Goal: Task Accomplishment & Management: Manage account settings

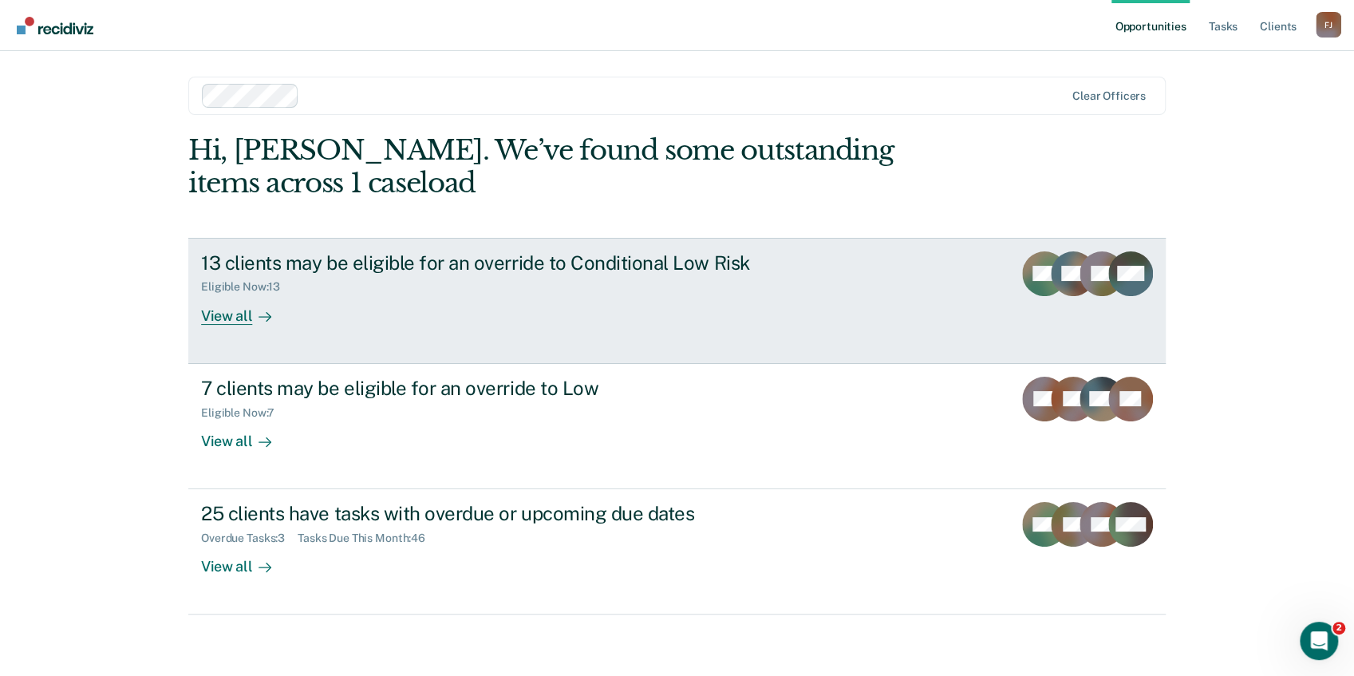
scroll to position [1, 0]
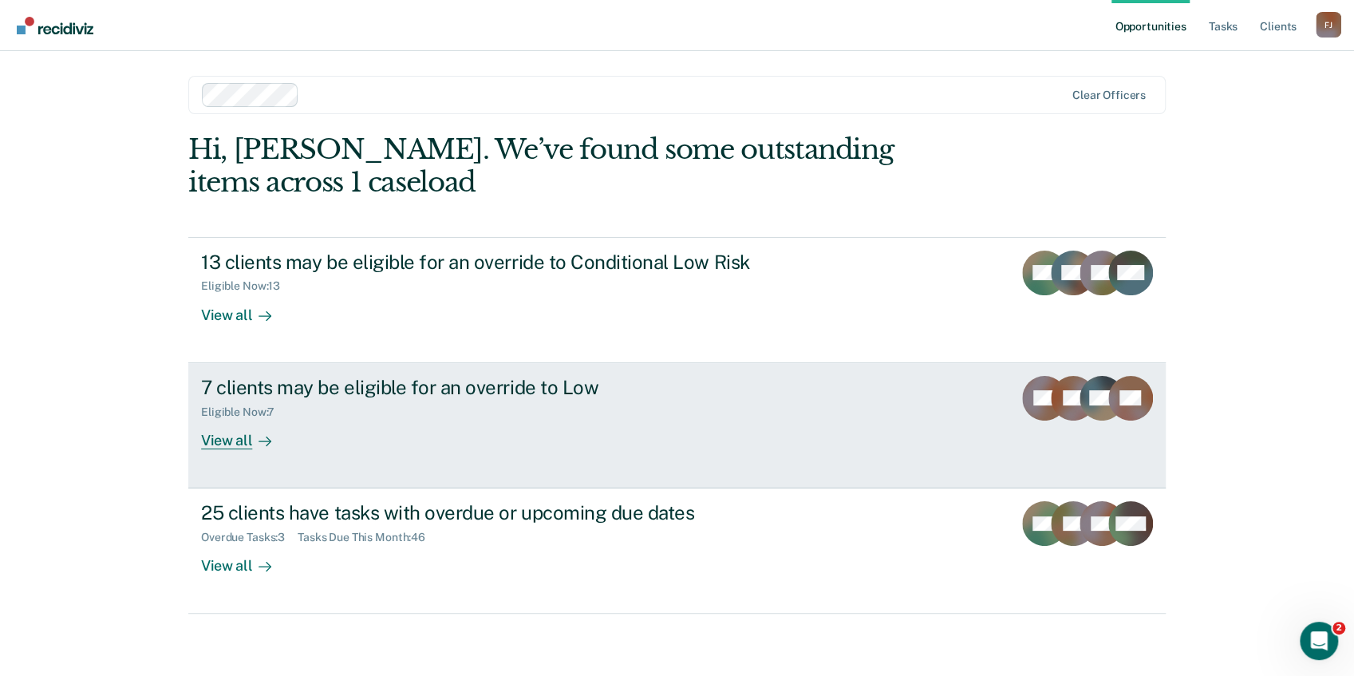
click at [223, 436] on div "View all" at bounding box center [245, 433] width 89 height 31
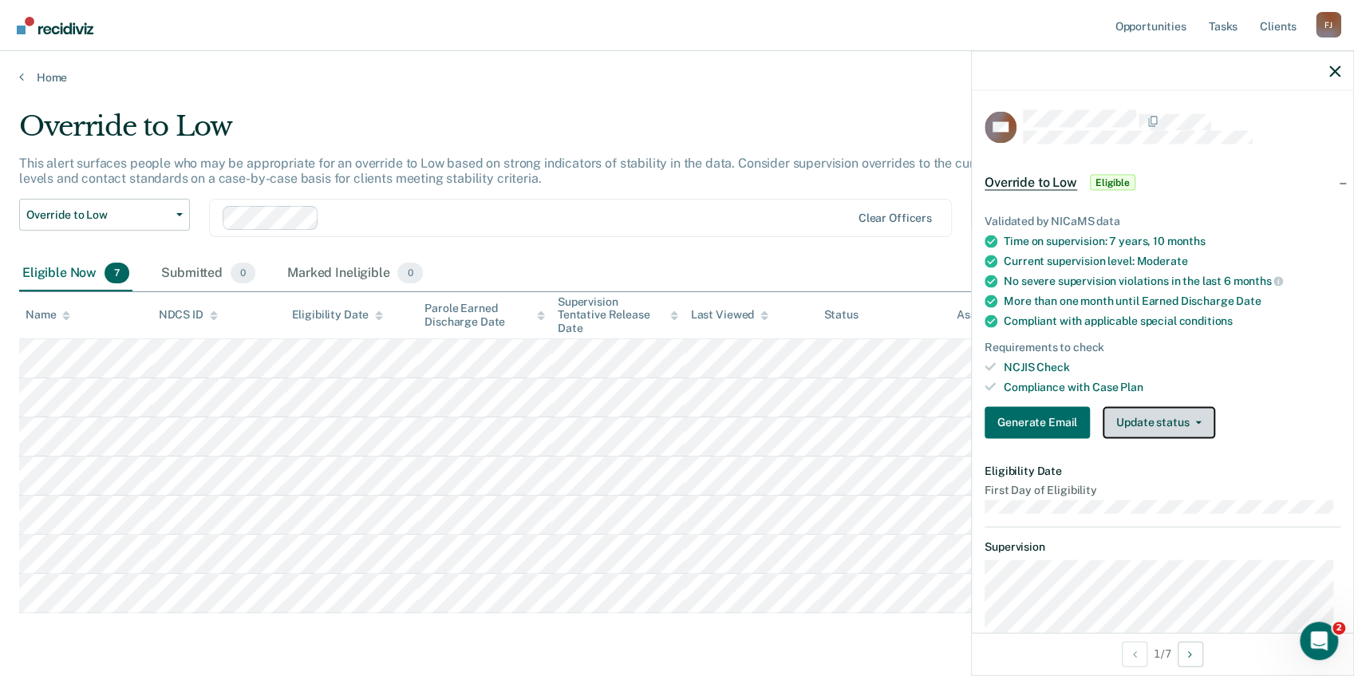
click at [1162, 432] on button "Update status" at bounding box center [1159, 422] width 113 height 32
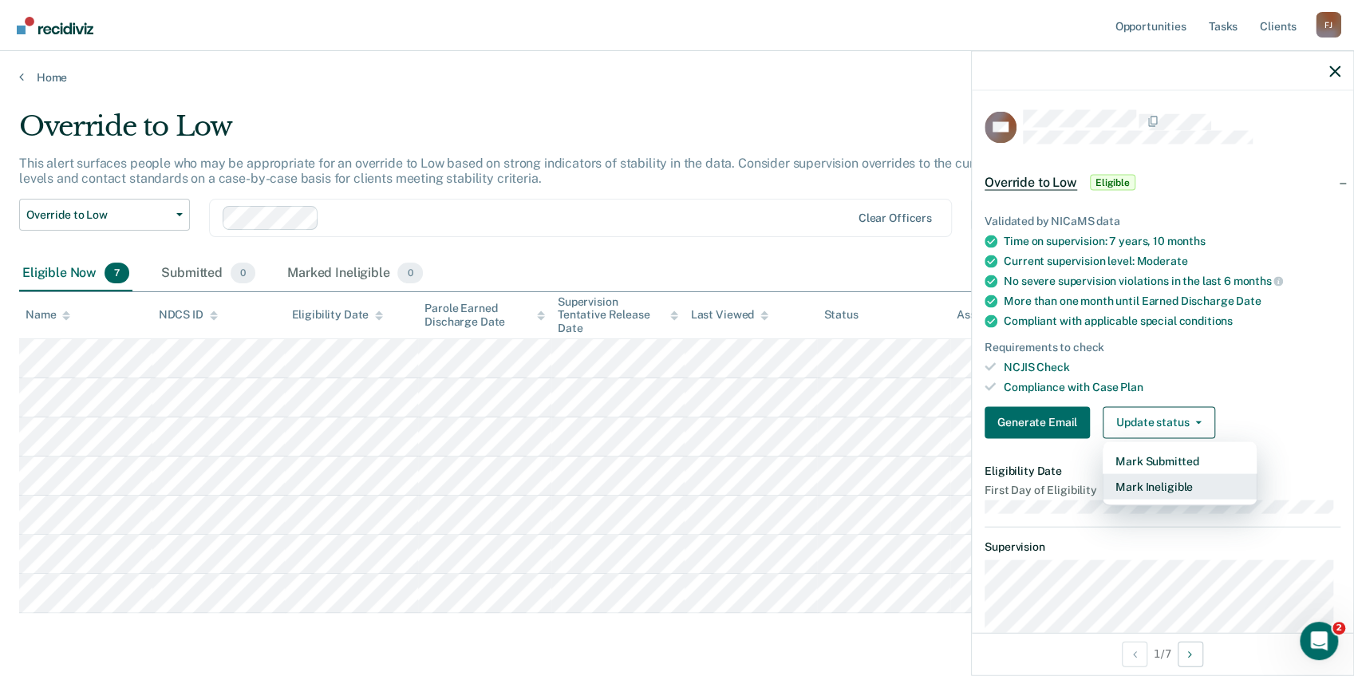
click at [1144, 488] on button "Mark Ineligible" at bounding box center [1180, 486] width 154 height 26
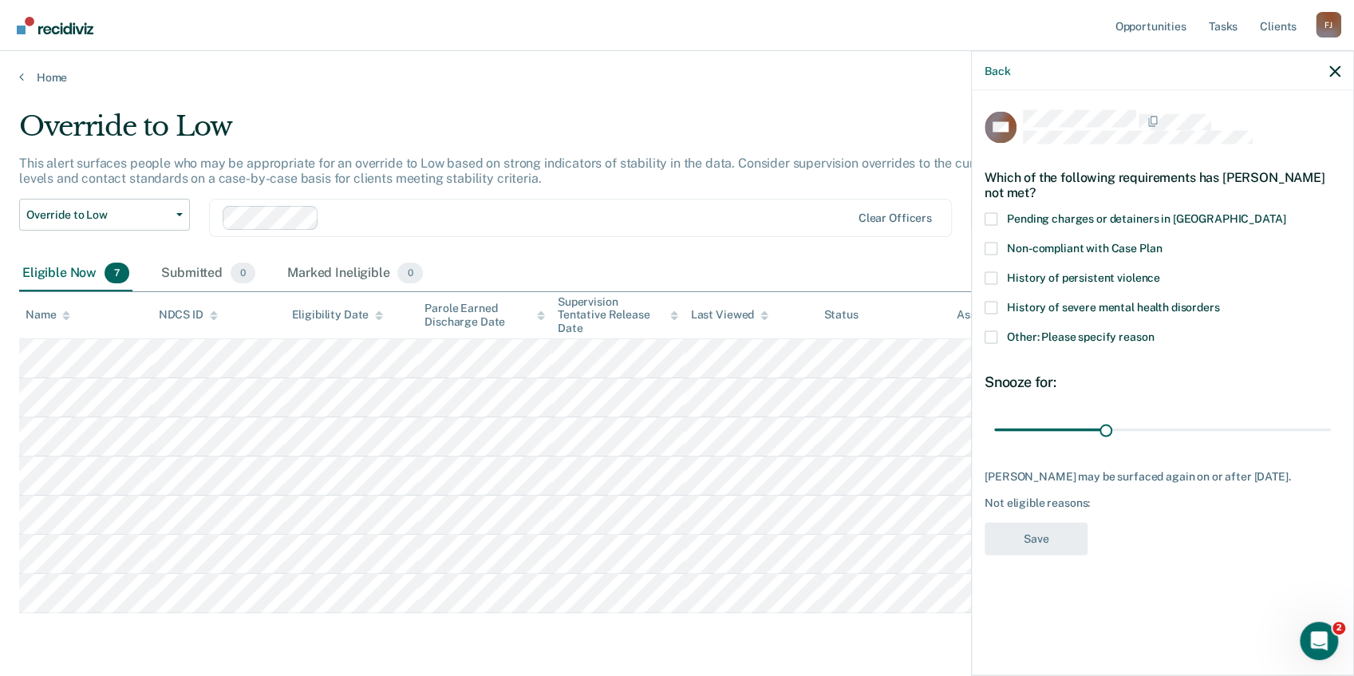
click at [989, 336] on span at bounding box center [991, 337] width 13 height 13
click at [1154, 331] on input "Other: Please specify reason" at bounding box center [1154, 331] width 0 height 0
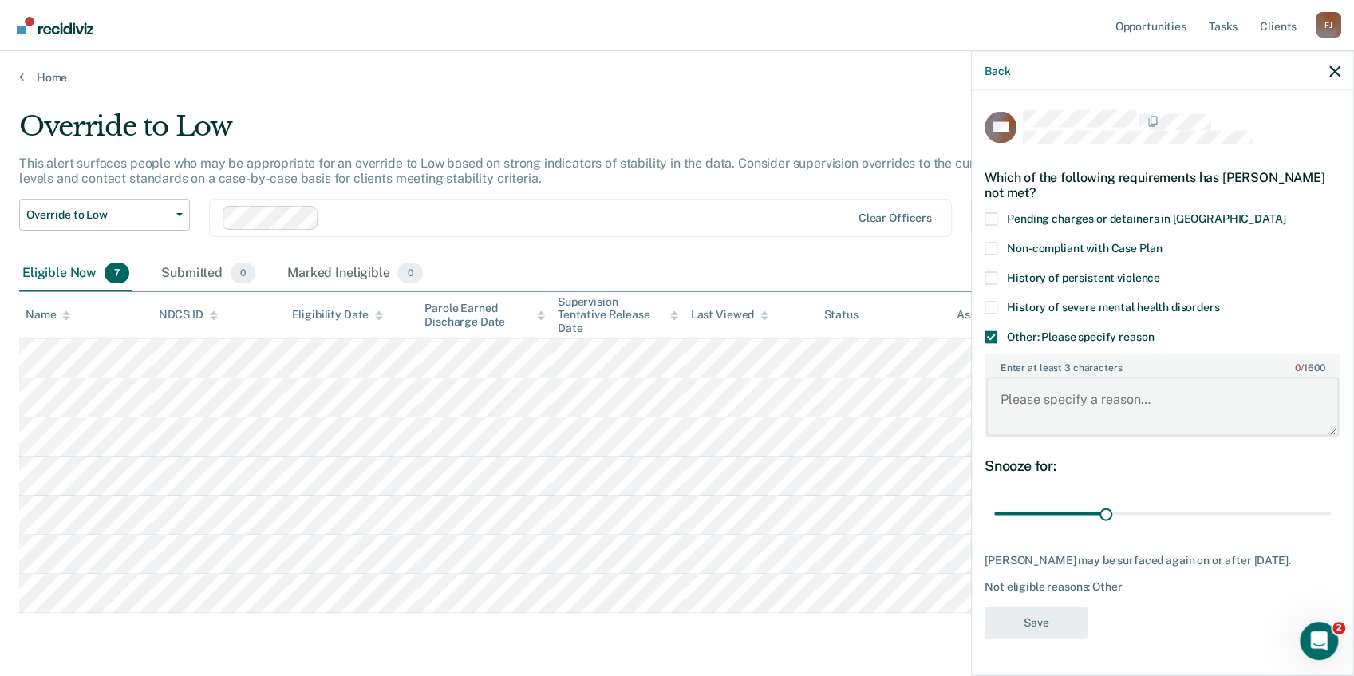
click at [1084, 409] on textarea "Enter at least 3 characters 0 / 1600" at bounding box center [1162, 406] width 353 height 59
drag, startPoint x: 1159, startPoint y: 394, endPoint x: 996, endPoint y: 402, distance: 163.8
click at [996, 402] on textarea "Sex offender and unstable" at bounding box center [1162, 406] width 353 height 59
click at [1173, 402] on textarea "Sex offender and unstable" at bounding box center [1162, 406] width 353 height 59
drag, startPoint x: 1242, startPoint y: 400, endPoint x: 996, endPoint y: 395, distance: 246.6
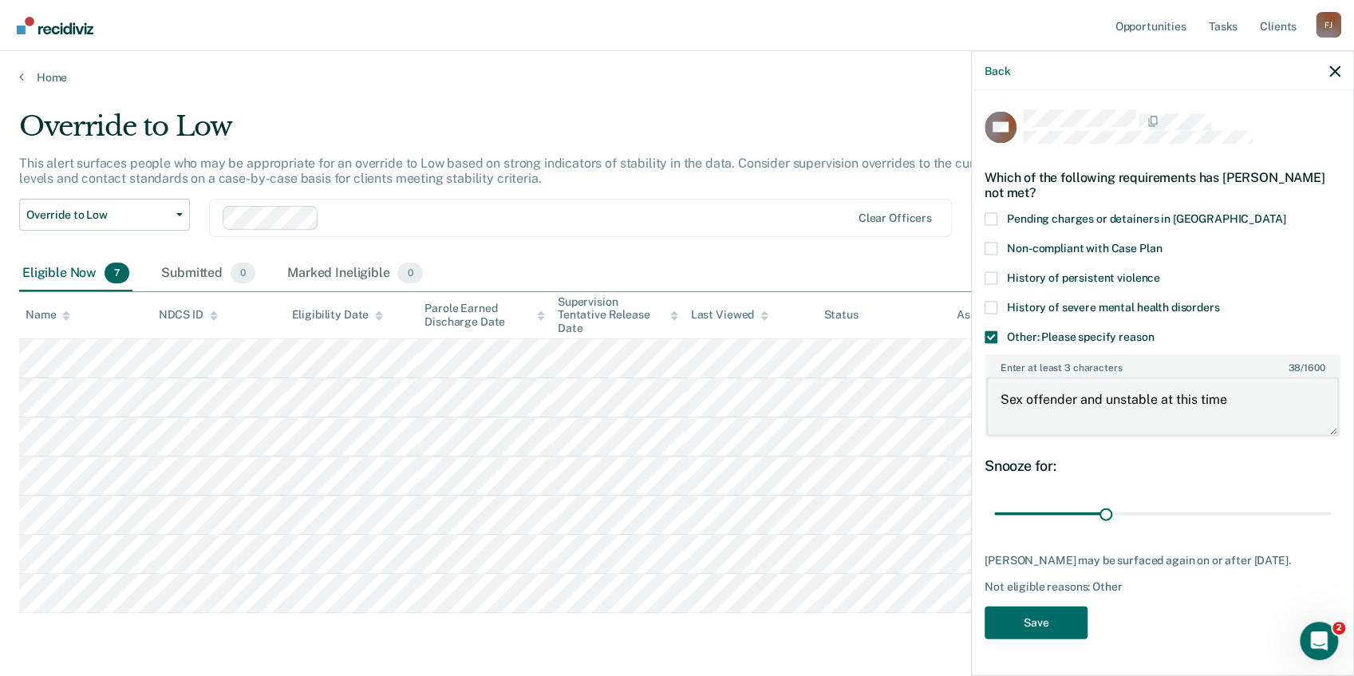
click at [996, 395] on textarea "Sex offender and unstable at this time" at bounding box center [1162, 406] width 353 height 59
type textarea "Sex offender and unstable at this time"
drag, startPoint x: 1106, startPoint y: 515, endPoint x: 1223, endPoint y: 563, distance: 126.7
type input "90"
click at [1326, 501] on input "range" at bounding box center [1162, 513] width 337 height 28
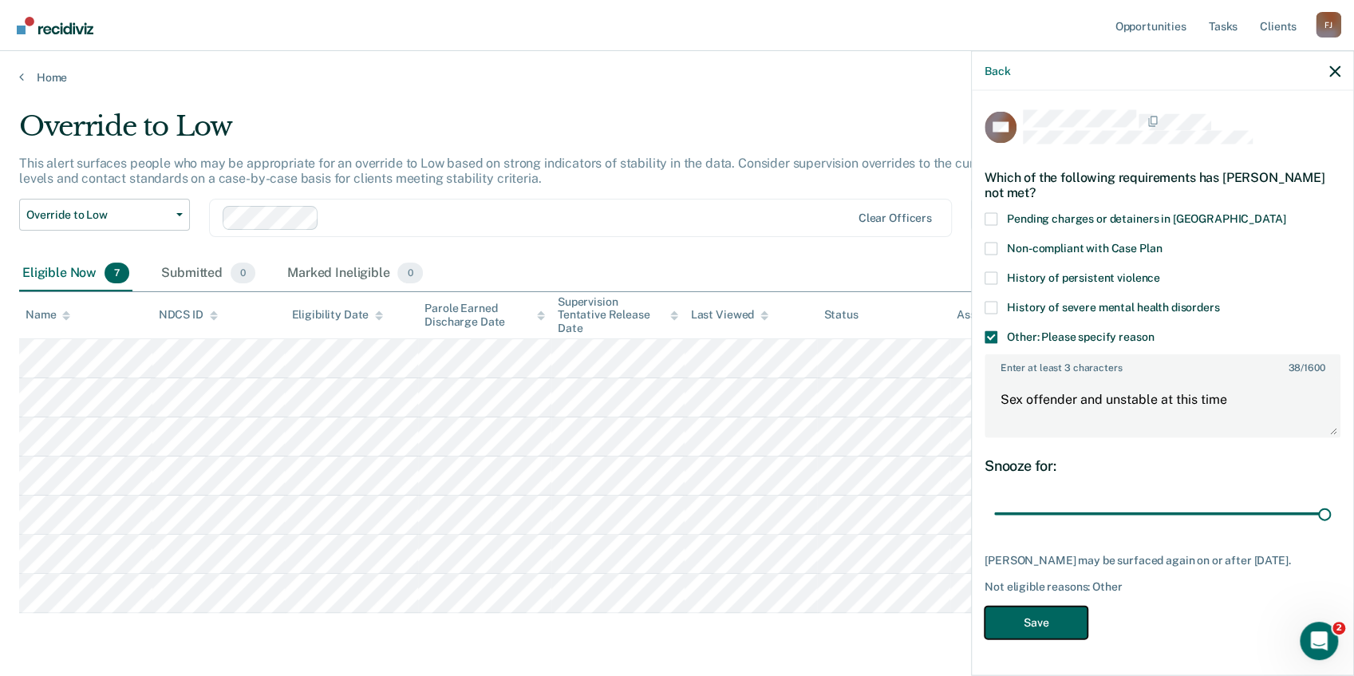
click at [1046, 635] on button "Save" at bounding box center [1036, 622] width 103 height 33
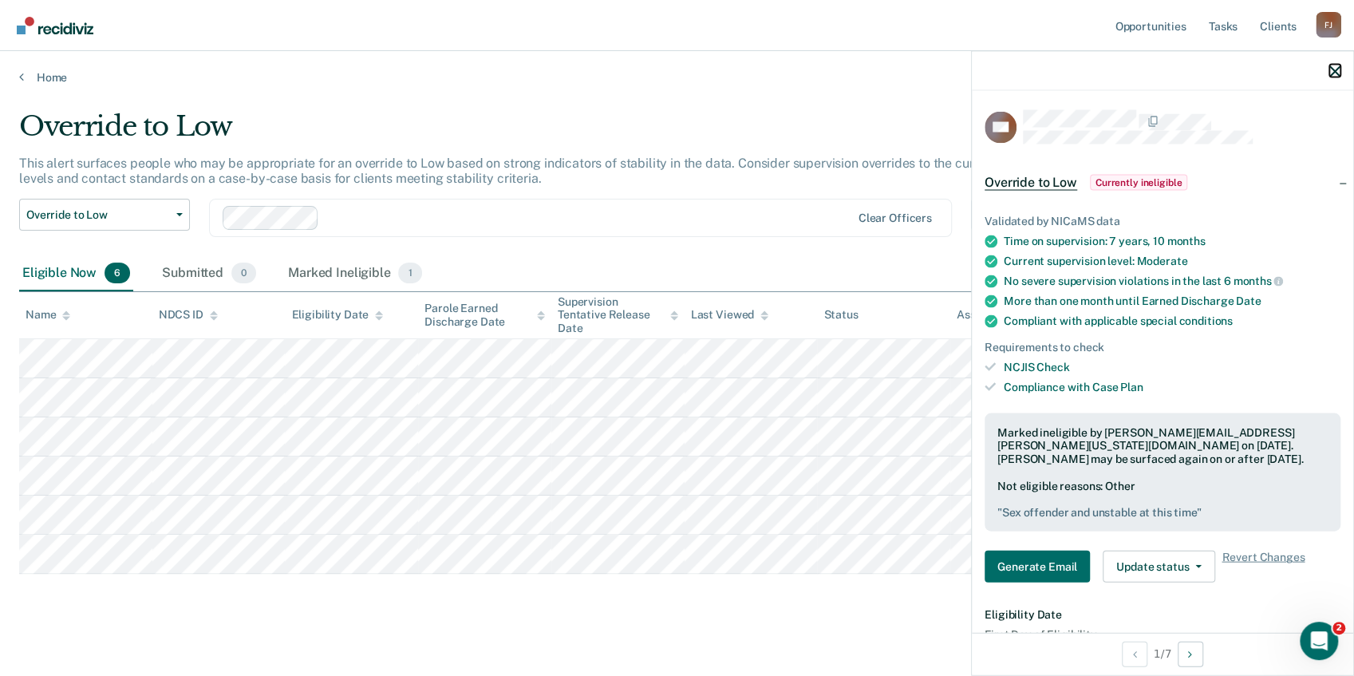
click at [1338, 69] on icon "button" at bounding box center [1334, 70] width 11 height 11
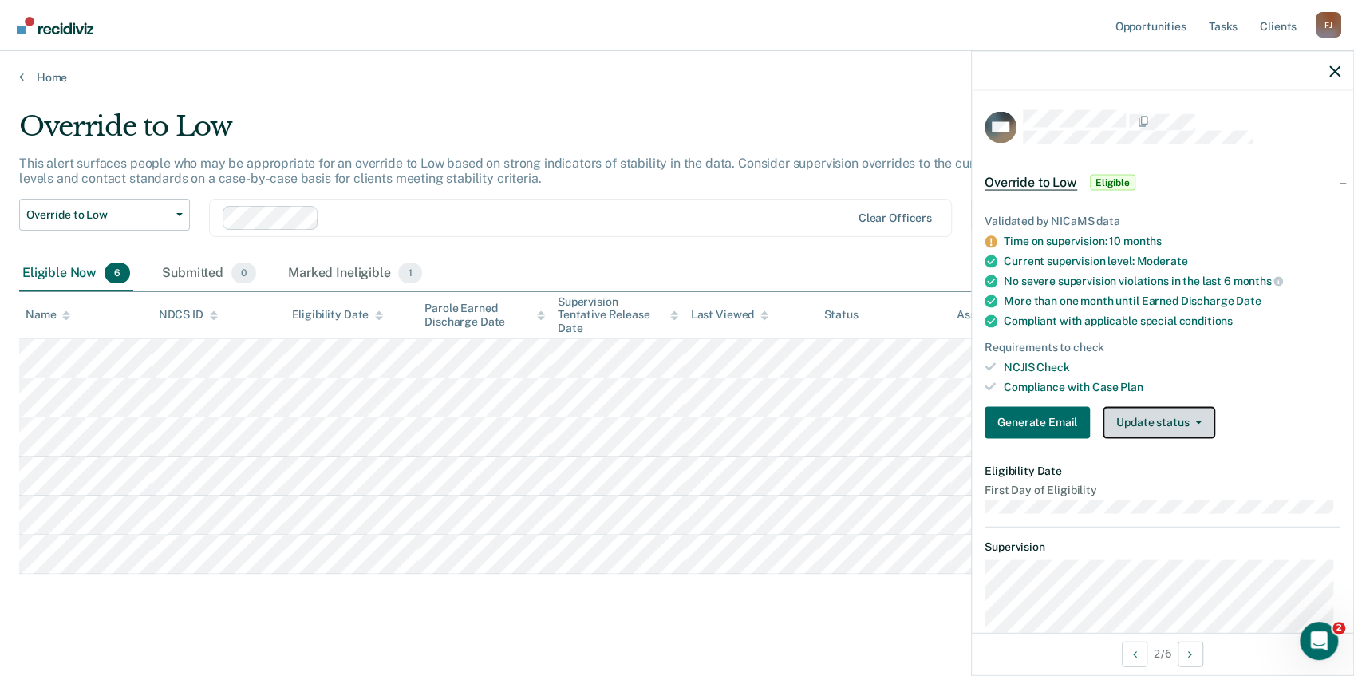
click at [1181, 419] on button "Update status" at bounding box center [1159, 422] width 113 height 32
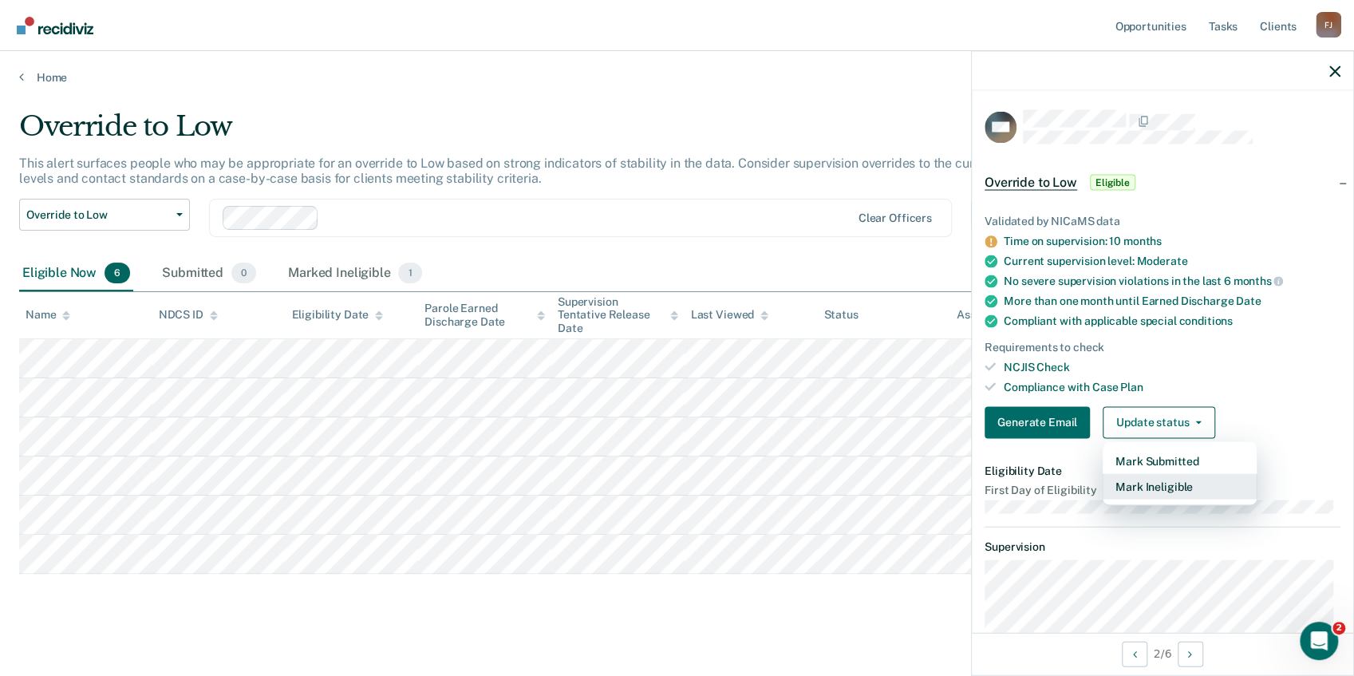
click at [1152, 484] on button "Mark Ineligible" at bounding box center [1180, 486] width 154 height 26
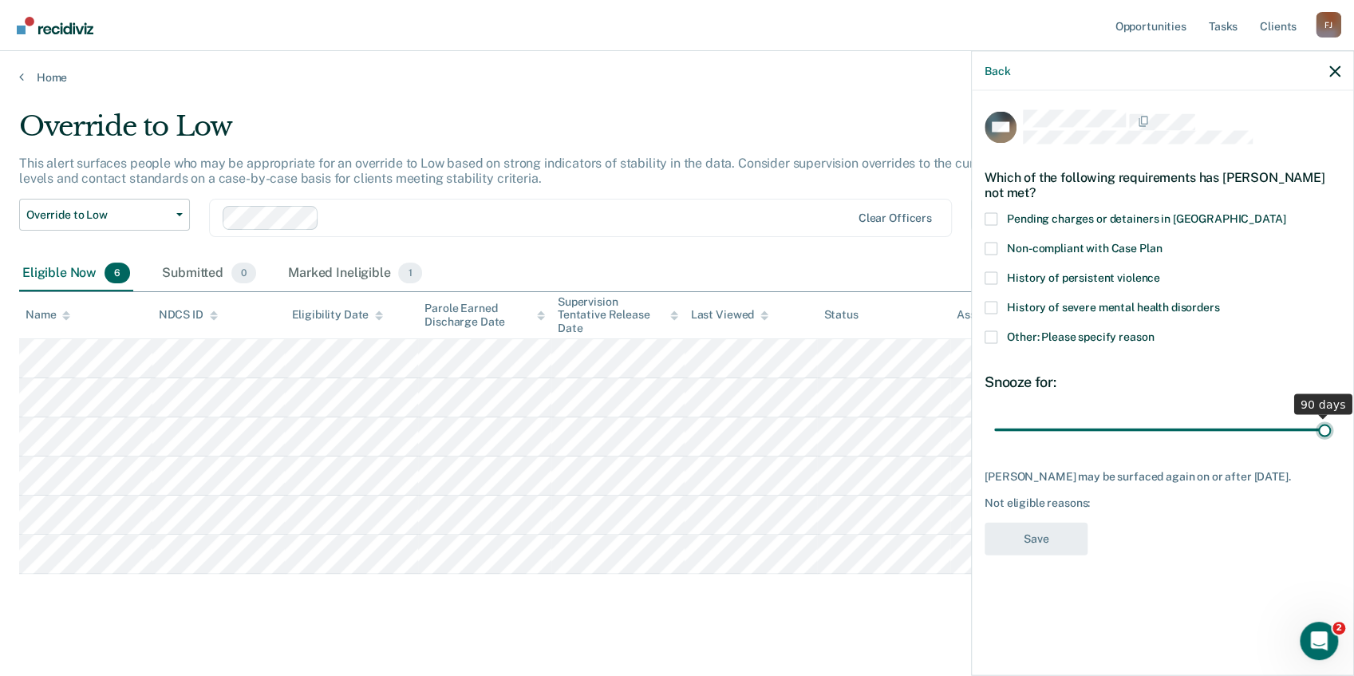
drag, startPoint x: 1104, startPoint y: 427, endPoint x: 1341, endPoint y: 413, distance: 237.4
type input "90"
click at [1331, 416] on input "range" at bounding box center [1162, 430] width 337 height 28
click at [994, 340] on span at bounding box center [991, 337] width 13 height 13
click at [1154, 331] on input "Other: Please specify reason" at bounding box center [1154, 331] width 0 height 0
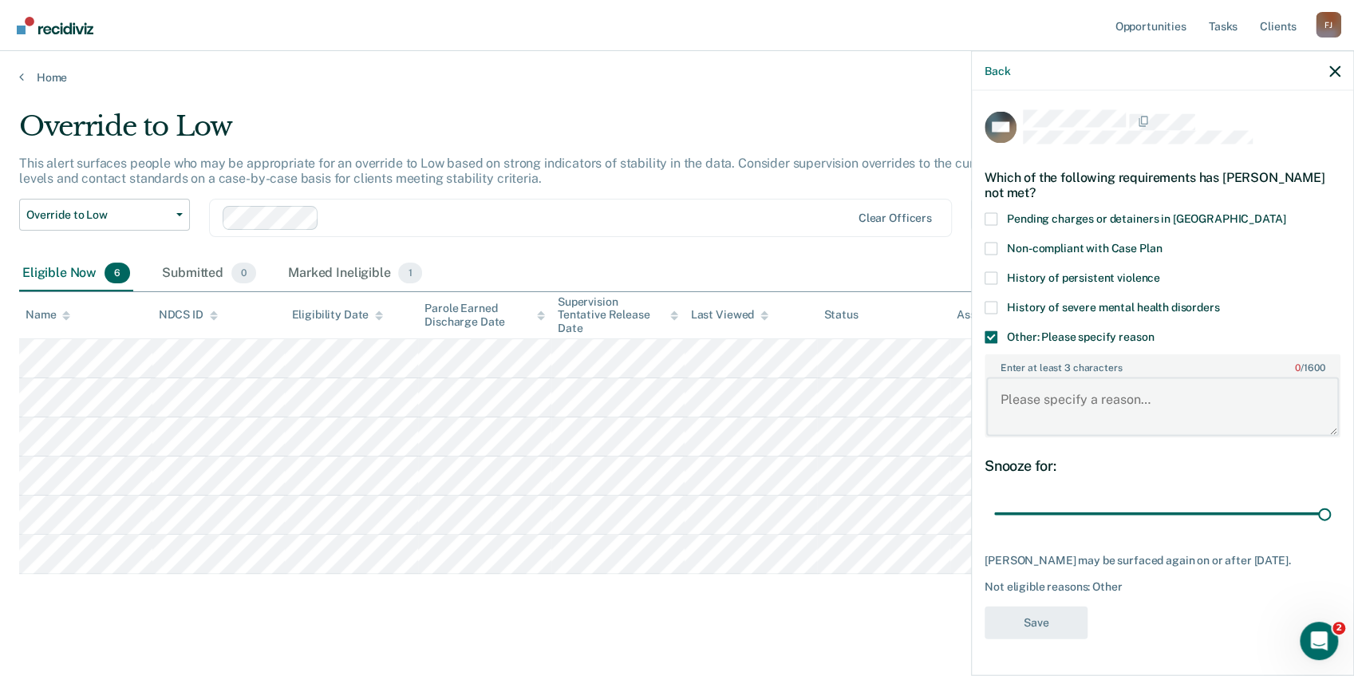
click at [1023, 394] on textarea "Enter at least 3 characters 0 / 1600" at bounding box center [1162, 406] width 353 height 59
paste textarea "Sex offender and unstable at this time"
drag, startPoint x: 1081, startPoint y: 398, endPoint x: 1235, endPoint y: 393, distance: 154.1
click at [1235, 393] on textarea "Sex offender and unstable at this time" at bounding box center [1162, 406] width 353 height 59
drag, startPoint x: 1076, startPoint y: 395, endPoint x: 996, endPoint y: 399, distance: 80.7
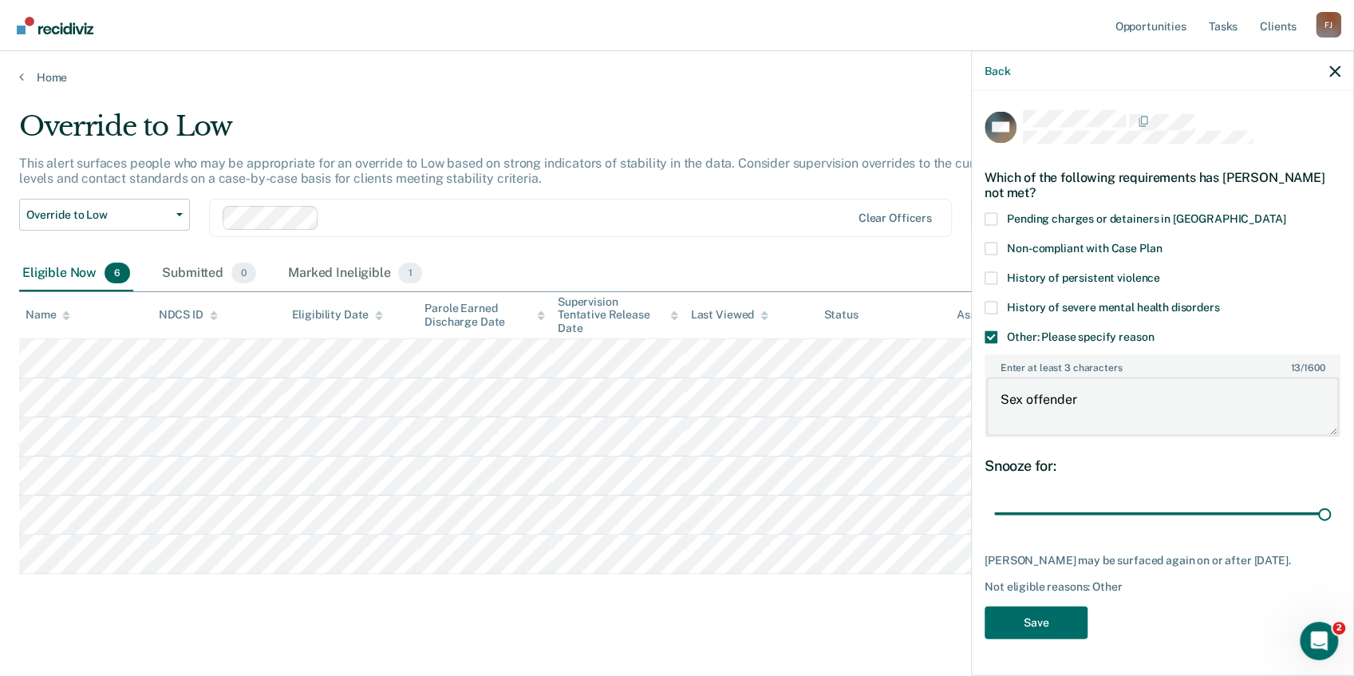
click at [996, 399] on textarea "Sex offender" at bounding box center [1162, 406] width 353 height 59
type textarea "Sex offender"
click at [1032, 637] on button "Save" at bounding box center [1036, 622] width 103 height 33
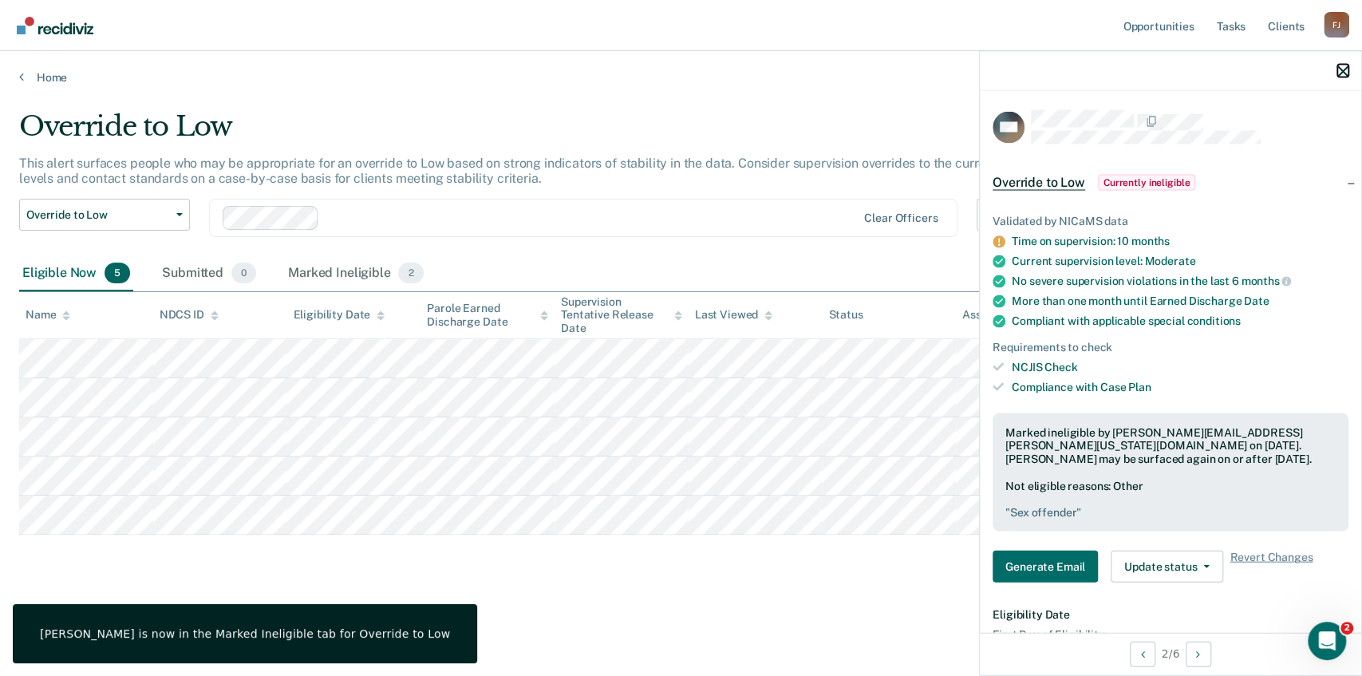
click at [1341, 70] on icon "button" at bounding box center [1342, 70] width 11 height 11
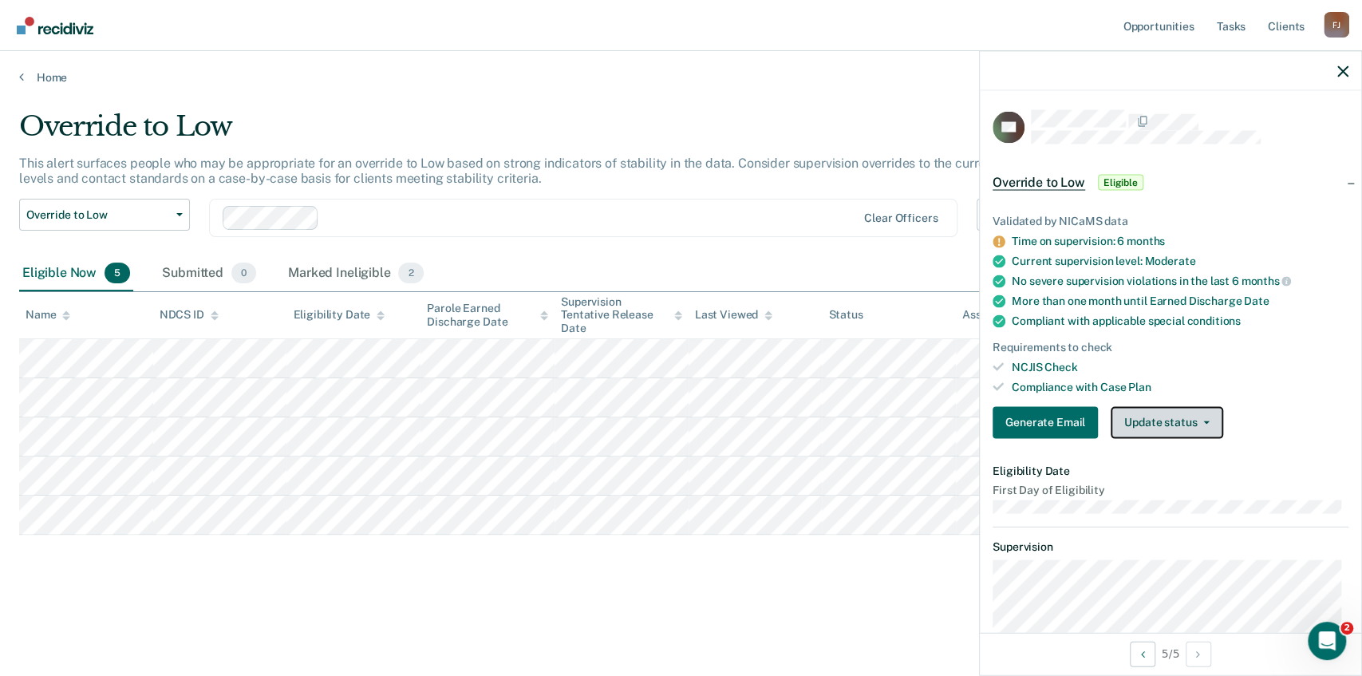
click at [1194, 417] on button "Update status" at bounding box center [1167, 422] width 113 height 32
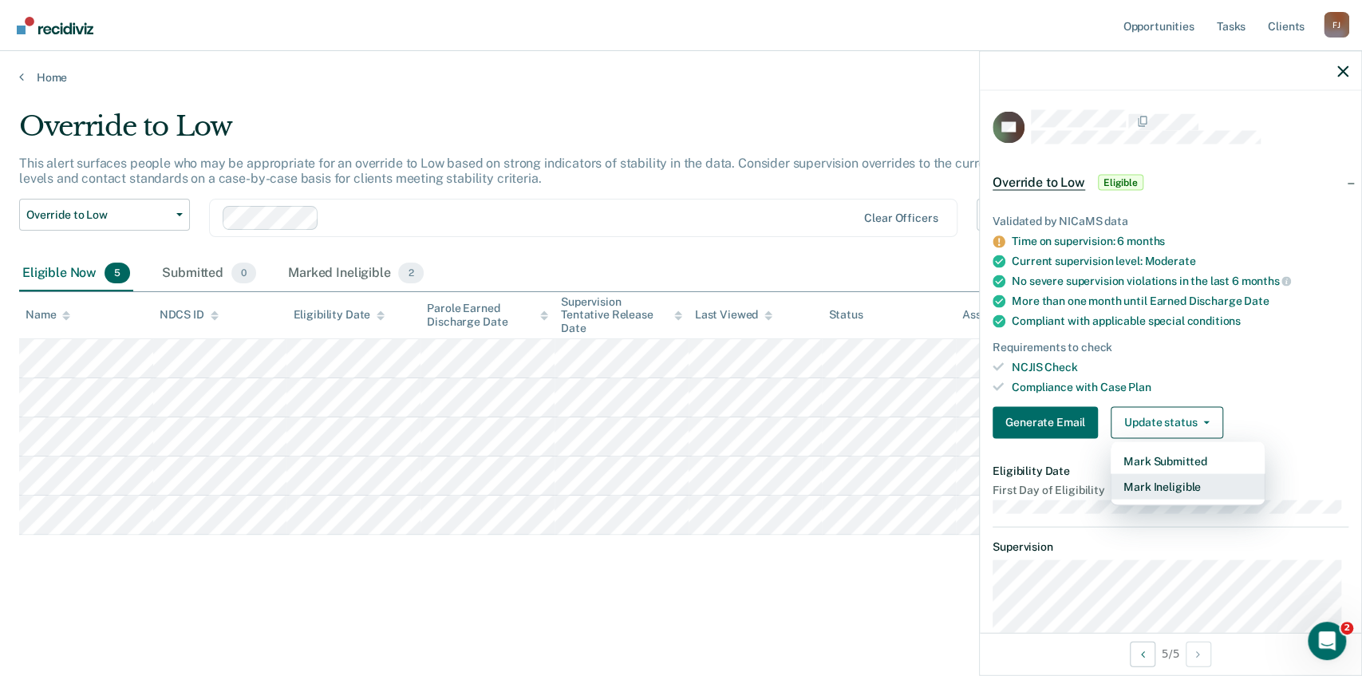
click at [1174, 490] on button "Mark Ineligible" at bounding box center [1188, 486] width 154 height 26
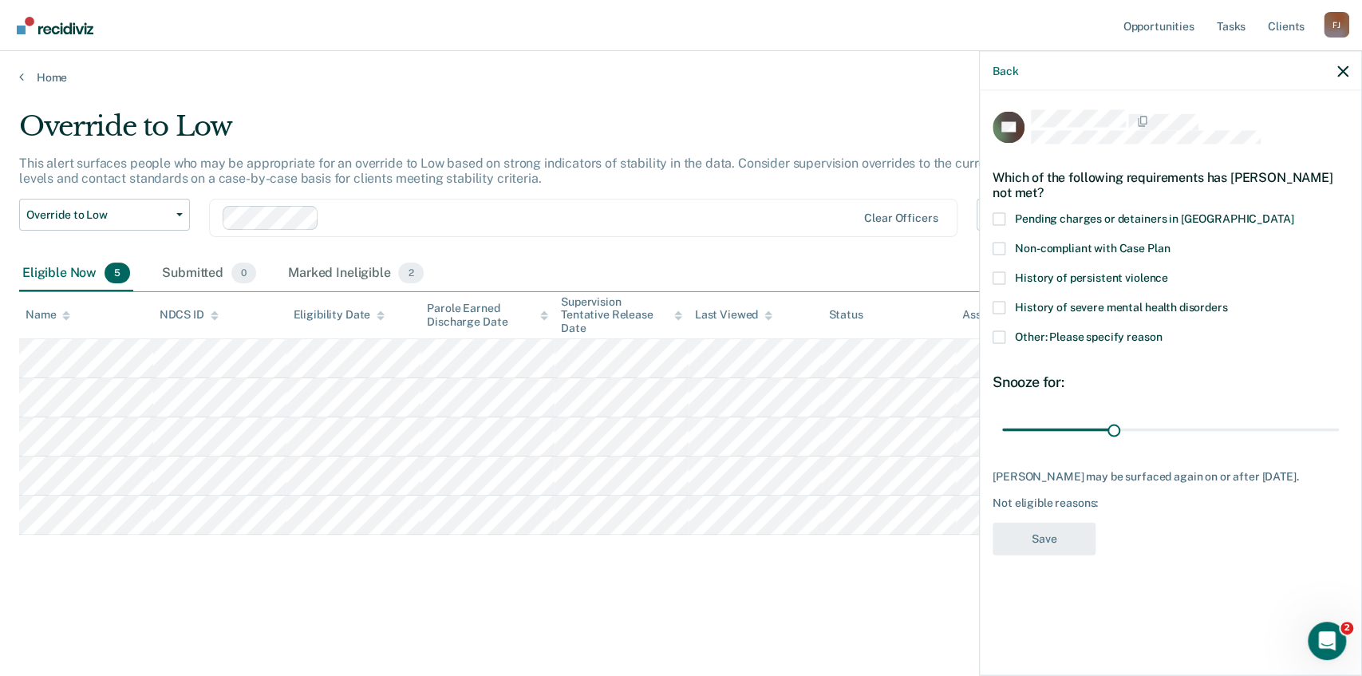
click at [994, 333] on span at bounding box center [999, 337] width 13 height 13
click at [1162, 331] on input "Other: Please specify reason" at bounding box center [1162, 331] width 0 height 0
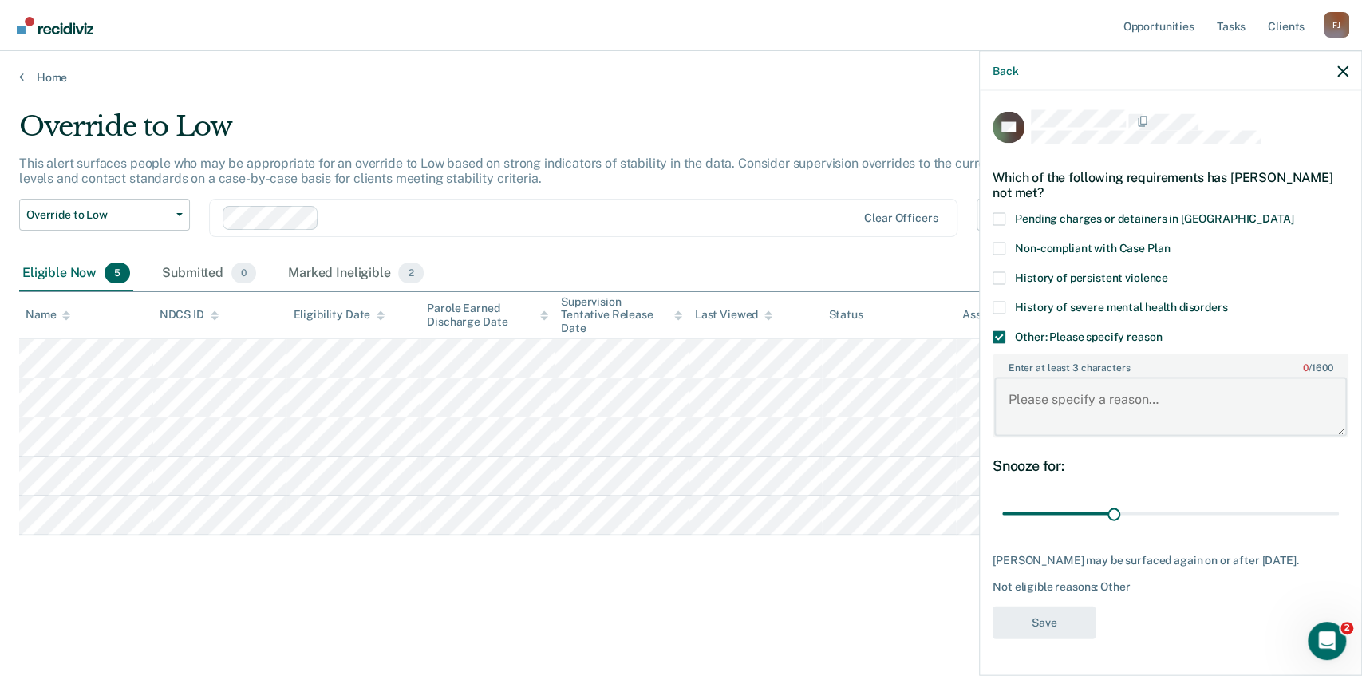
click at [1055, 402] on textarea "Enter at least 3 characters 0 / 1600" at bounding box center [1170, 406] width 353 height 59
paste textarea "Sex offender"
type textarea "Sex offender"
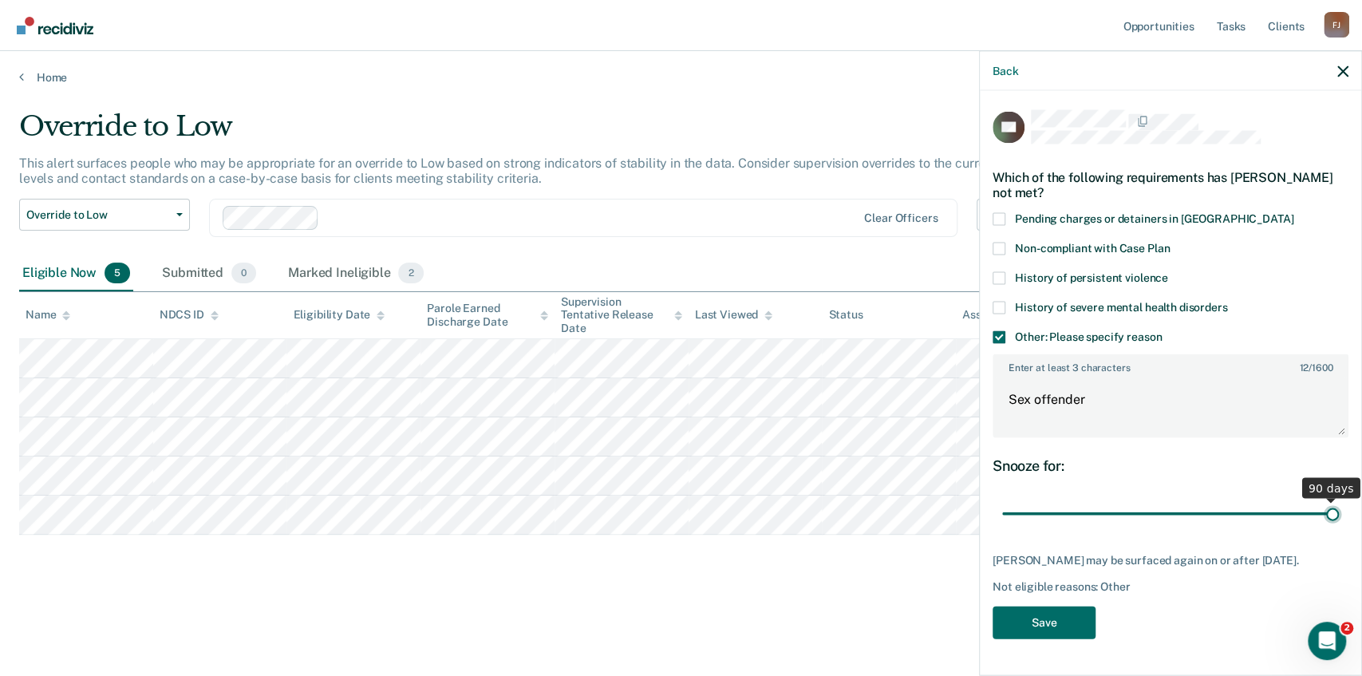
drag, startPoint x: 1116, startPoint y: 511, endPoint x: 1363, endPoint y: 495, distance: 247.1
type input "90"
click at [1339, 499] on input "range" at bounding box center [1170, 513] width 337 height 28
click at [1043, 616] on button "Save" at bounding box center [1044, 622] width 103 height 33
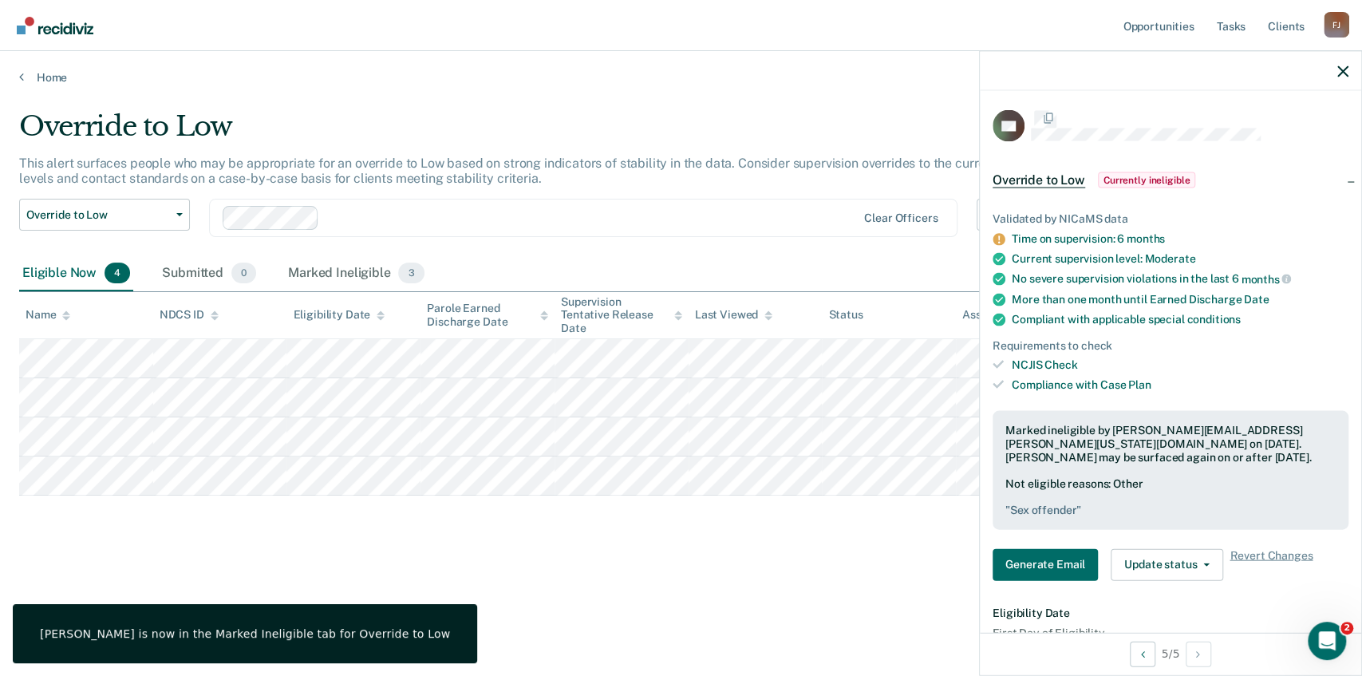
click at [812, 564] on div "Override to Low This alert surfaces people who may be appropriate for an overri…" at bounding box center [681, 358] width 1324 height 497
click at [1339, 74] on icon "button" at bounding box center [1342, 70] width 11 height 11
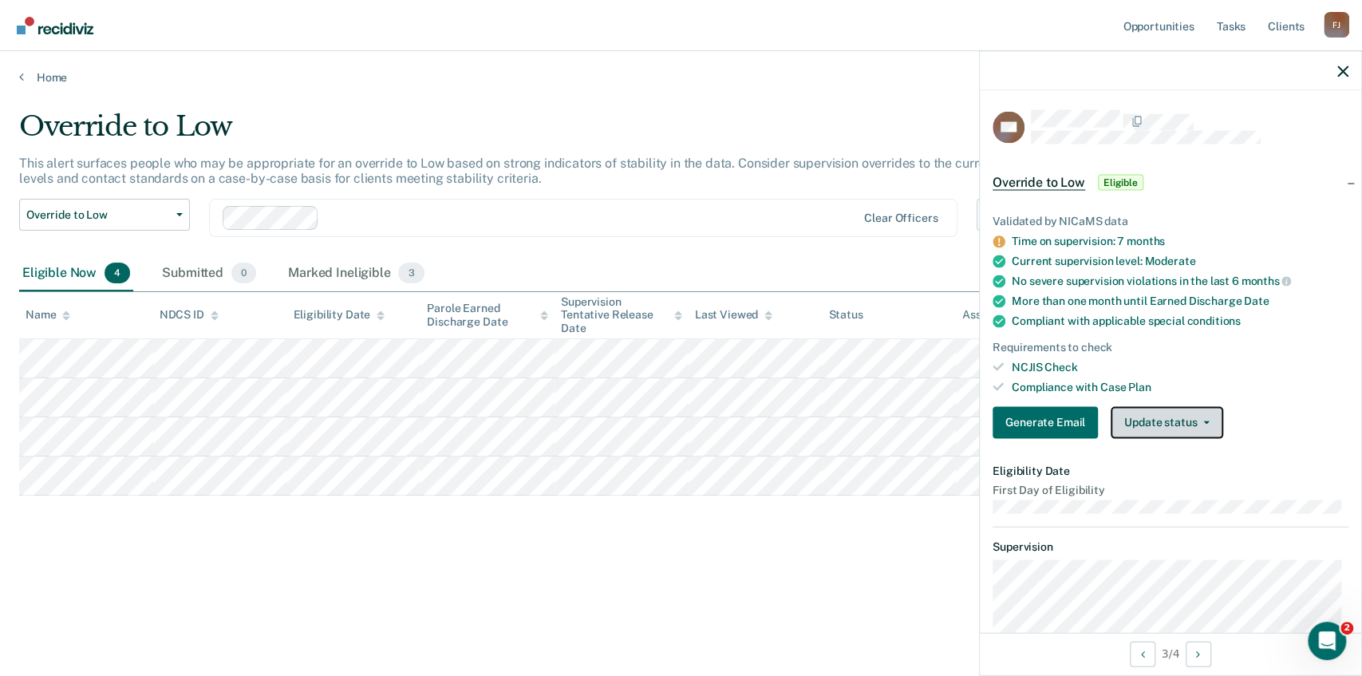
click at [1154, 417] on button "Update status" at bounding box center [1167, 422] width 113 height 32
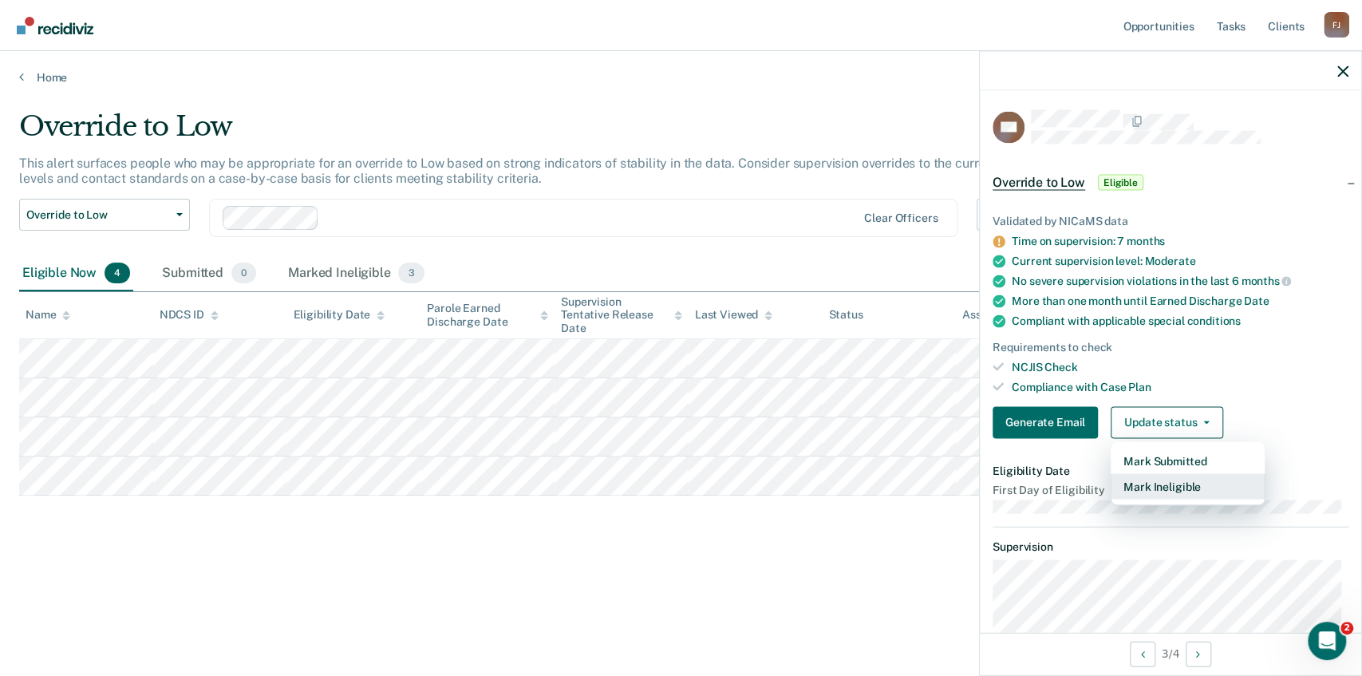
click at [1154, 480] on button "Mark Ineligible" at bounding box center [1188, 486] width 154 height 26
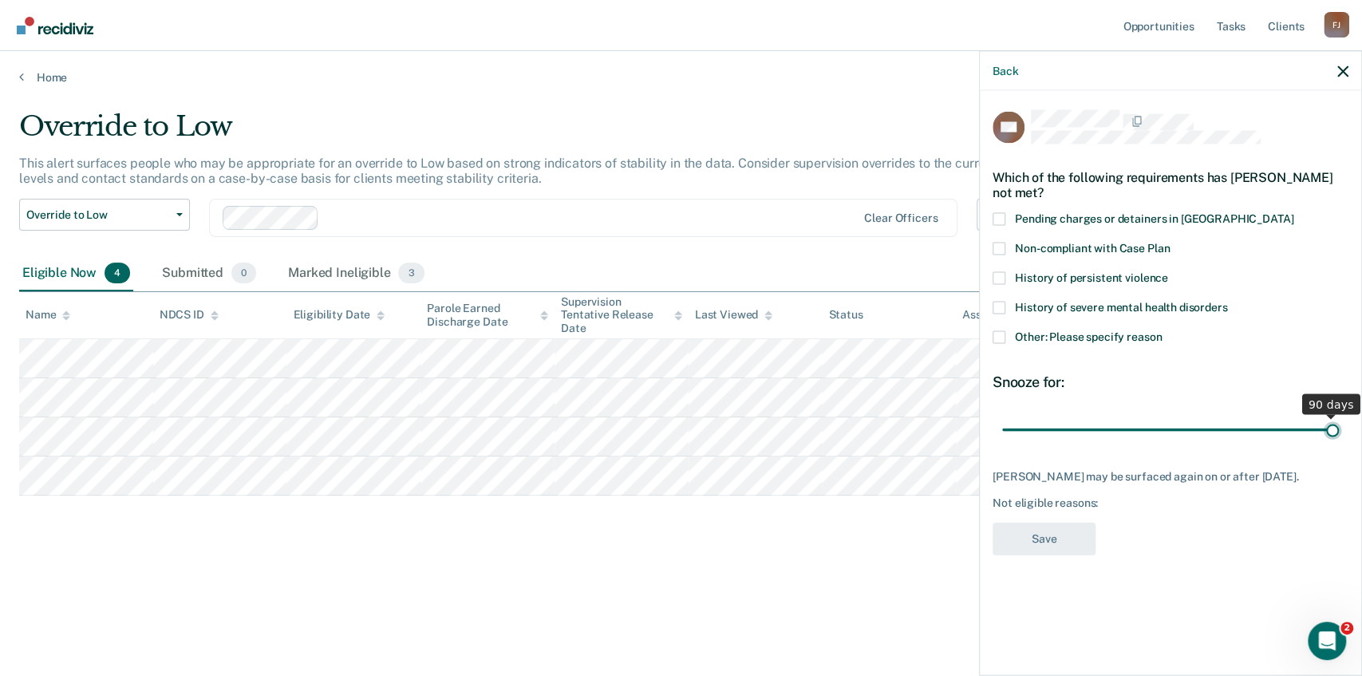
drag, startPoint x: 1115, startPoint y: 426, endPoint x: 1339, endPoint y: 412, distance: 223.9
type input "90"
click at [1339, 416] on input "range" at bounding box center [1170, 430] width 337 height 28
click at [996, 333] on span at bounding box center [999, 337] width 13 height 13
click at [1162, 331] on input "Other: Please specify reason" at bounding box center [1162, 331] width 0 height 0
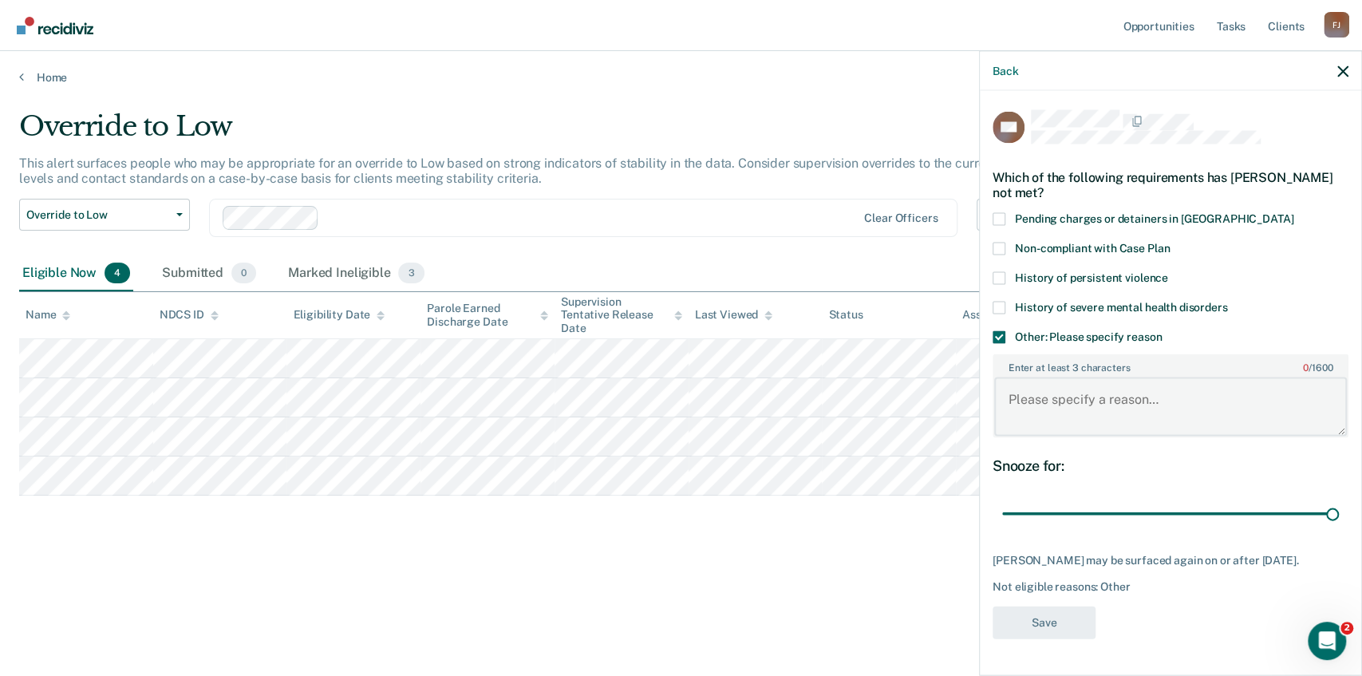
click at [1064, 400] on textarea "Enter at least 3 characters 0 / 1600" at bounding box center [1170, 406] width 353 height 59
type textarea "Just got moved to MOD"
click at [1039, 618] on button "Save" at bounding box center [1044, 622] width 103 height 33
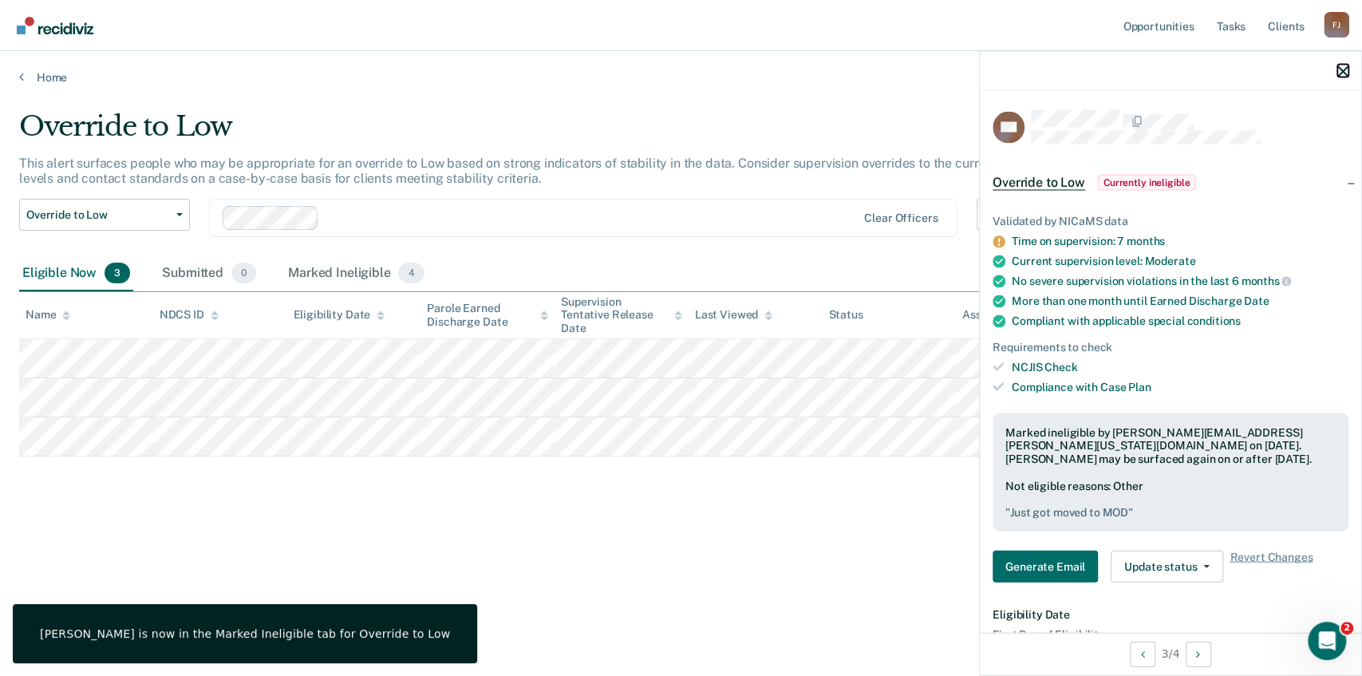
click at [1344, 70] on icon "button" at bounding box center [1342, 70] width 11 height 11
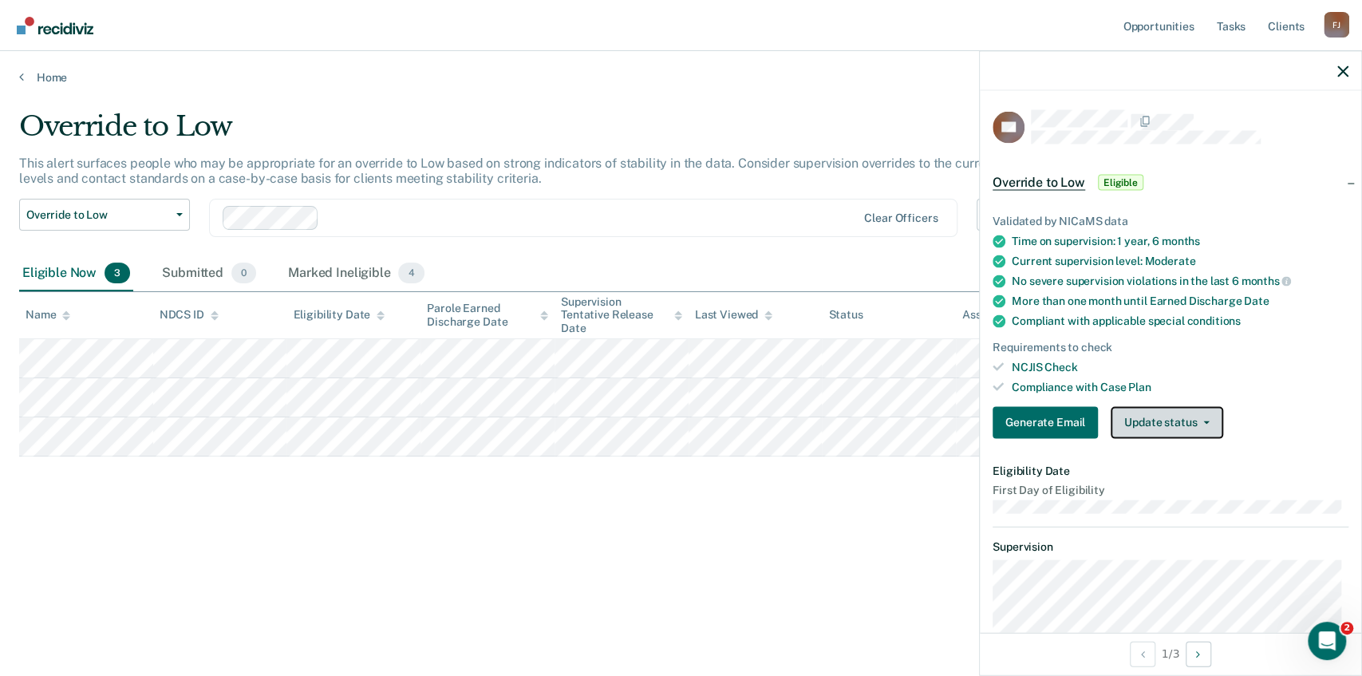
click at [1176, 412] on button "Update status" at bounding box center [1167, 422] width 113 height 32
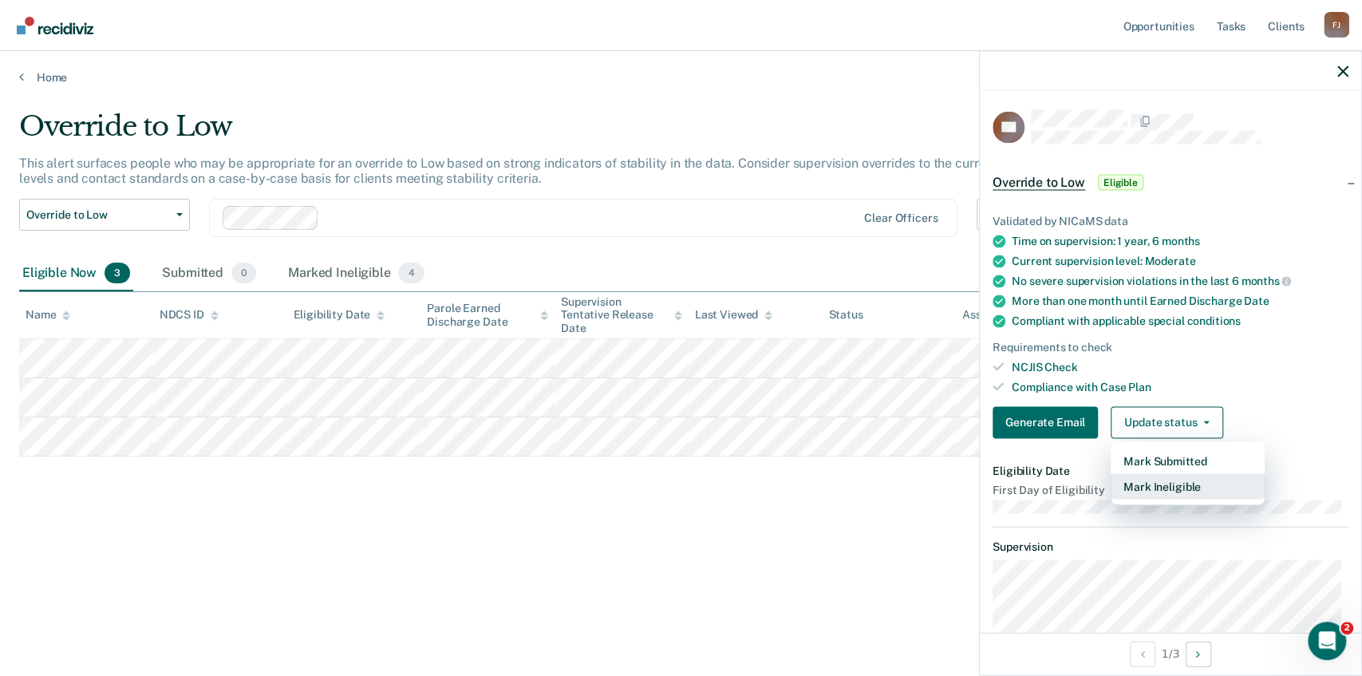
click at [1157, 479] on button "Mark Ineligible" at bounding box center [1188, 486] width 154 height 26
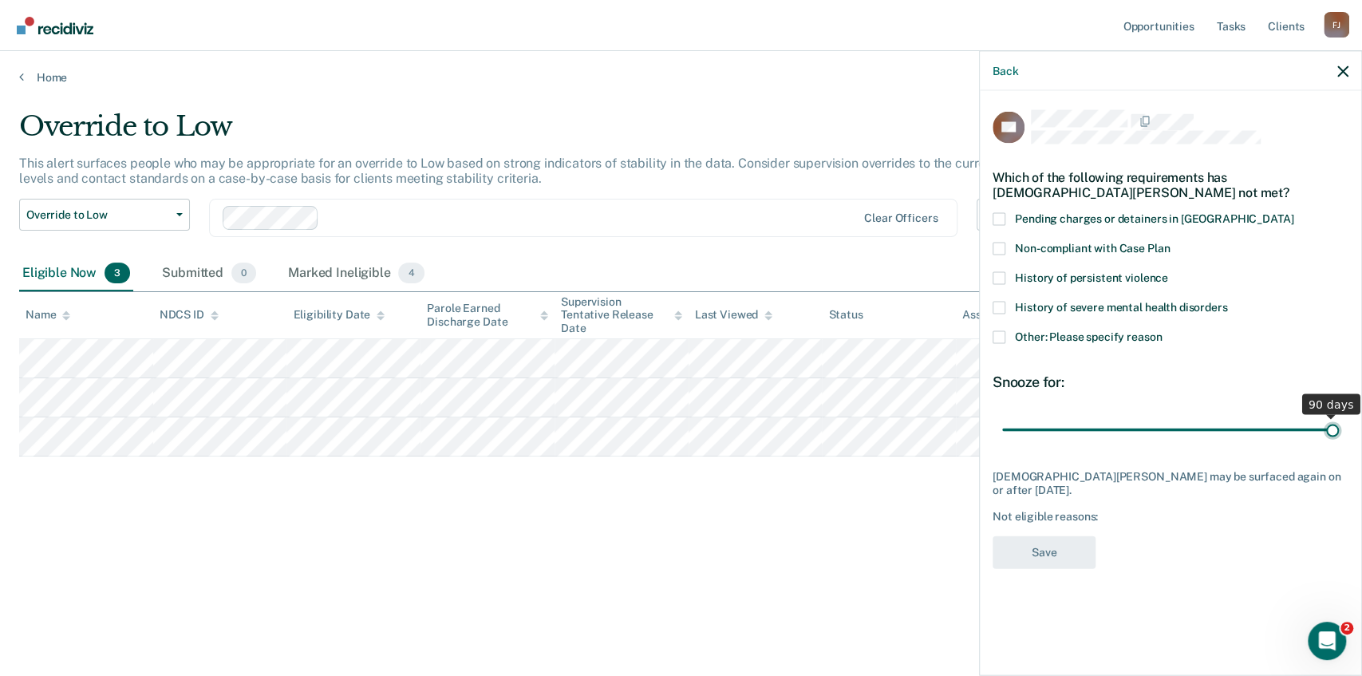
drag, startPoint x: 1113, startPoint y: 428, endPoint x: 1352, endPoint y: 434, distance: 239.5
type input "90"
click at [1339, 434] on input "range" at bounding box center [1170, 430] width 337 height 28
click at [1002, 335] on span at bounding box center [999, 337] width 13 height 13
click at [1162, 331] on input "Other: Please specify reason" at bounding box center [1162, 331] width 0 height 0
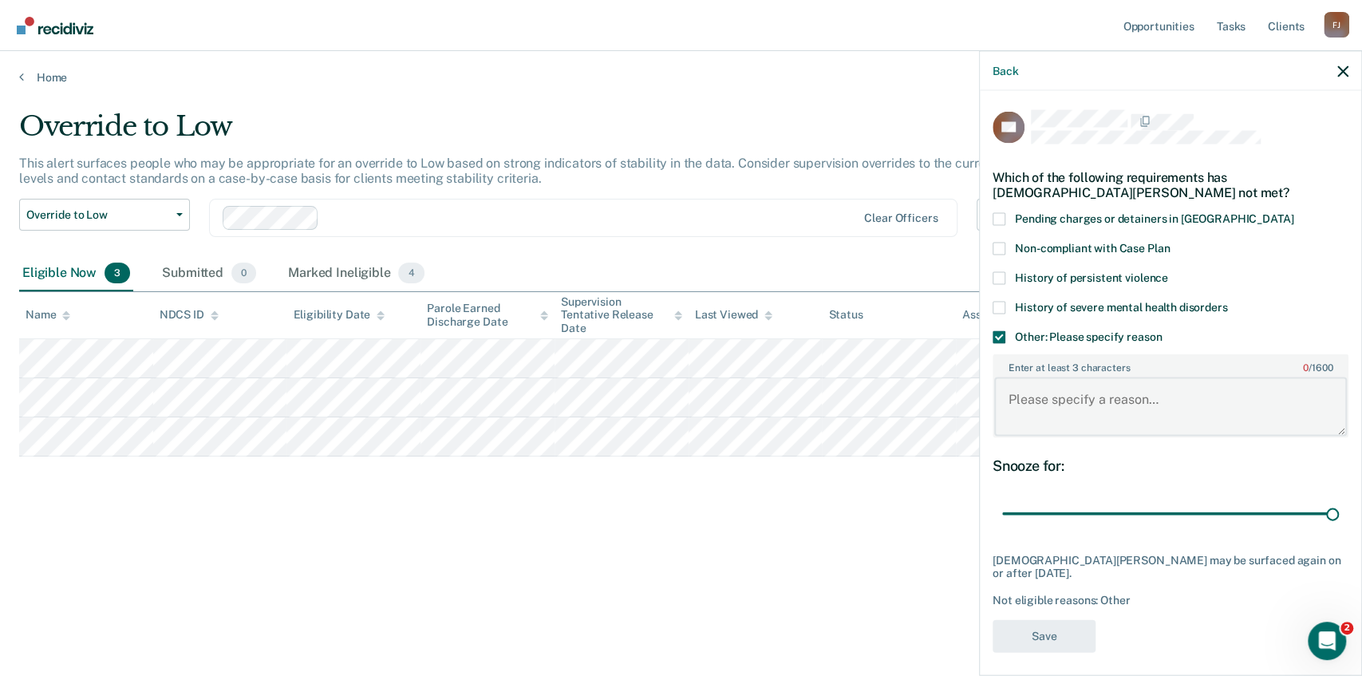
click at [1048, 403] on textarea "Enter at least 3 characters 0 / 1600" at bounding box center [1170, 406] width 353 height 59
type textarea "S"
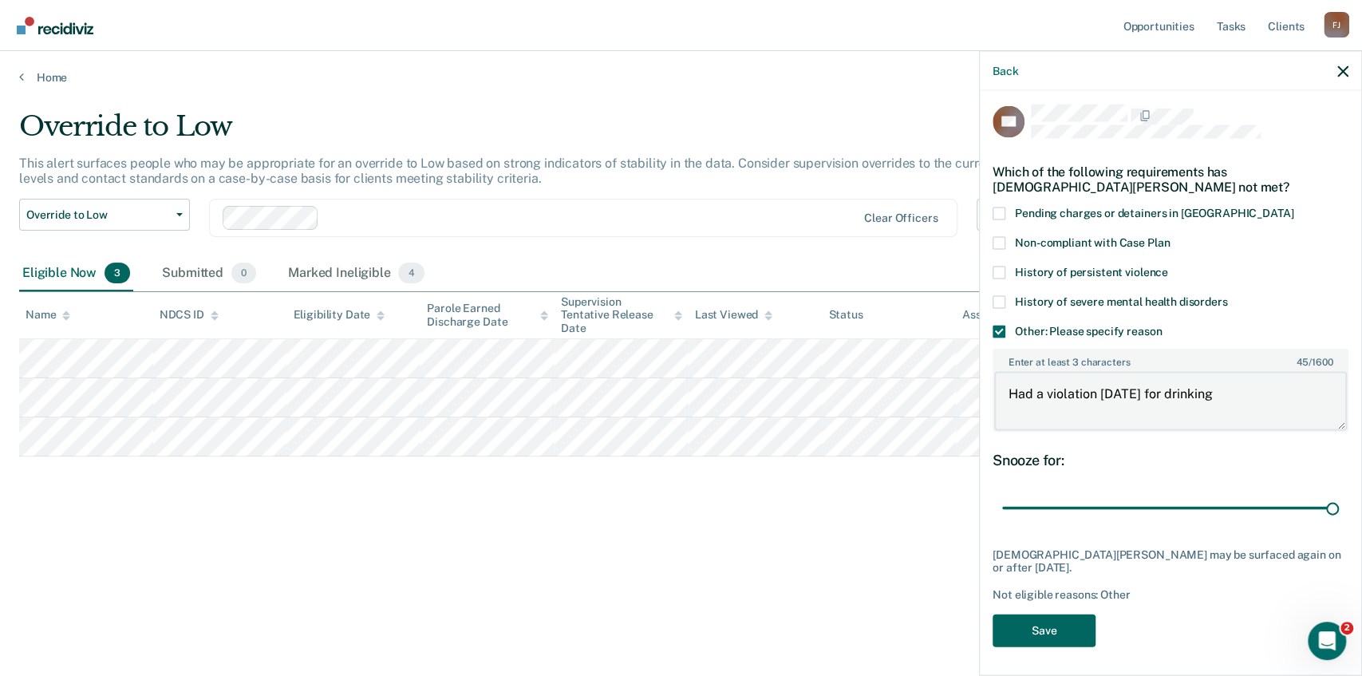
type textarea "Had a violation [DATE] for drinking"
click at [1046, 634] on button "Save" at bounding box center [1044, 630] width 103 height 33
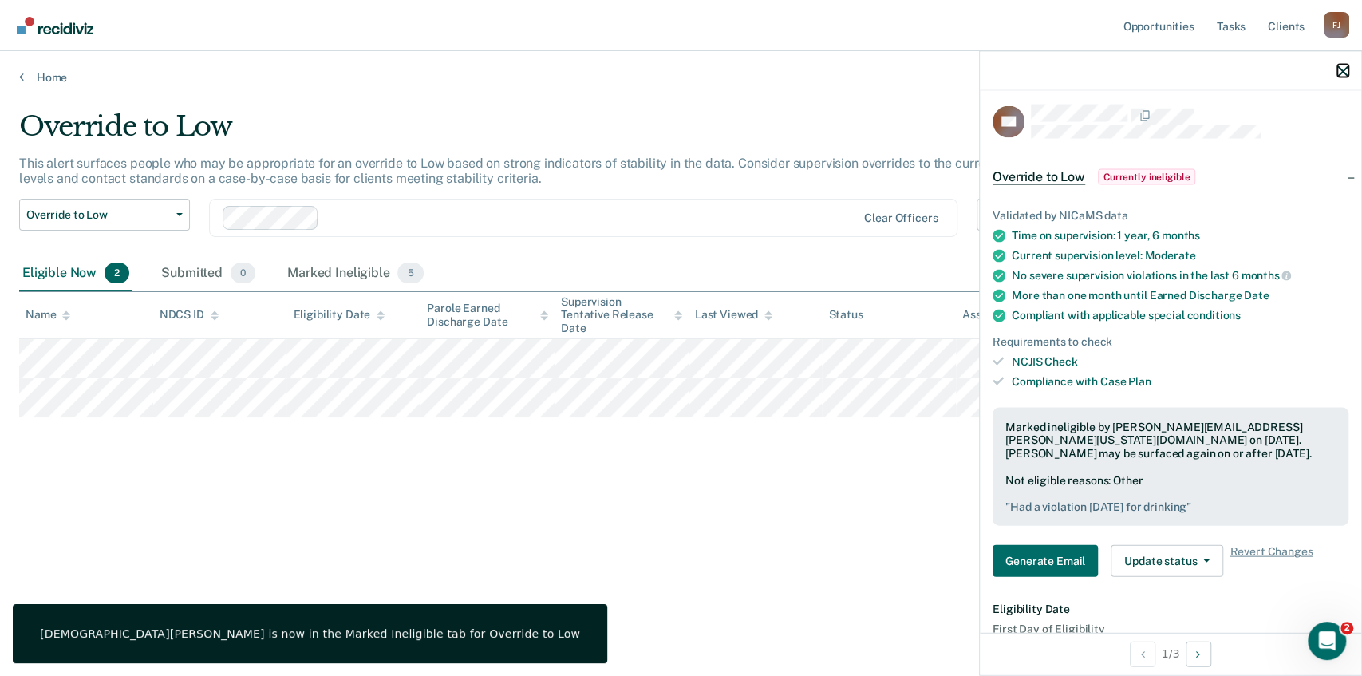
drag, startPoint x: 1340, startPoint y: 67, endPoint x: 1331, endPoint y: 74, distance: 11.3
click at [1340, 67] on icon "button" at bounding box center [1342, 70] width 11 height 11
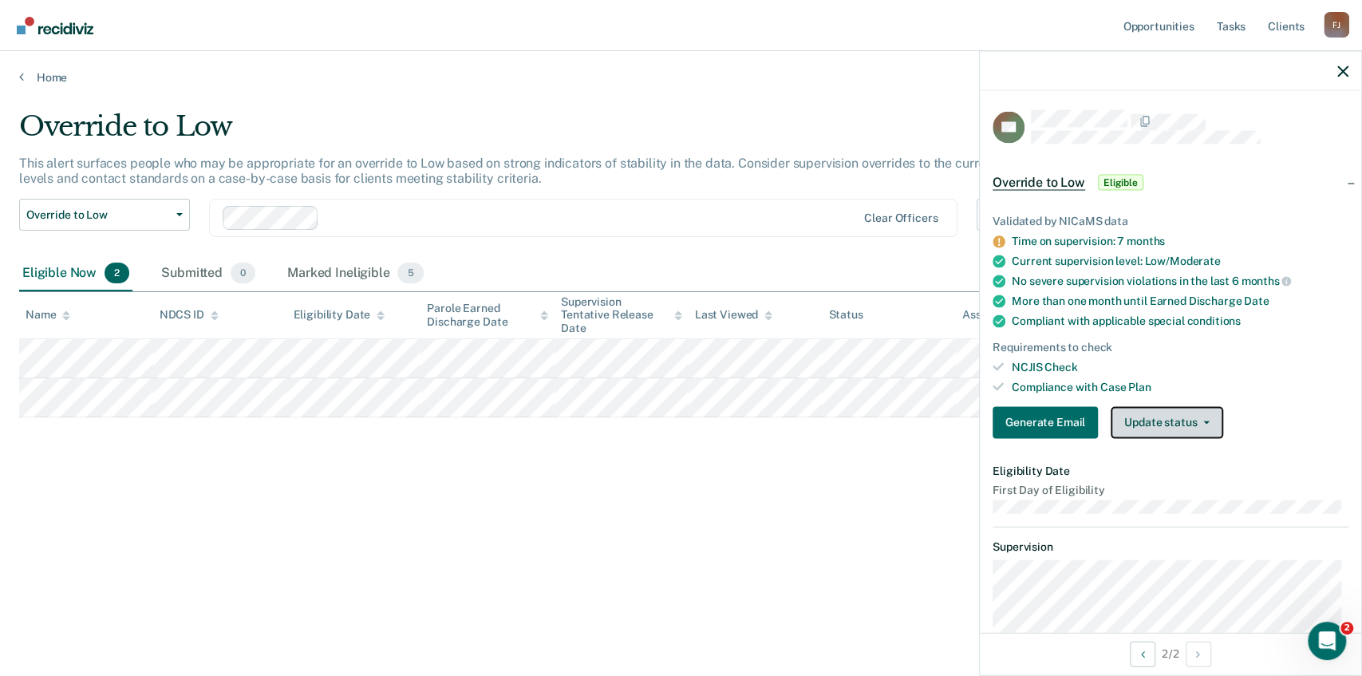
click at [1154, 429] on button "Update status" at bounding box center [1167, 422] width 113 height 32
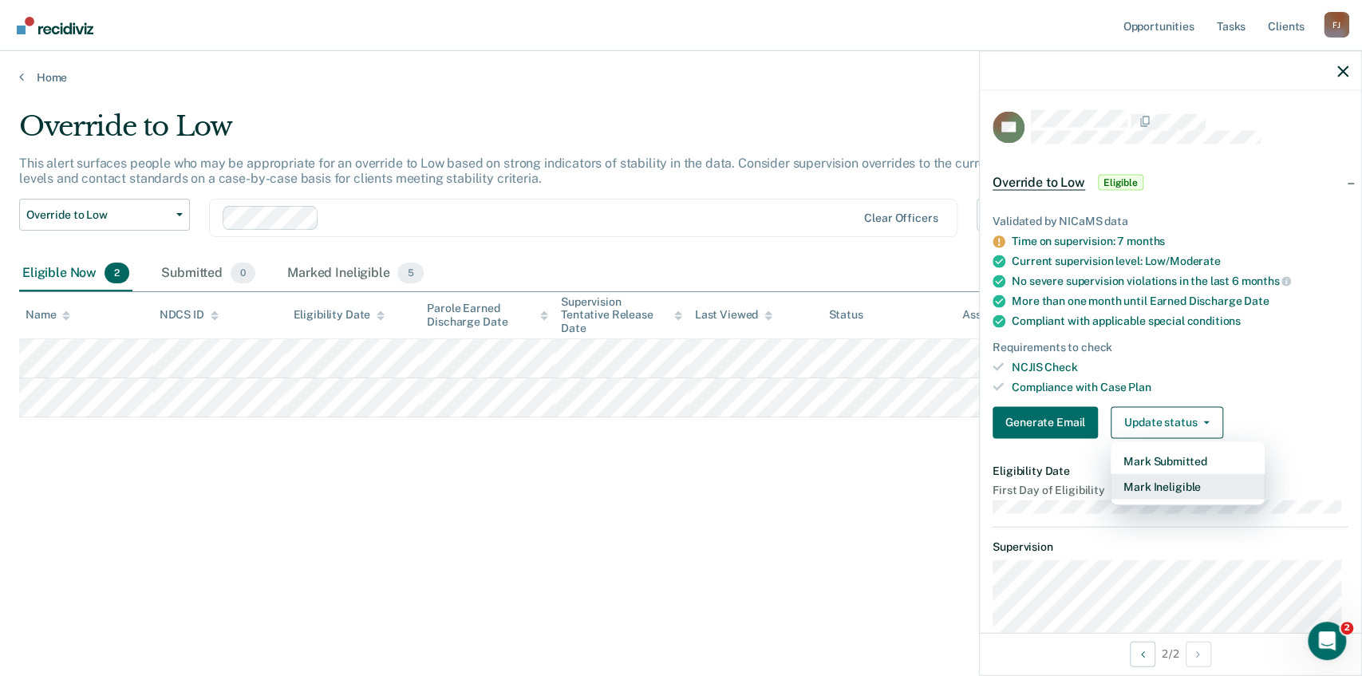
click at [1167, 482] on button "Mark Ineligible" at bounding box center [1188, 486] width 154 height 26
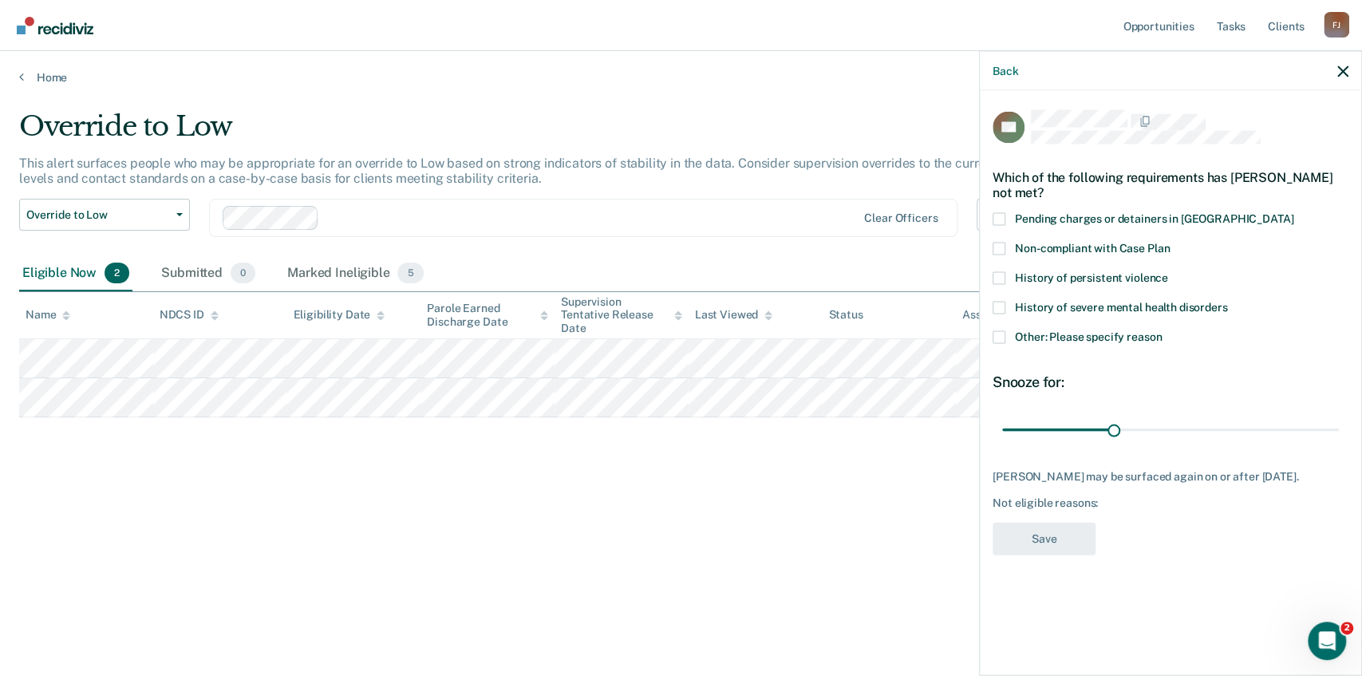
click at [993, 338] on span at bounding box center [999, 337] width 13 height 13
click at [1162, 331] on input "Other: Please specify reason" at bounding box center [1162, 331] width 0 height 0
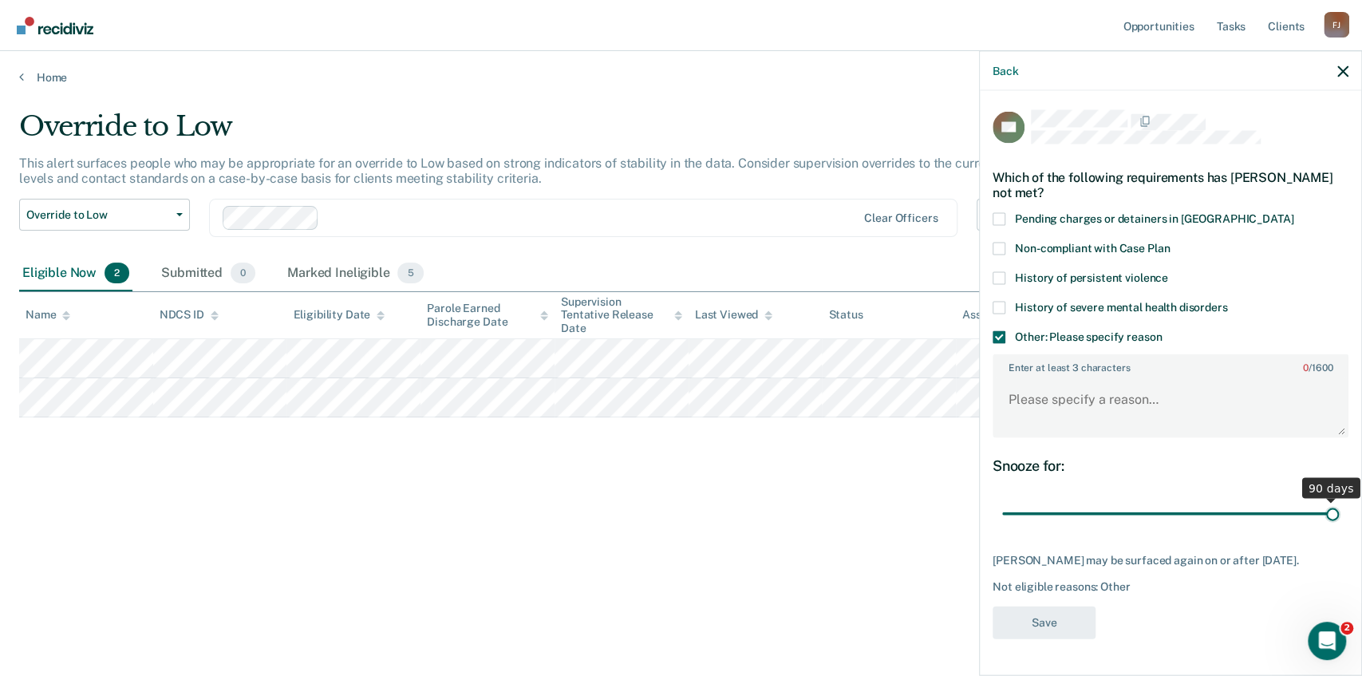
drag, startPoint x: 1114, startPoint y: 512, endPoint x: 1351, endPoint y: 485, distance: 238.5
type input "90"
click at [1339, 499] on input "range" at bounding box center [1170, 513] width 337 height 28
click at [1127, 397] on textarea "Enter at least 3 characters 0 / 1600" at bounding box center [1170, 406] width 353 height 59
type textarea "Has a DHHS case"
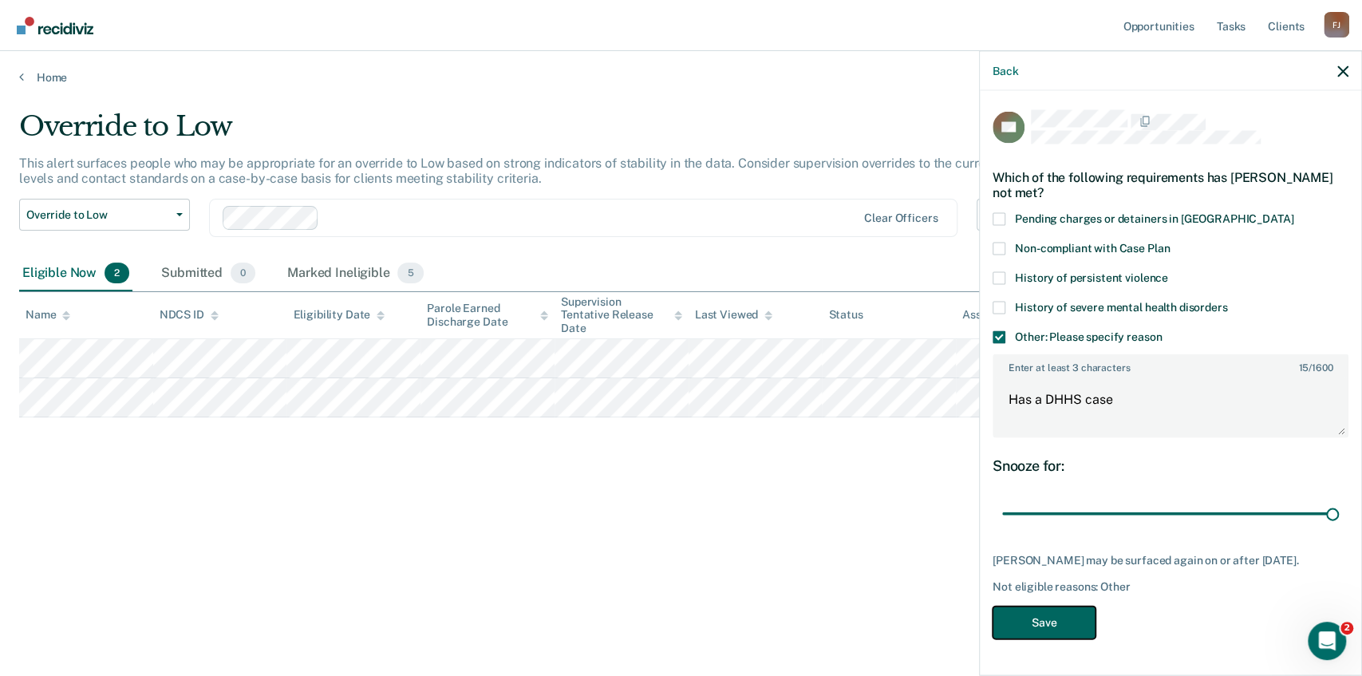
click at [1047, 629] on button "Save" at bounding box center [1044, 622] width 103 height 33
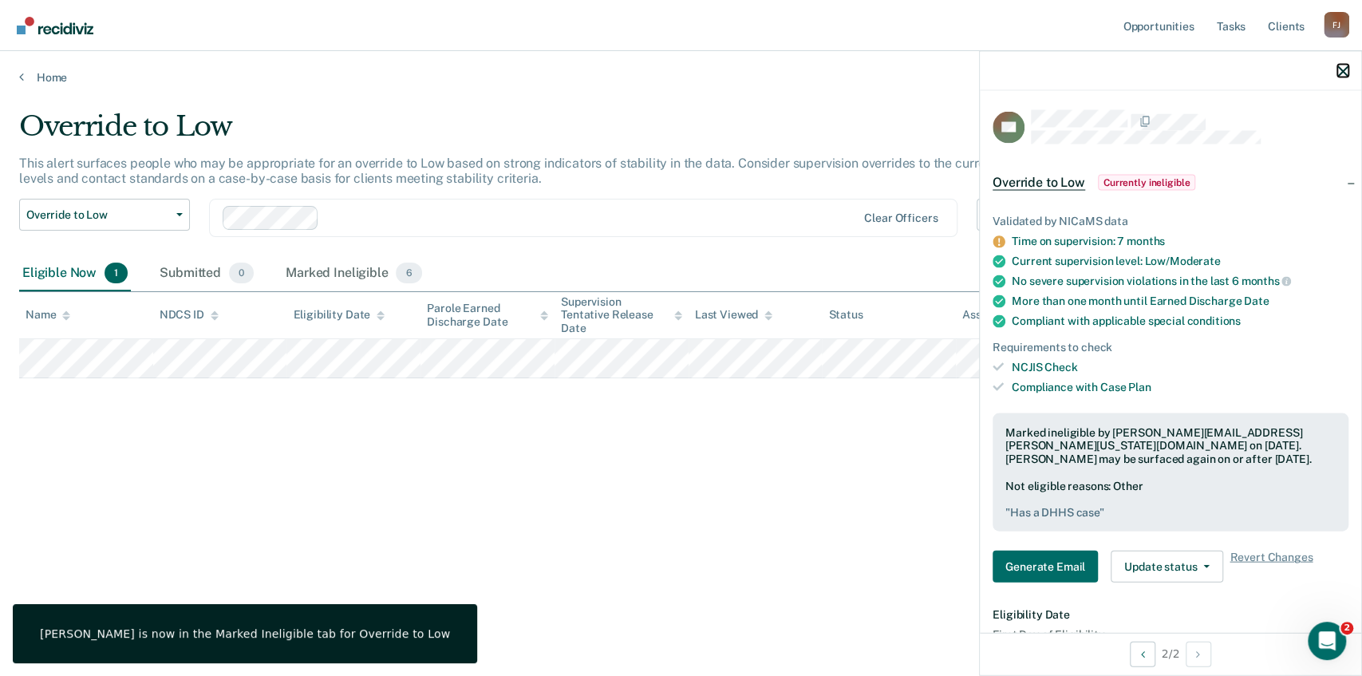
click at [1337, 69] on icon "button" at bounding box center [1342, 70] width 11 height 11
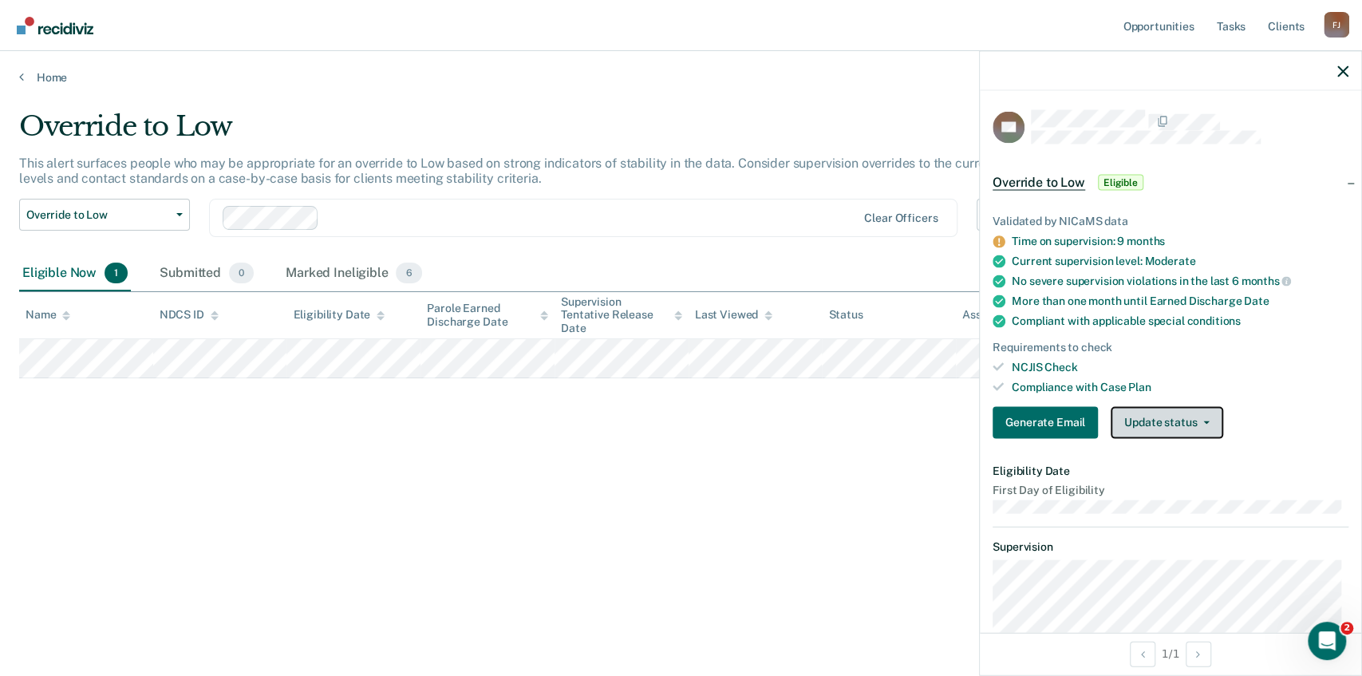
click at [1175, 424] on button "Update status" at bounding box center [1167, 422] width 113 height 32
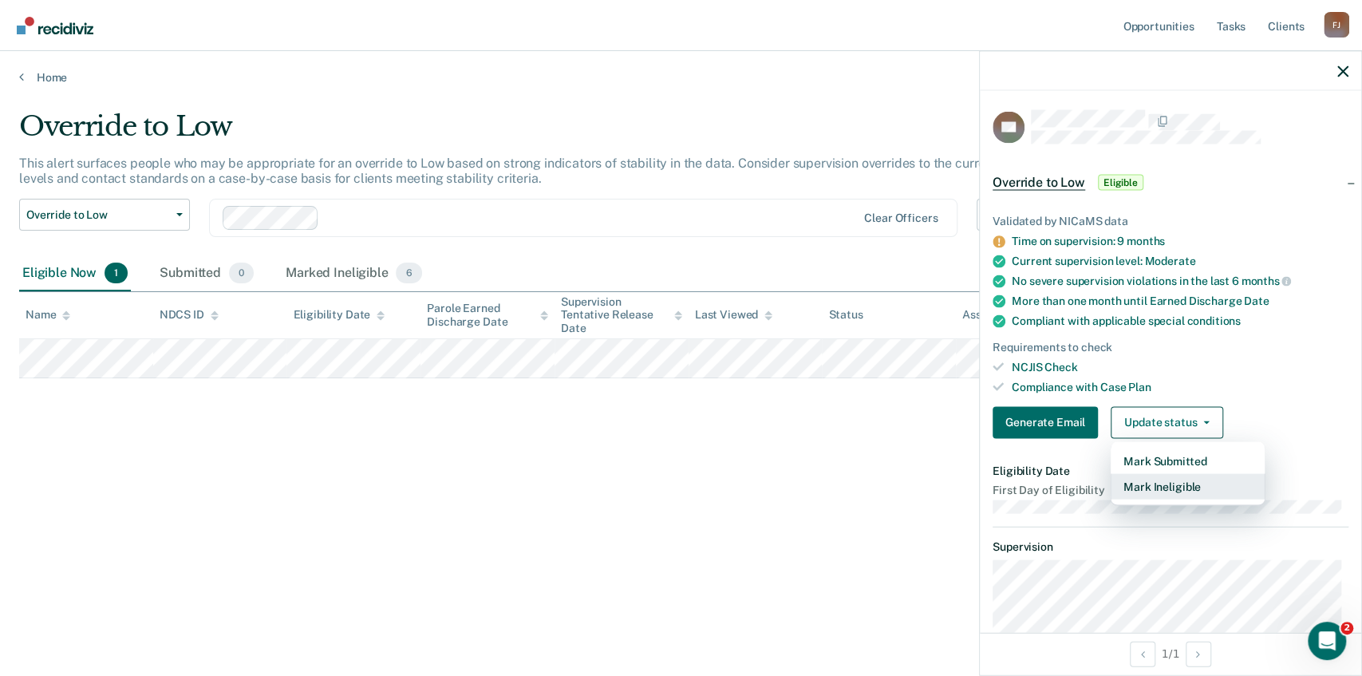
click at [1173, 479] on button "Mark Ineligible" at bounding box center [1188, 486] width 154 height 26
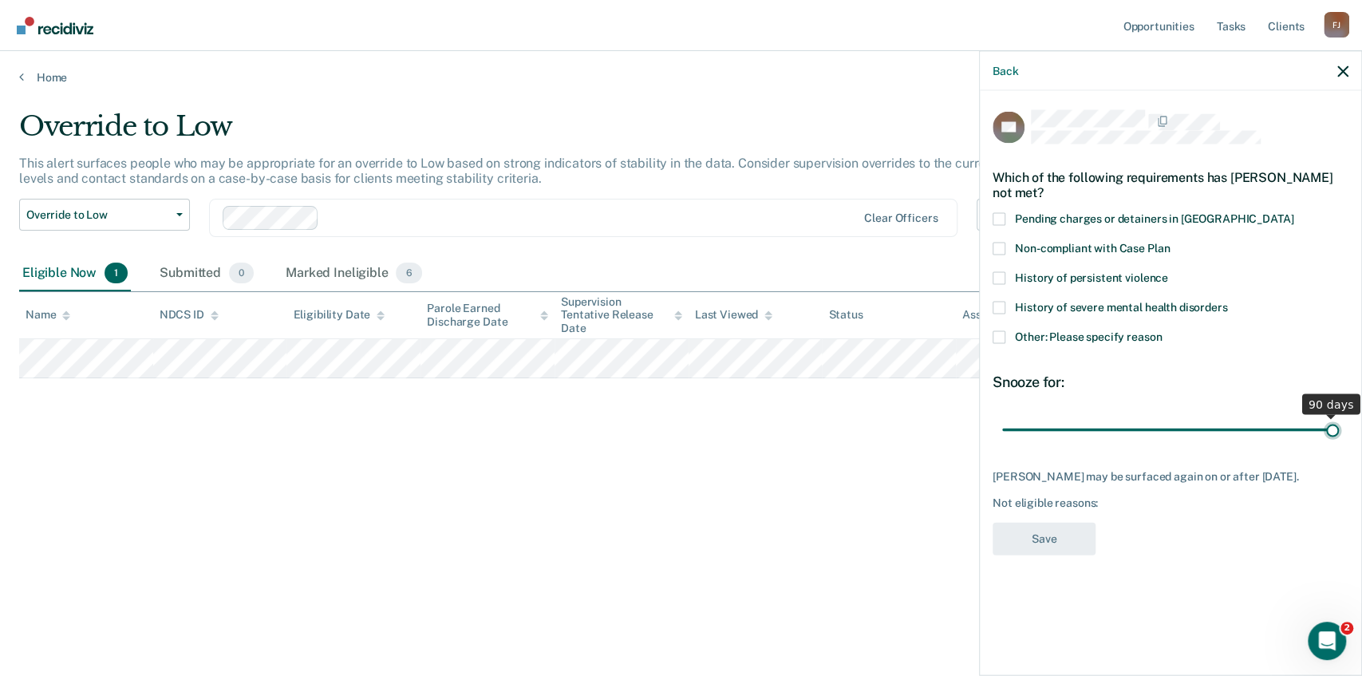
drag, startPoint x: 1113, startPoint y: 427, endPoint x: 1348, endPoint y: 440, distance: 235.8
type input "90"
click at [1339, 440] on input "range" at bounding box center [1170, 430] width 337 height 28
click at [1003, 337] on span at bounding box center [999, 337] width 13 height 13
click at [1162, 331] on input "Other: Please specify reason" at bounding box center [1162, 331] width 0 height 0
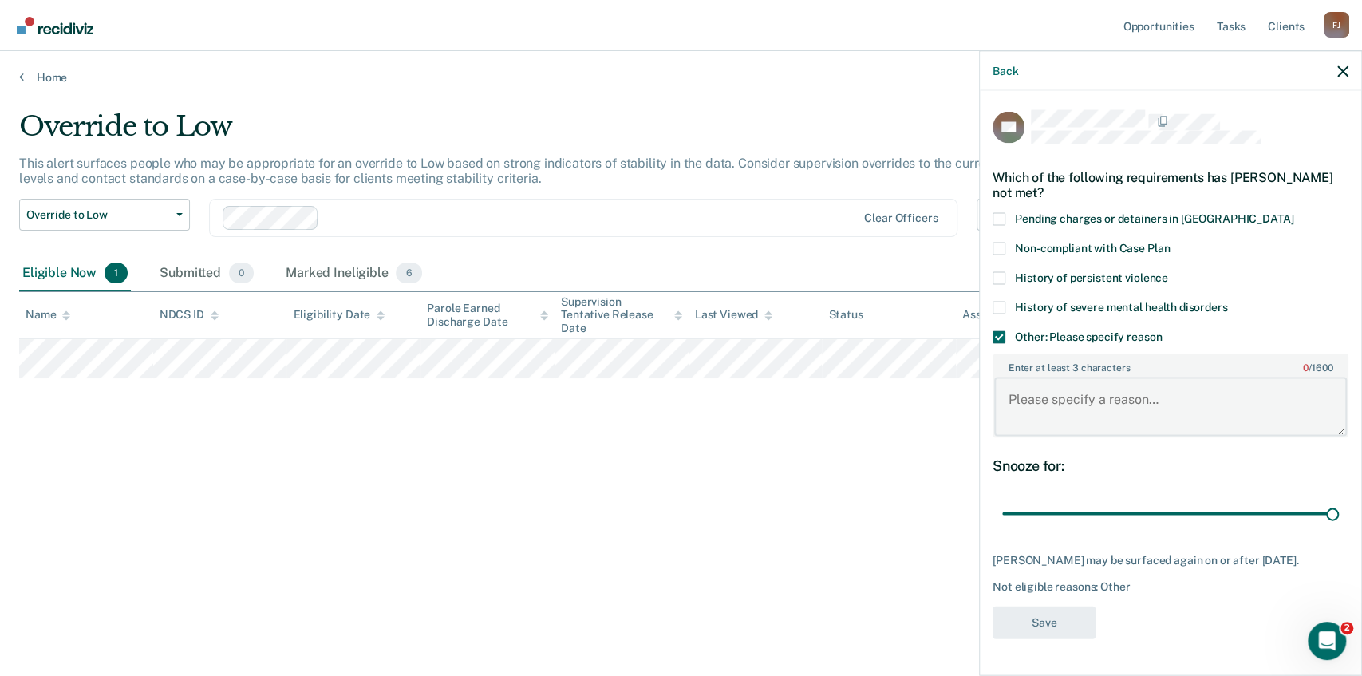
drag, startPoint x: 1040, startPoint y: 399, endPoint x: 1048, endPoint y: 388, distance: 13.3
click at [1040, 399] on textarea "Enter at least 3 characters 0 / 1600" at bounding box center [1170, 406] width 353 height 59
type textarea "Recently got a job so still unstable at this time with that."
drag, startPoint x: 1058, startPoint y: 632, endPoint x: 1035, endPoint y: 606, distance: 35.1
click at [1056, 631] on button "Save" at bounding box center [1044, 622] width 103 height 33
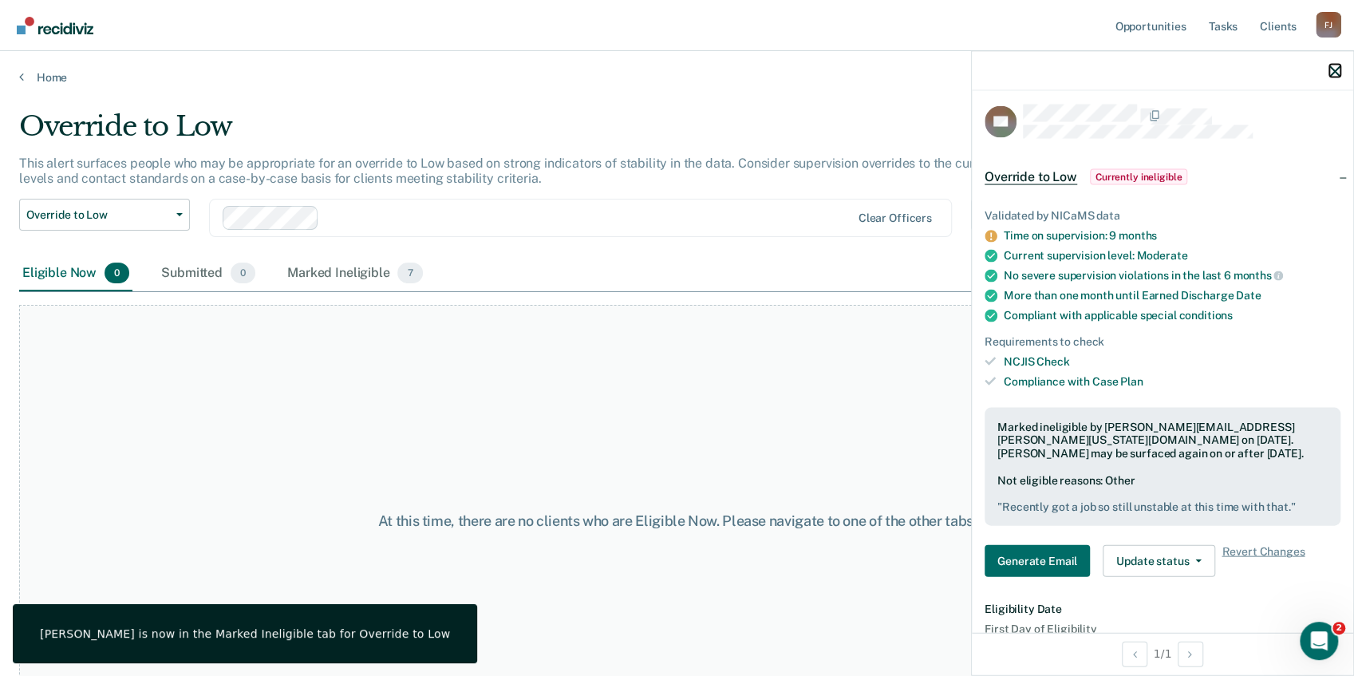
click at [1335, 67] on icon "button" at bounding box center [1334, 70] width 11 height 11
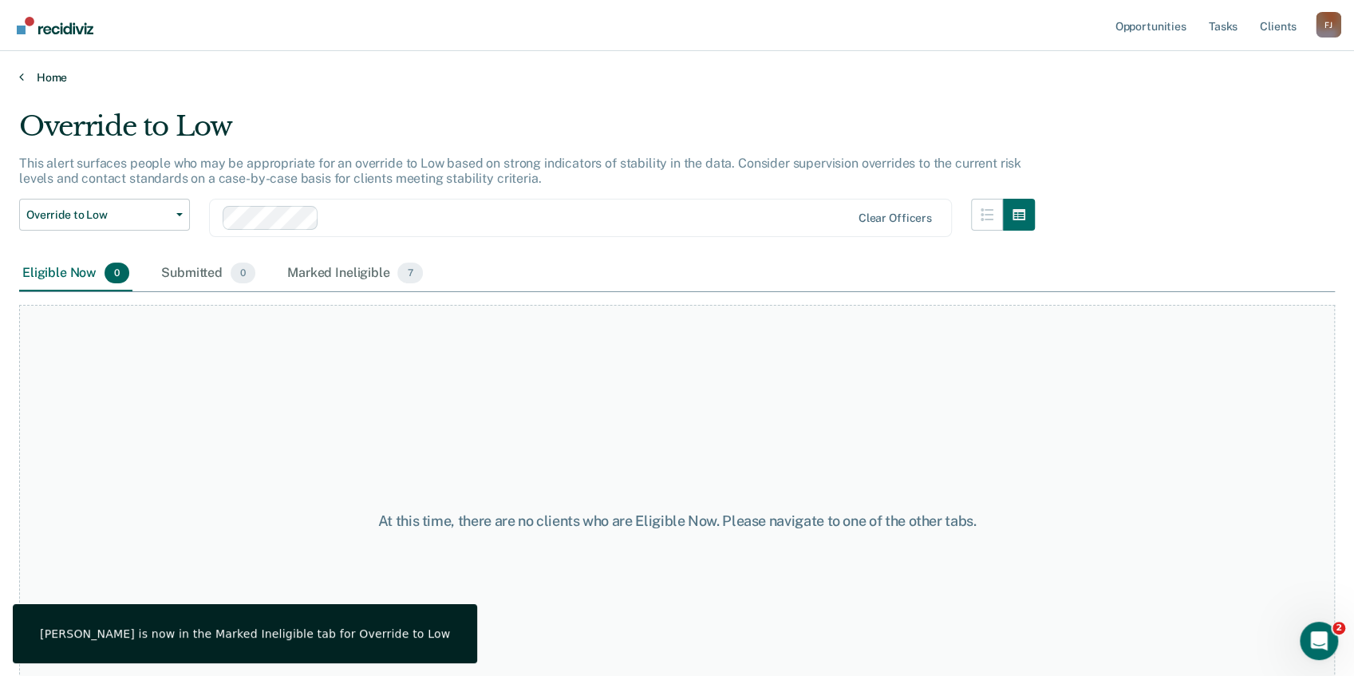
click at [20, 77] on icon at bounding box center [21, 76] width 5 height 13
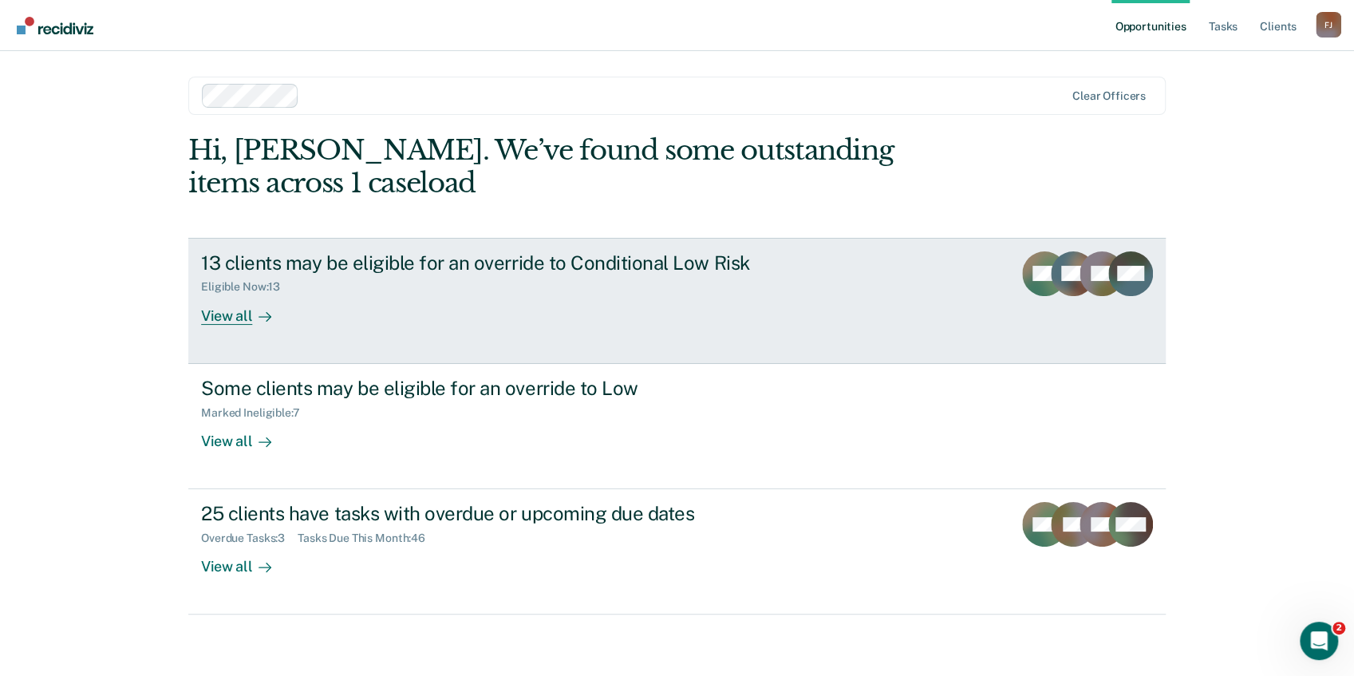
click at [223, 316] on div "View all" at bounding box center [245, 309] width 89 height 31
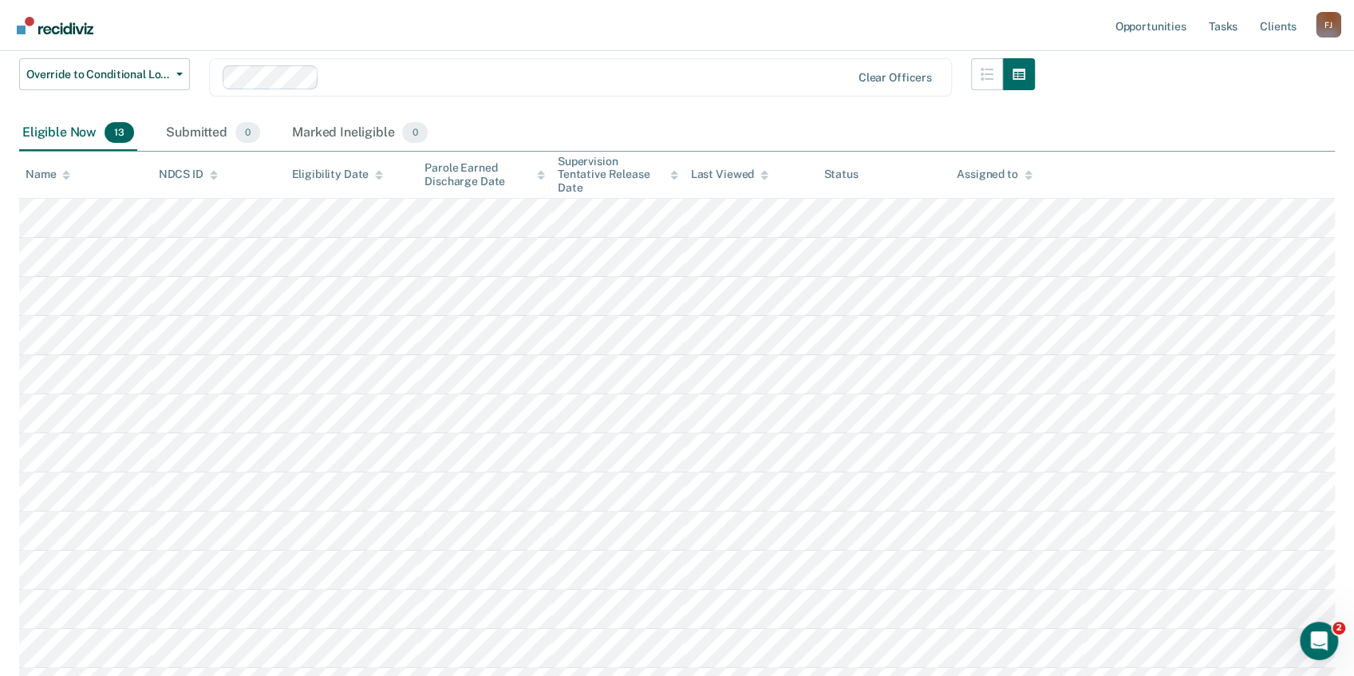
scroll to position [160, 0]
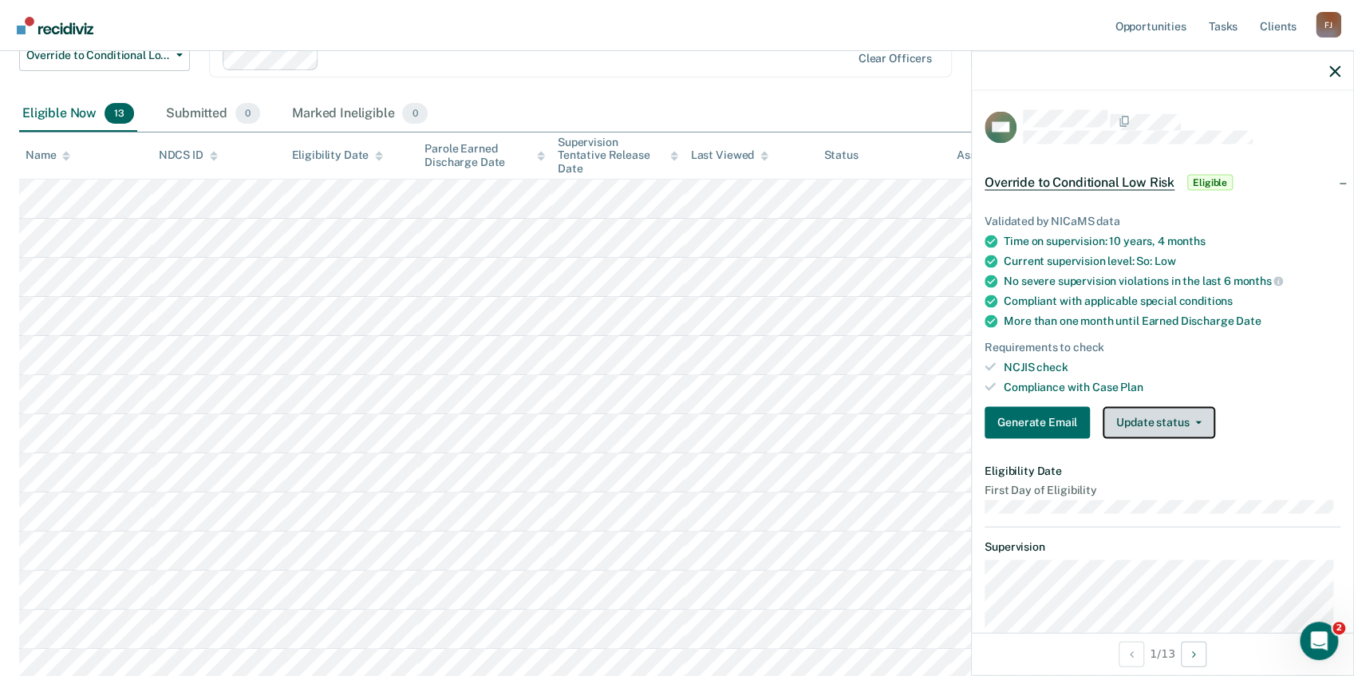
click at [1135, 416] on button "Update status" at bounding box center [1159, 422] width 113 height 32
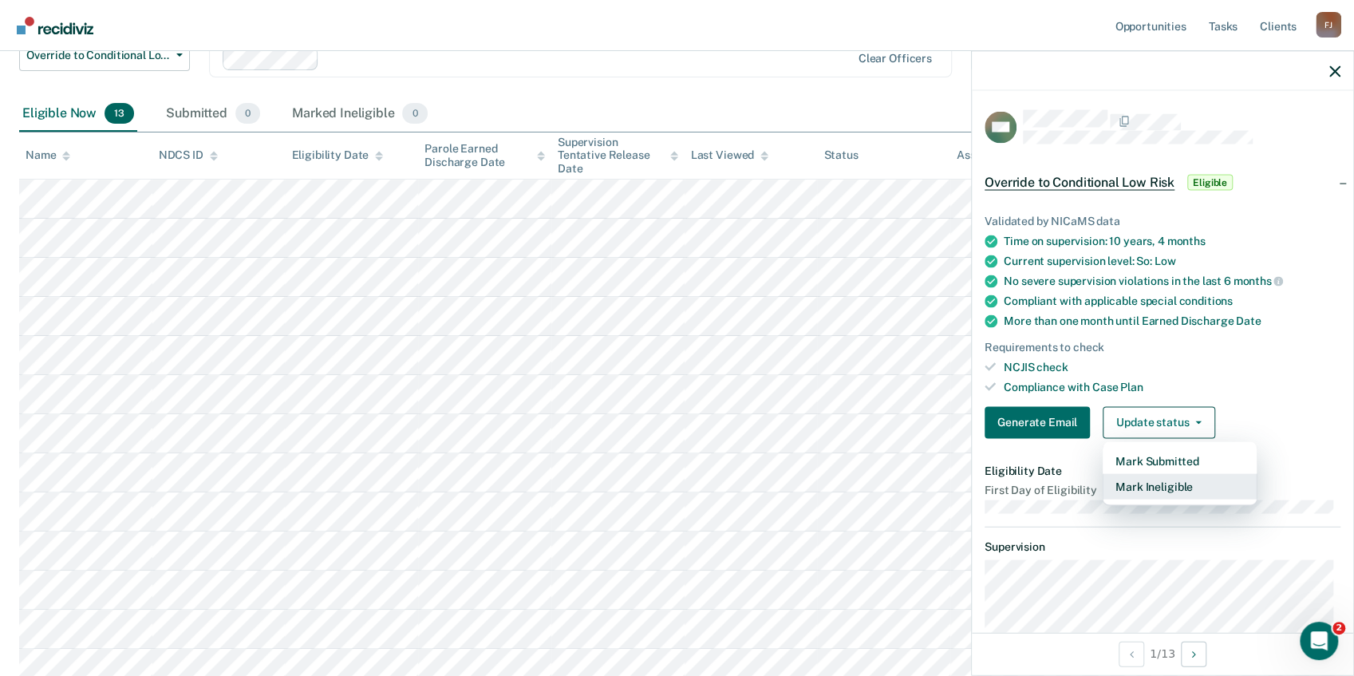
click at [1137, 485] on button "Mark Ineligible" at bounding box center [1180, 486] width 154 height 26
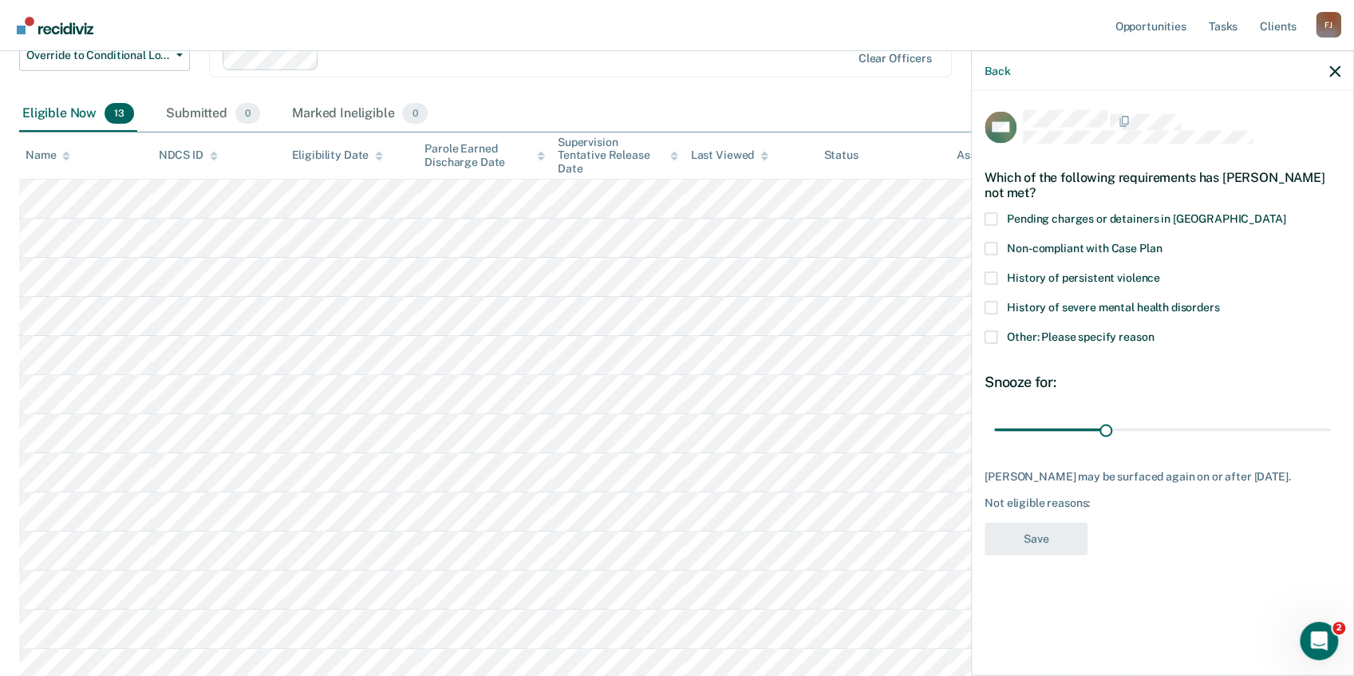
click at [989, 333] on span at bounding box center [991, 337] width 13 height 13
click at [1154, 331] on input "Other: Please specify reason" at bounding box center [1154, 331] width 0 height 0
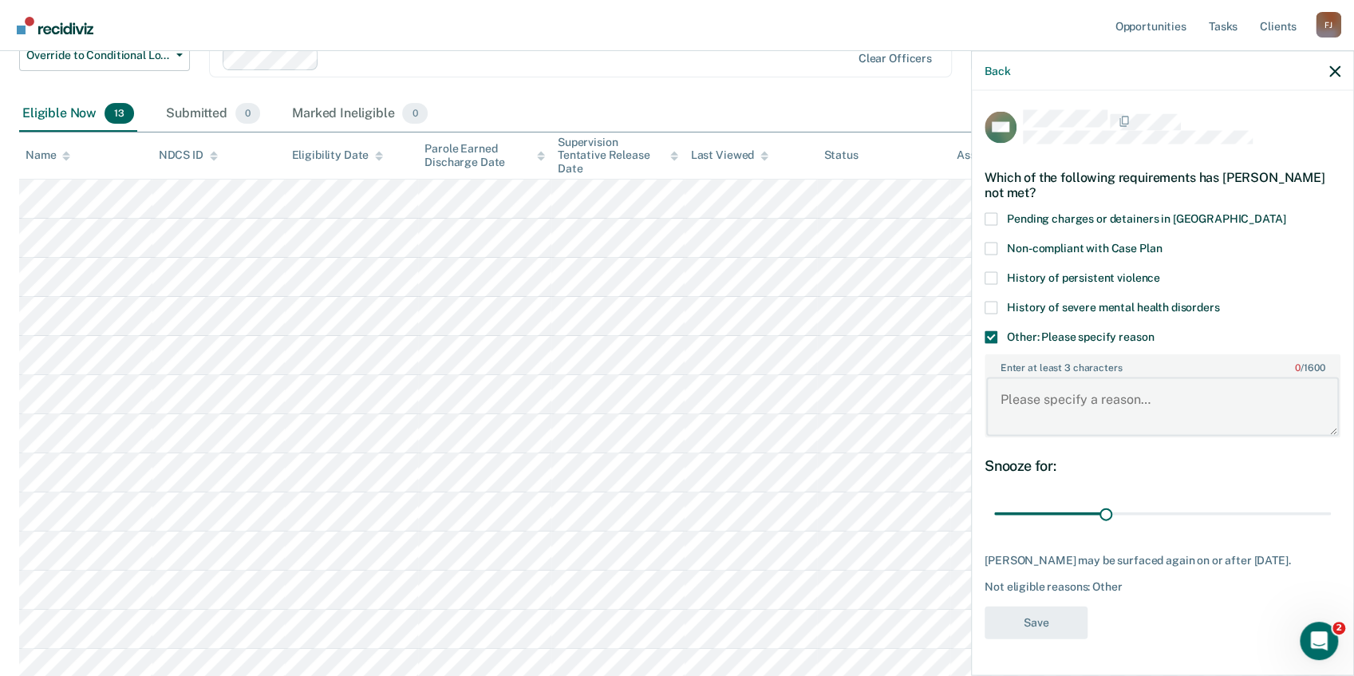
click at [1037, 412] on textarea "Enter at least 3 characters 0 / 1600" at bounding box center [1162, 406] width 353 height 59
paste textarea "Sex offender"
type textarea "Sex offender"
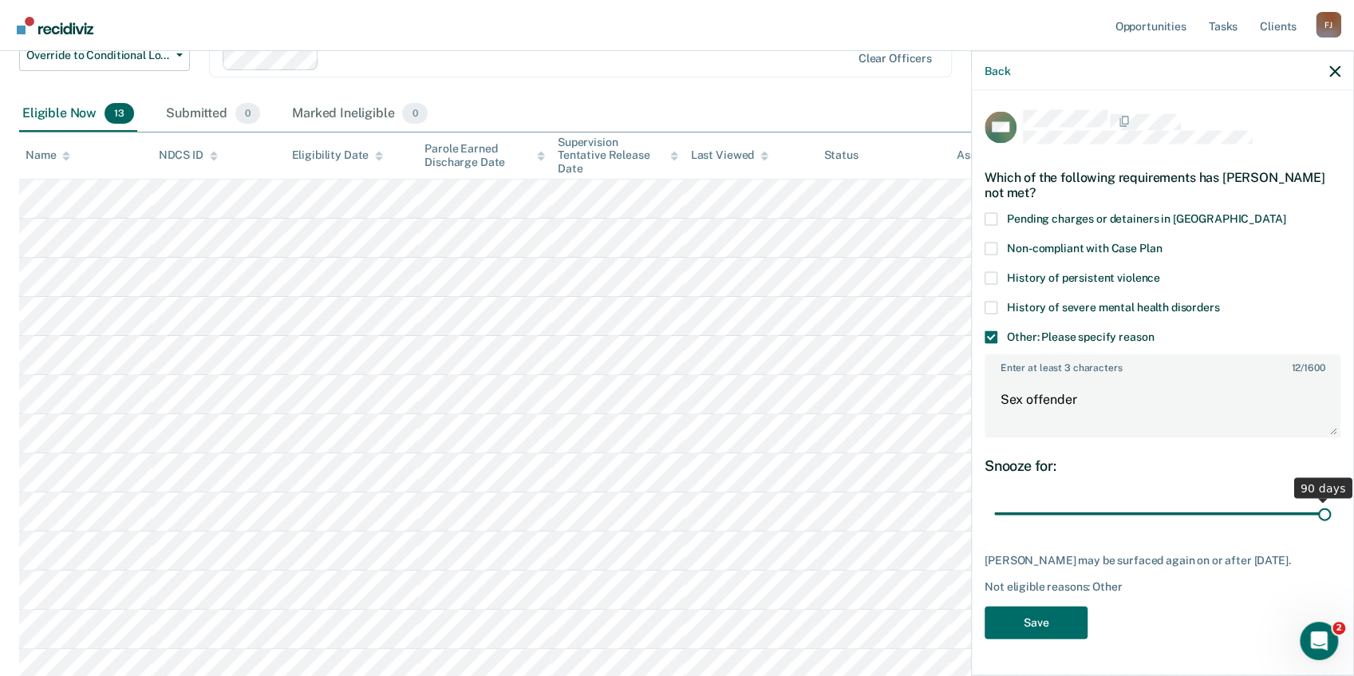
drag, startPoint x: 1220, startPoint y: 509, endPoint x: 1344, endPoint y: 508, distance: 123.7
type input "90"
click at [1331, 508] on input "range" at bounding box center [1162, 513] width 337 height 28
click at [1056, 622] on button "Save" at bounding box center [1036, 622] width 103 height 33
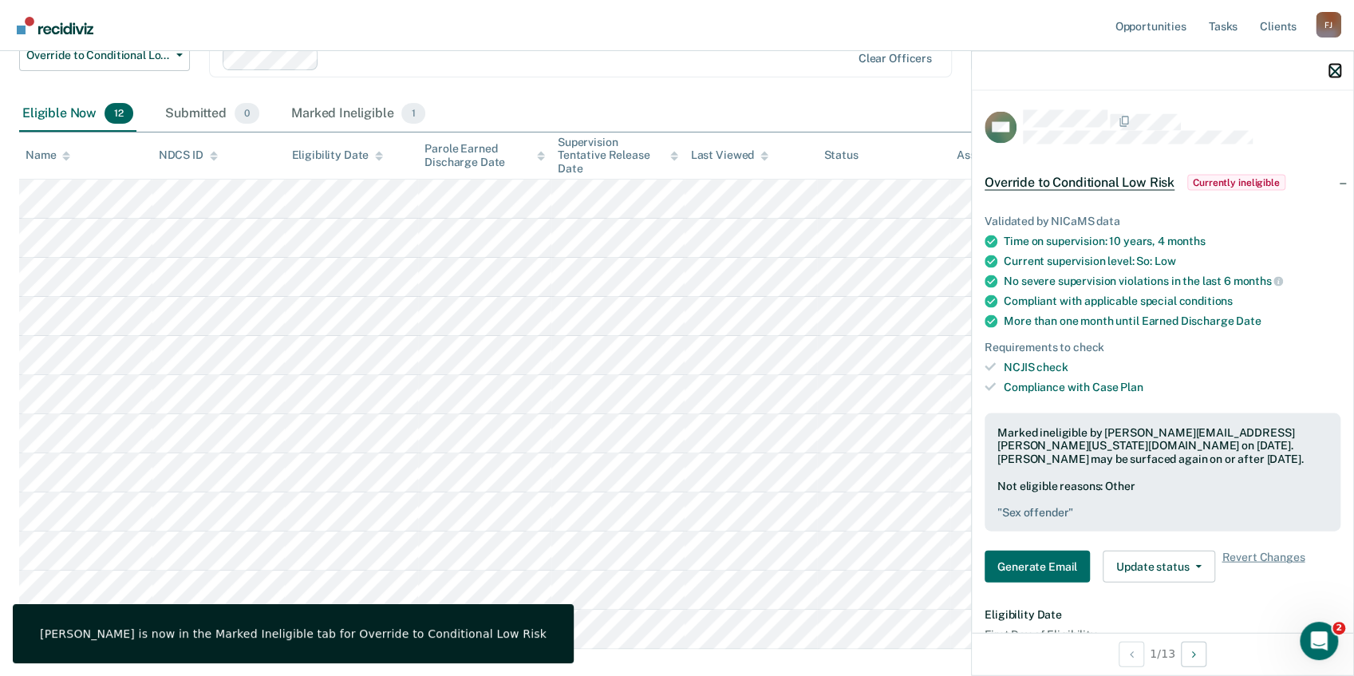
click at [1339, 66] on icon "button" at bounding box center [1334, 70] width 11 height 11
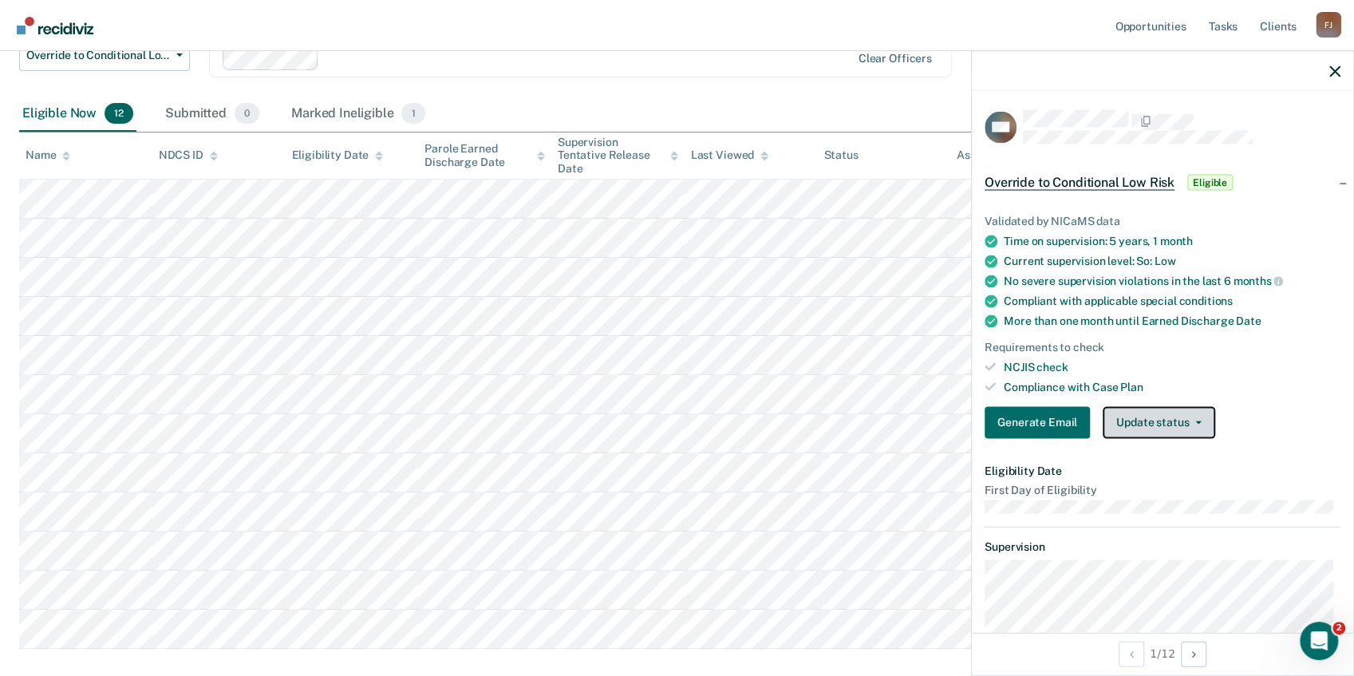
click at [1149, 415] on button "Update status" at bounding box center [1159, 422] width 113 height 32
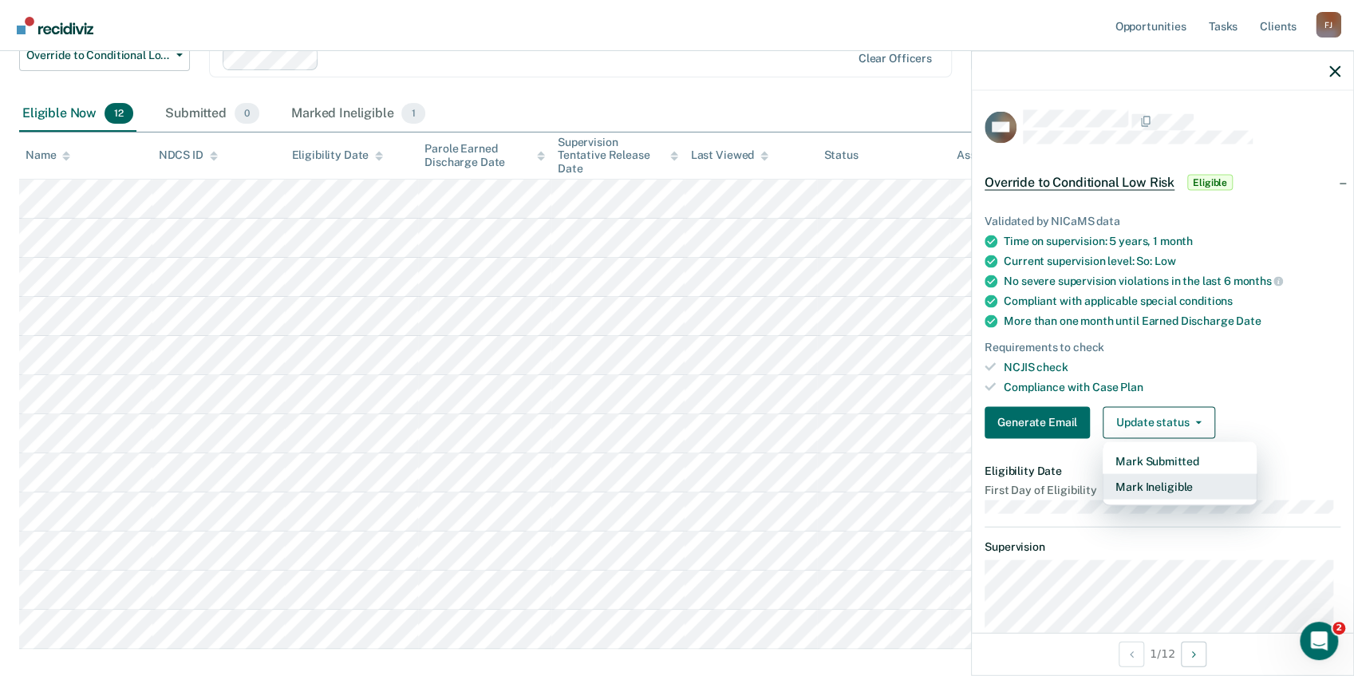
click at [1151, 484] on button "Mark Ineligible" at bounding box center [1180, 486] width 154 height 26
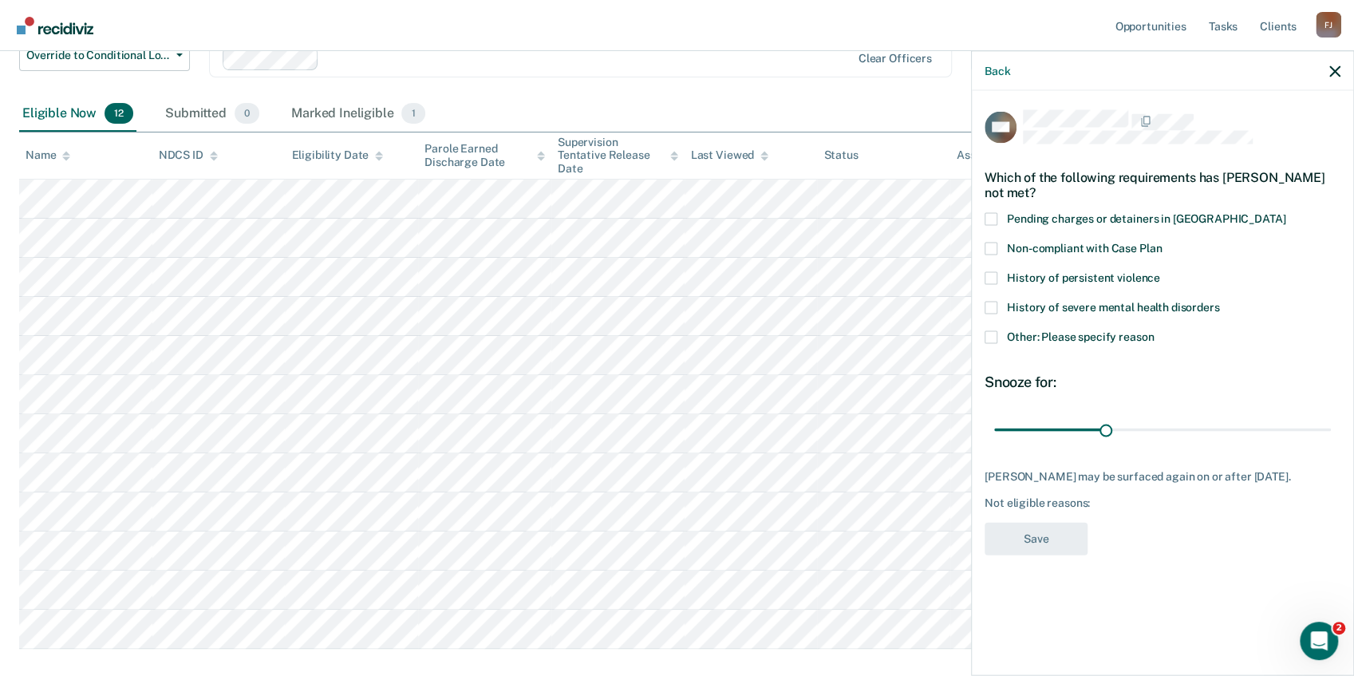
click at [988, 332] on span at bounding box center [991, 337] width 13 height 13
click at [1154, 331] on input "Other: Please specify reason" at bounding box center [1154, 331] width 0 height 0
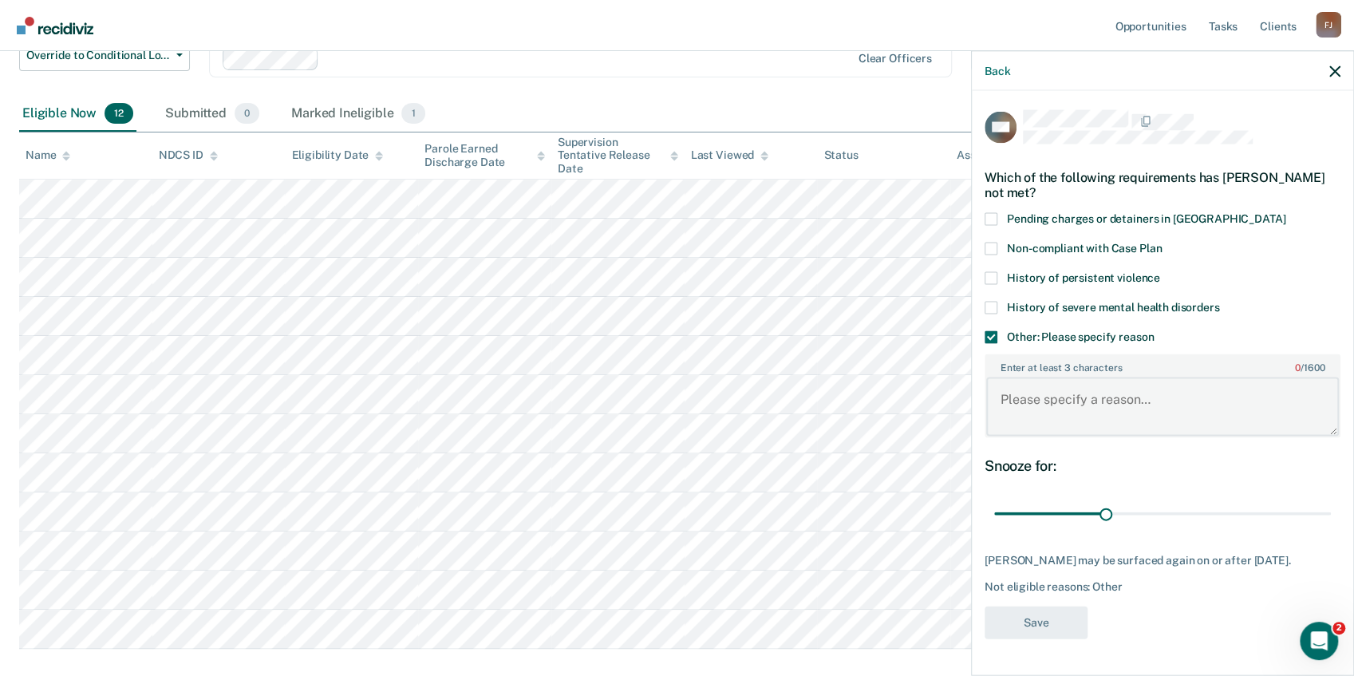
click at [1040, 401] on textarea "Enter at least 3 characters 0 / 1600" at bounding box center [1162, 406] width 353 height 59
paste textarea "Sex offender"
type textarea "Sex offender"
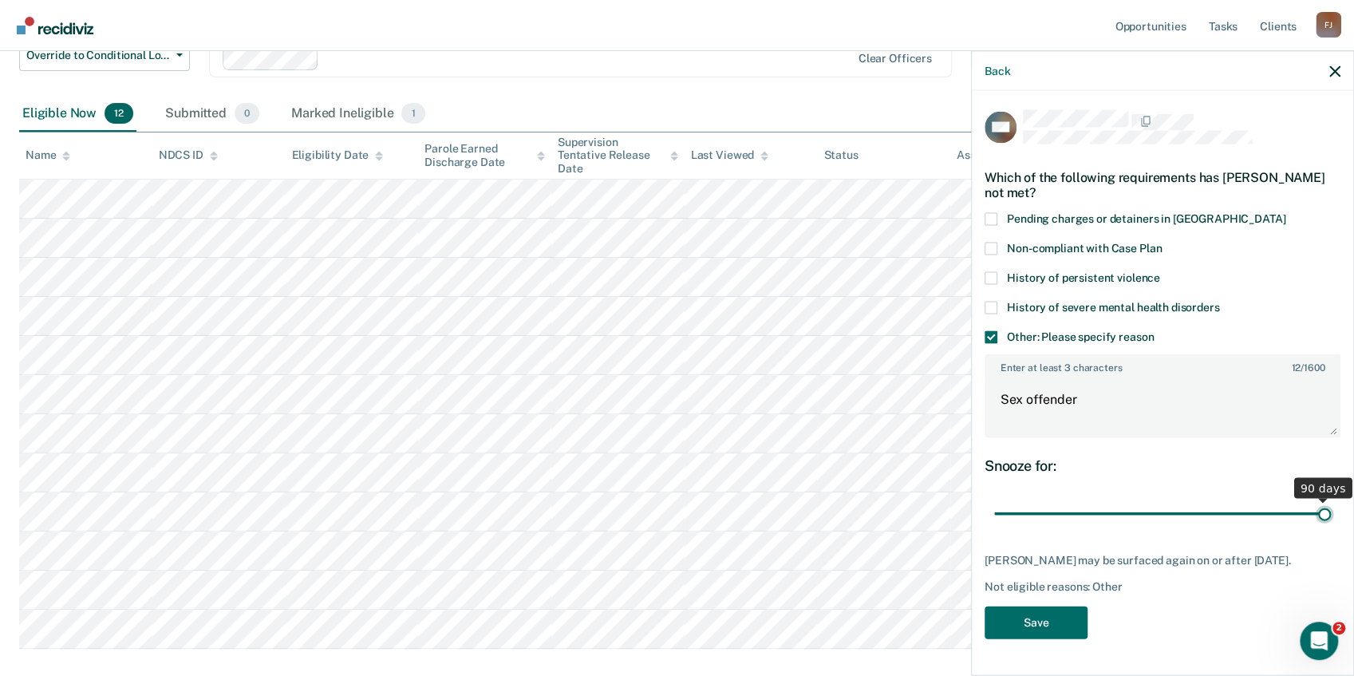
drag, startPoint x: 1178, startPoint y: 508, endPoint x: 1339, endPoint y: 495, distance: 161.7
type input "90"
click at [1331, 499] on input "range" at bounding box center [1162, 513] width 337 height 28
drag, startPoint x: 1052, startPoint y: 633, endPoint x: 1070, endPoint y: 592, distance: 44.6
click at [1053, 632] on button "Save" at bounding box center [1036, 622] width 103 height 33
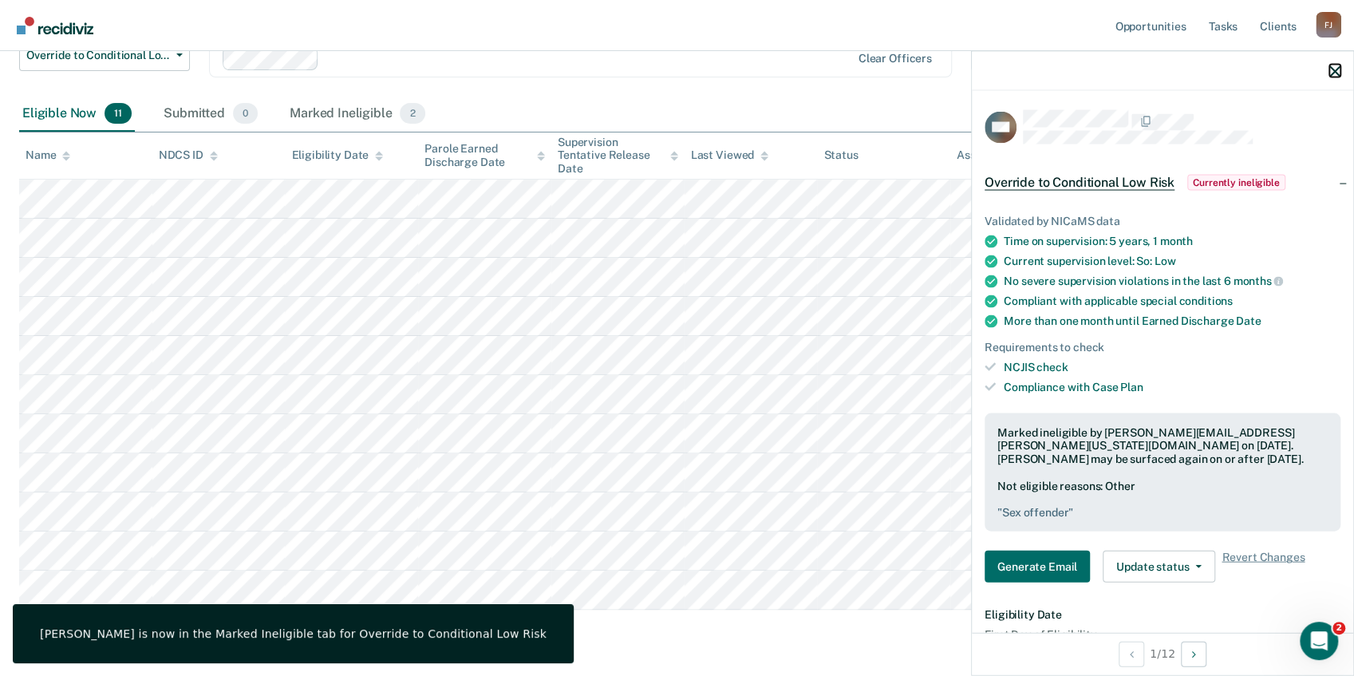
click at [1334, 71] on icon "button" at bounding box center [1334, 70] width 11 height 11
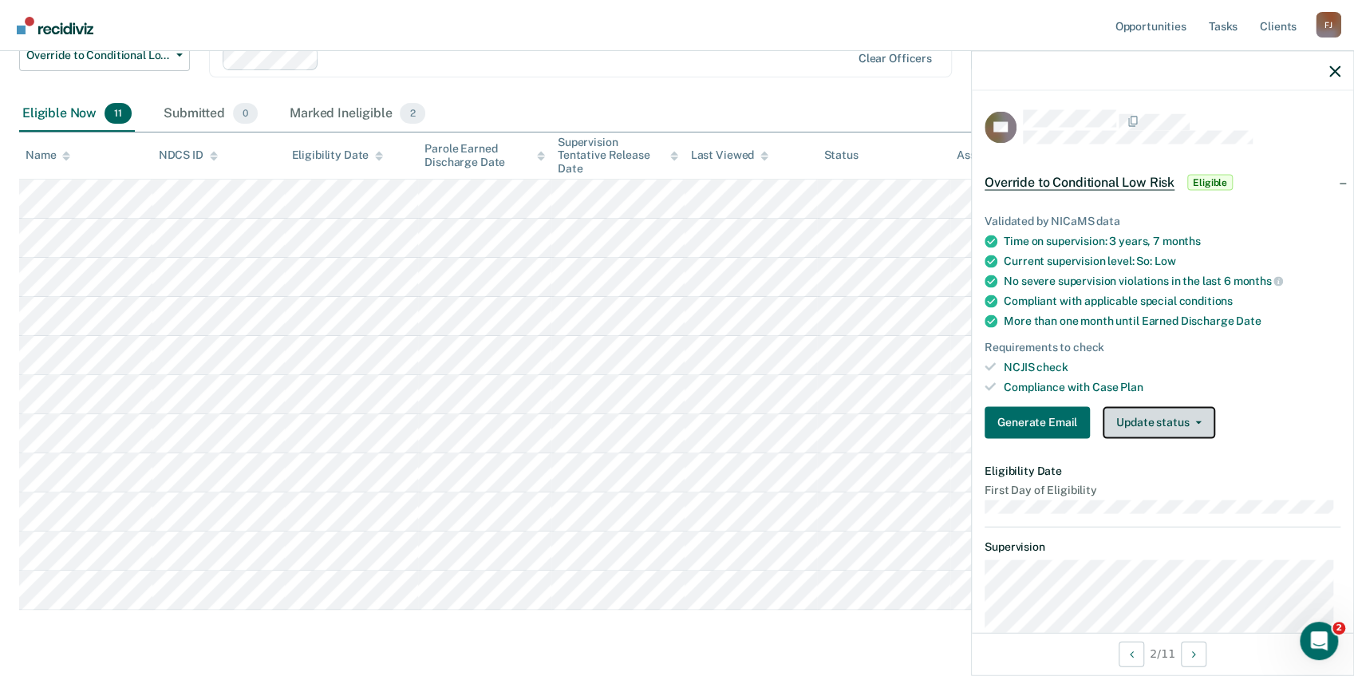
click at [1168, 420] on button "Update status" at bounding box center [1159, 422] width 113 height 32
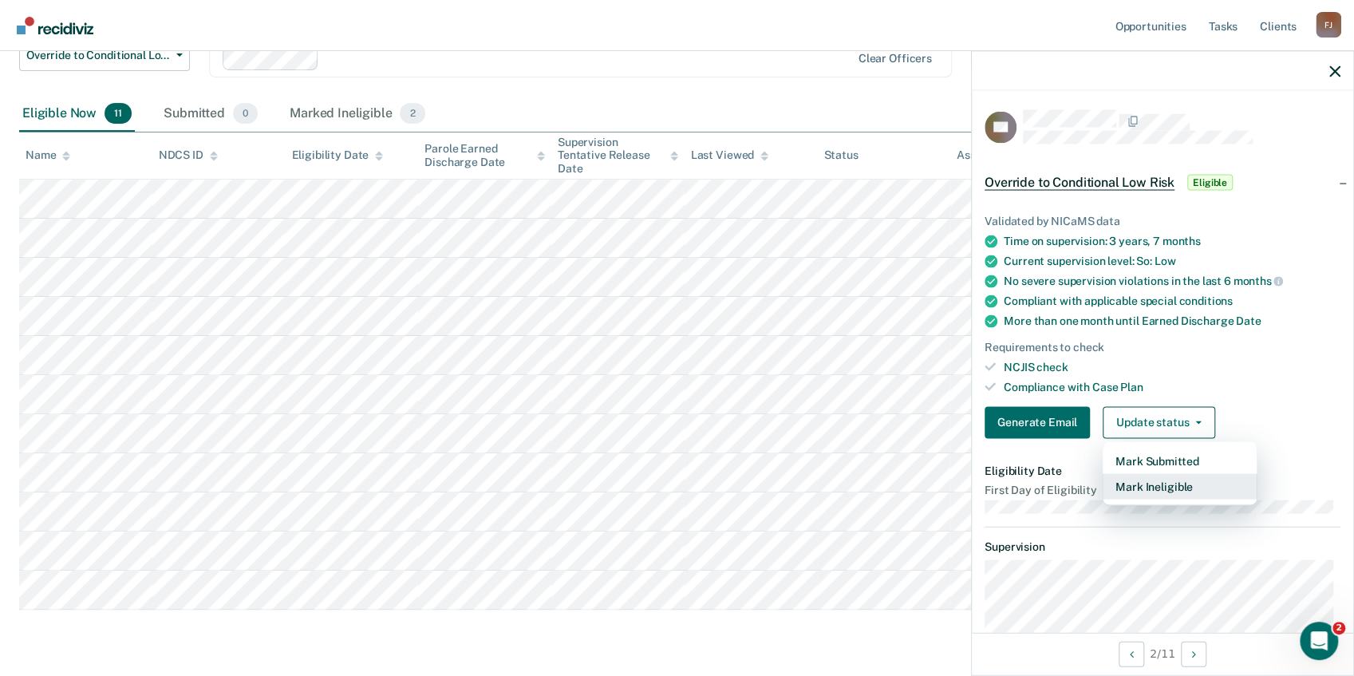
click at [1178, 492] on button "Mark Ineligible" at bounding box center [1180, 486] width 154 height 26
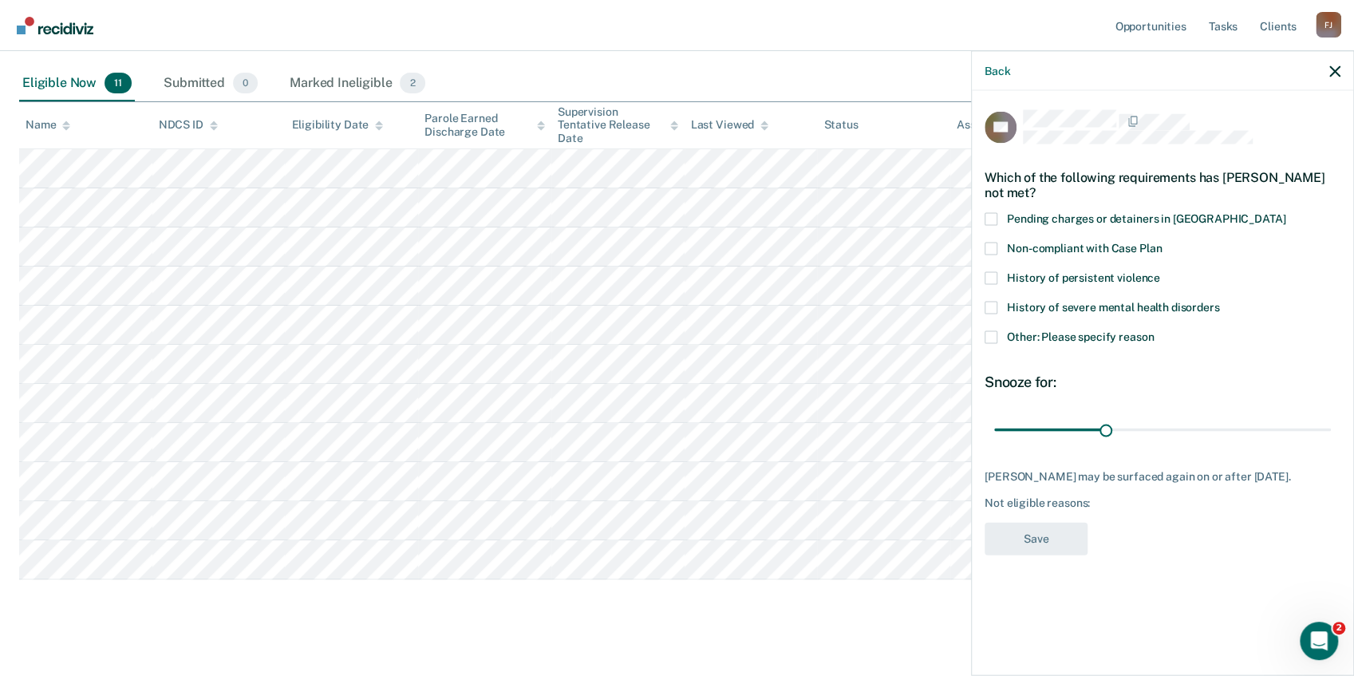
scroll to position [207, 0]
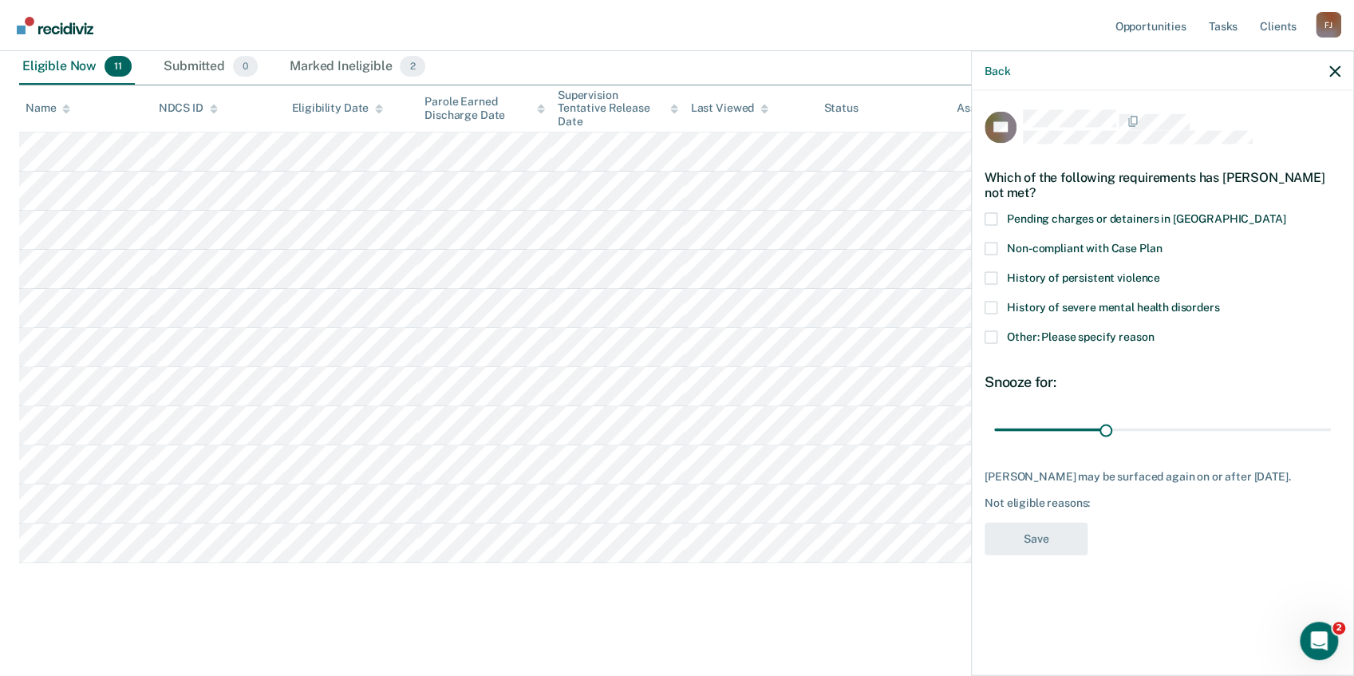
click at [995, 338] on span at bounding box center [991, 337] width 13 height 13
click at [1154, 331] on input "Other: Please specify reason" at bounding box center [1154, 331] width 0 height 0
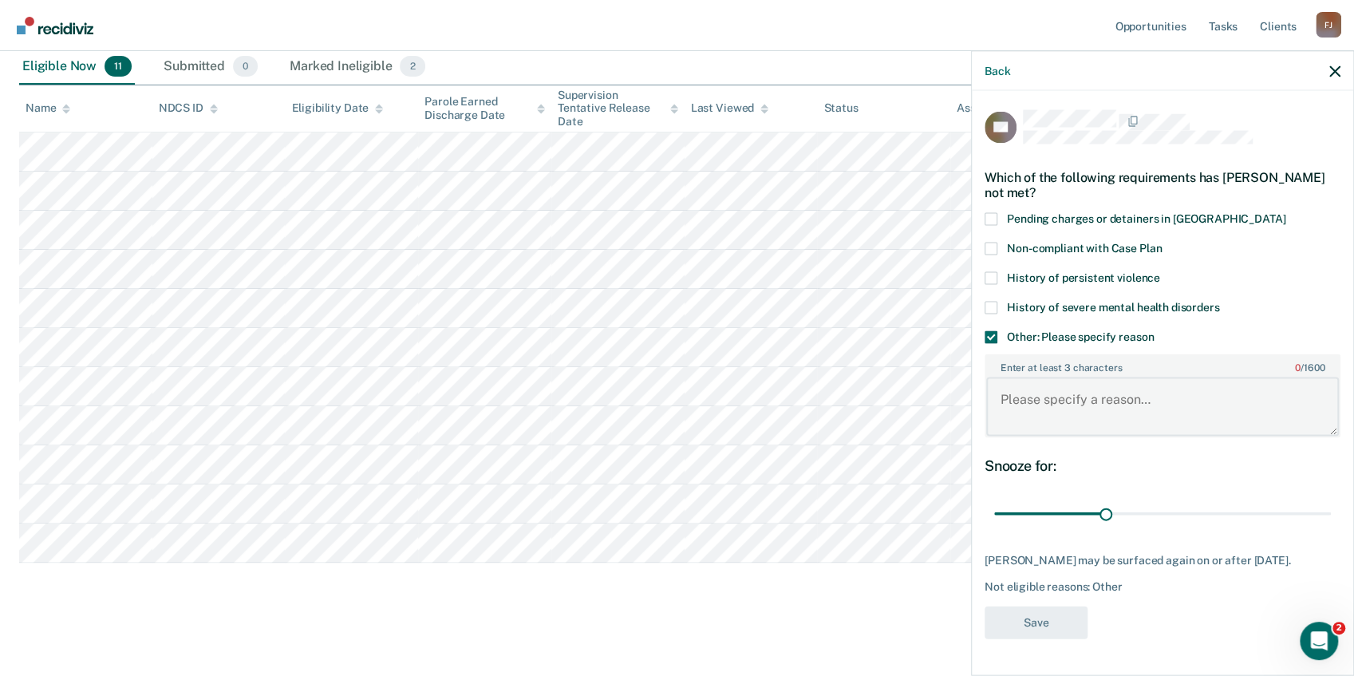
paste textarea "Sex offender"
type textarea "Sex offender"
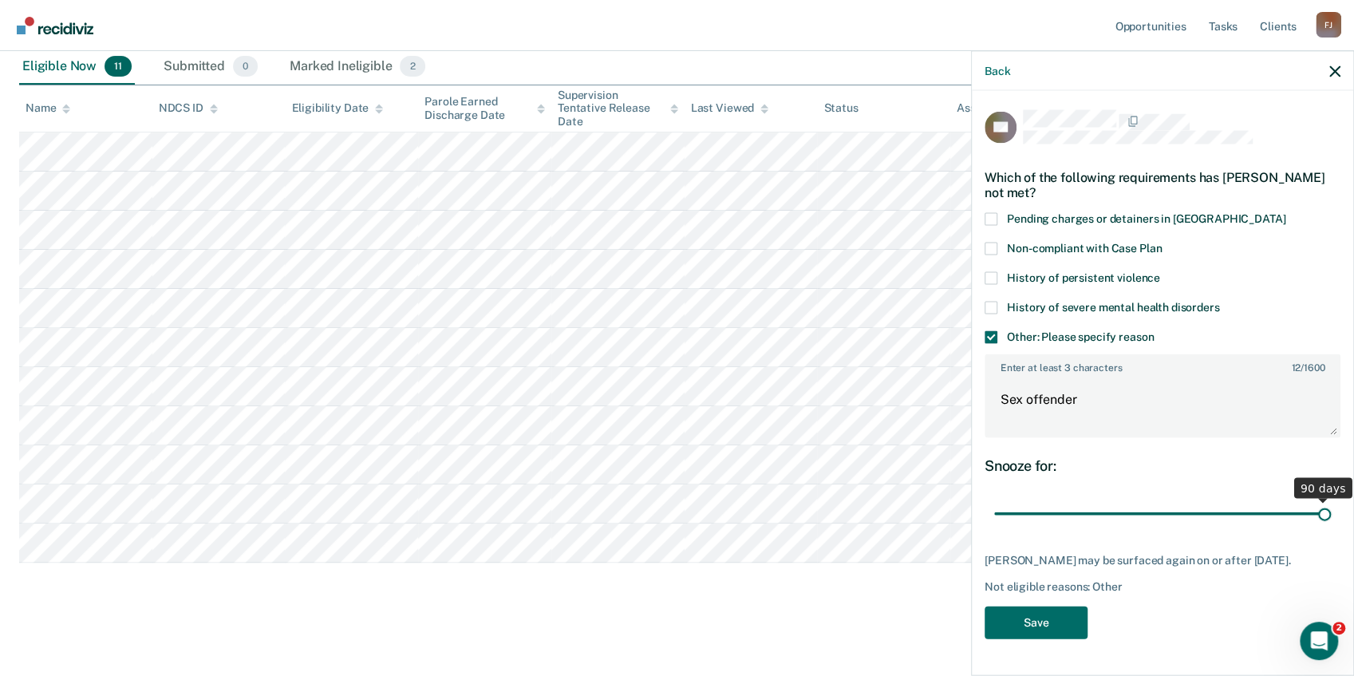
drag, startPoint x: 1108, startPoint y: 514, endPoint x: 1336, endPoint y: 523, distance: 228.4
type input "90"
click at [1331, 523] on input "range" at bounding box center [1162, 513] width 337 height 28
click at [1059, 622] on button "Save" at bounding box center [1036, 622] width 103 height 33
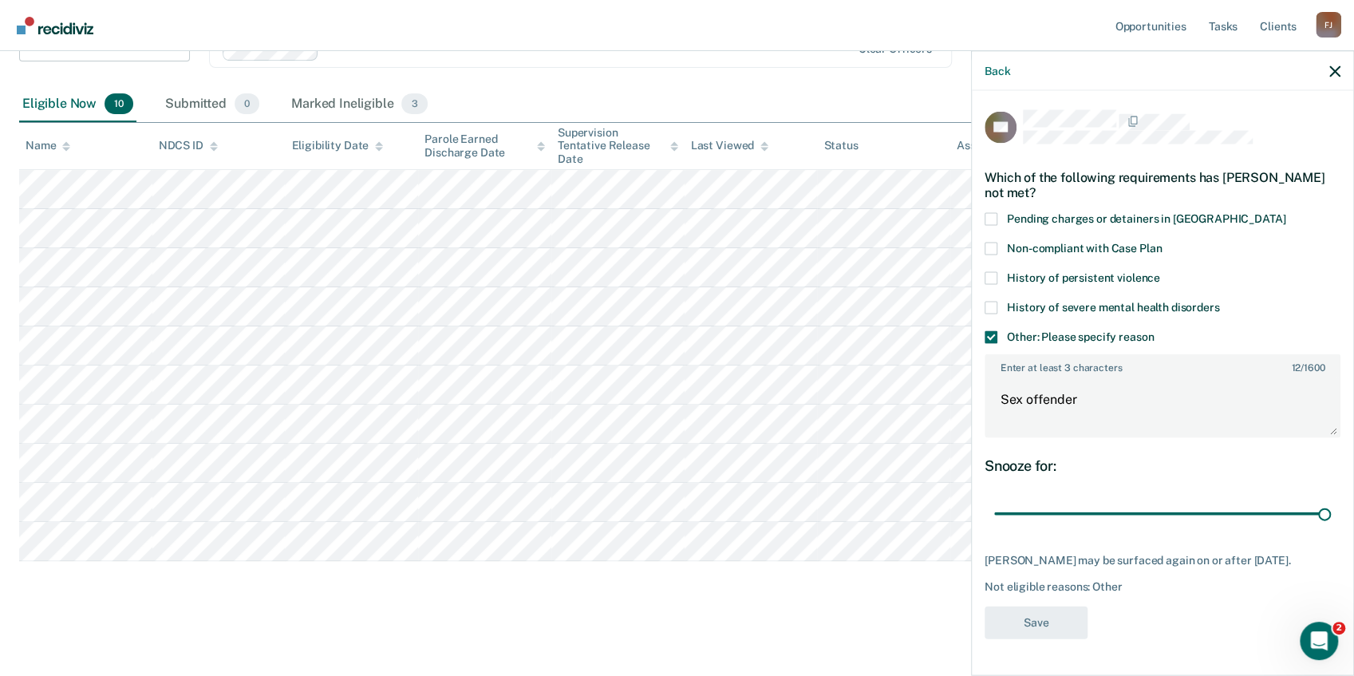
scroll to position [168, 0]
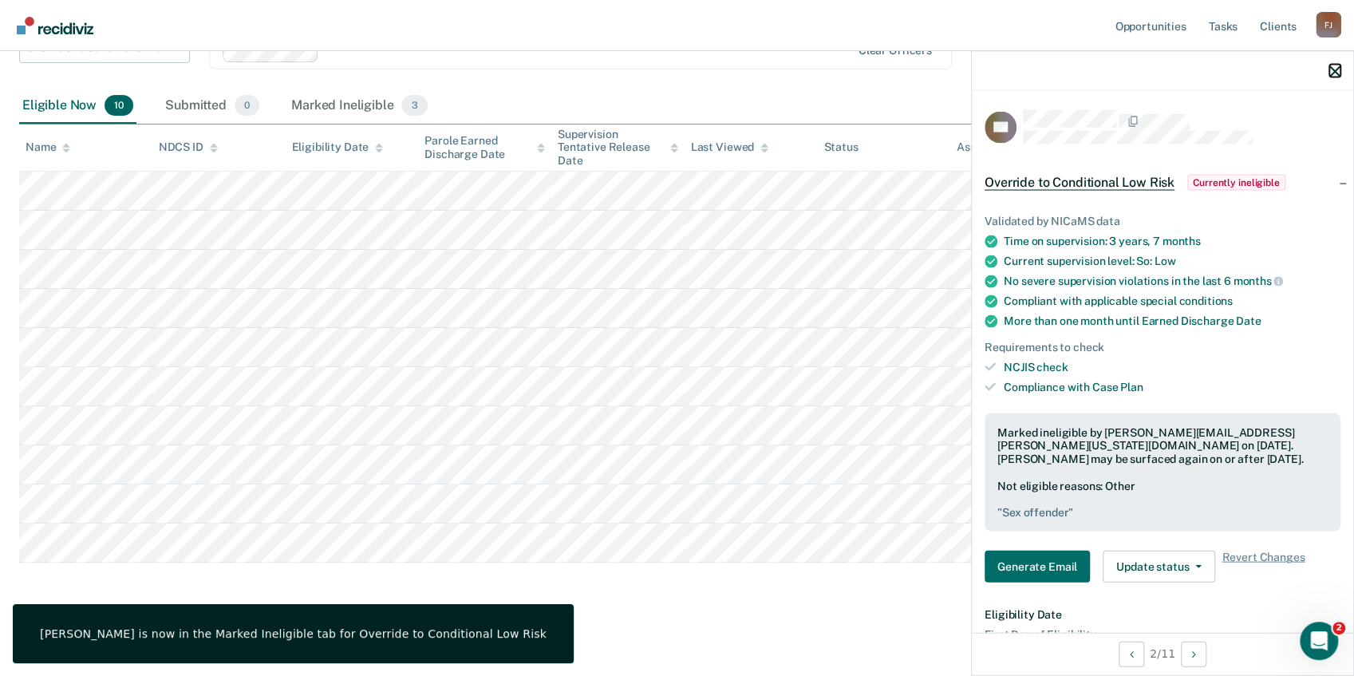
click at [1333, 65] on icon "button" at bounding box center [1334, 70] width 11 height 11
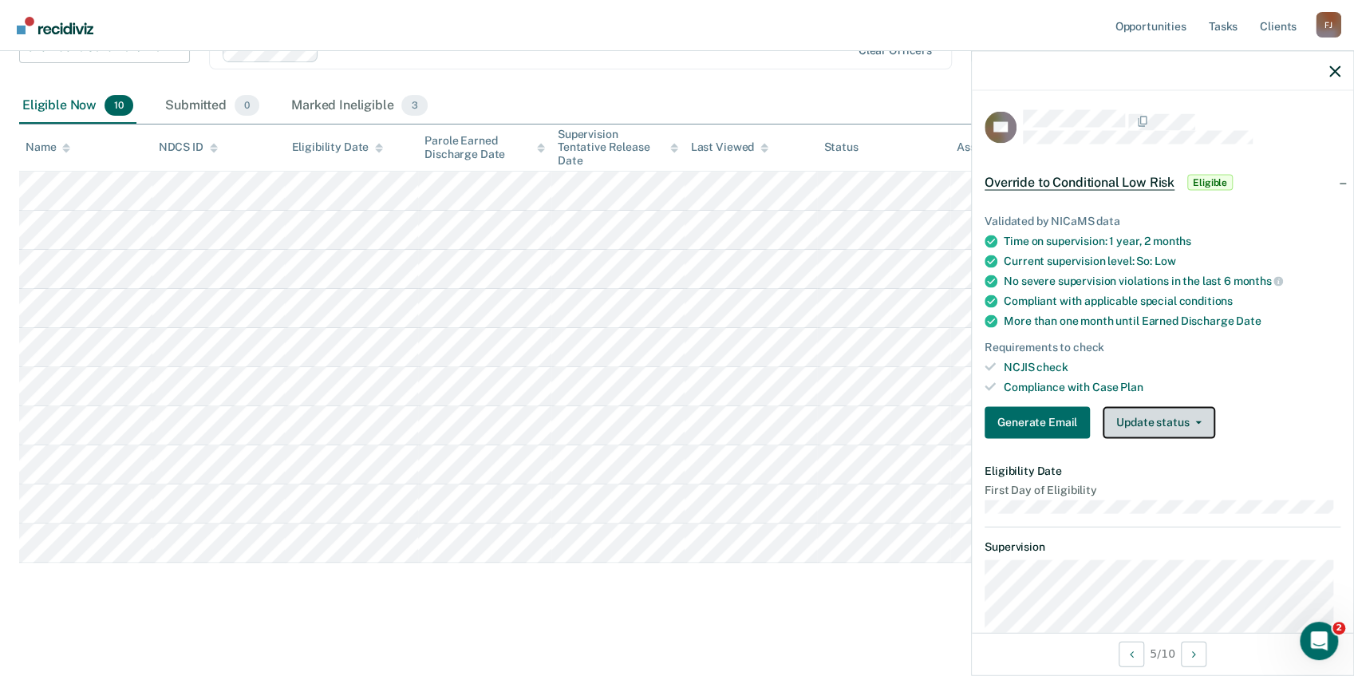
click at [1173, 426] on button "Update status" at bounding box center [1159, 422] width 113 height 32
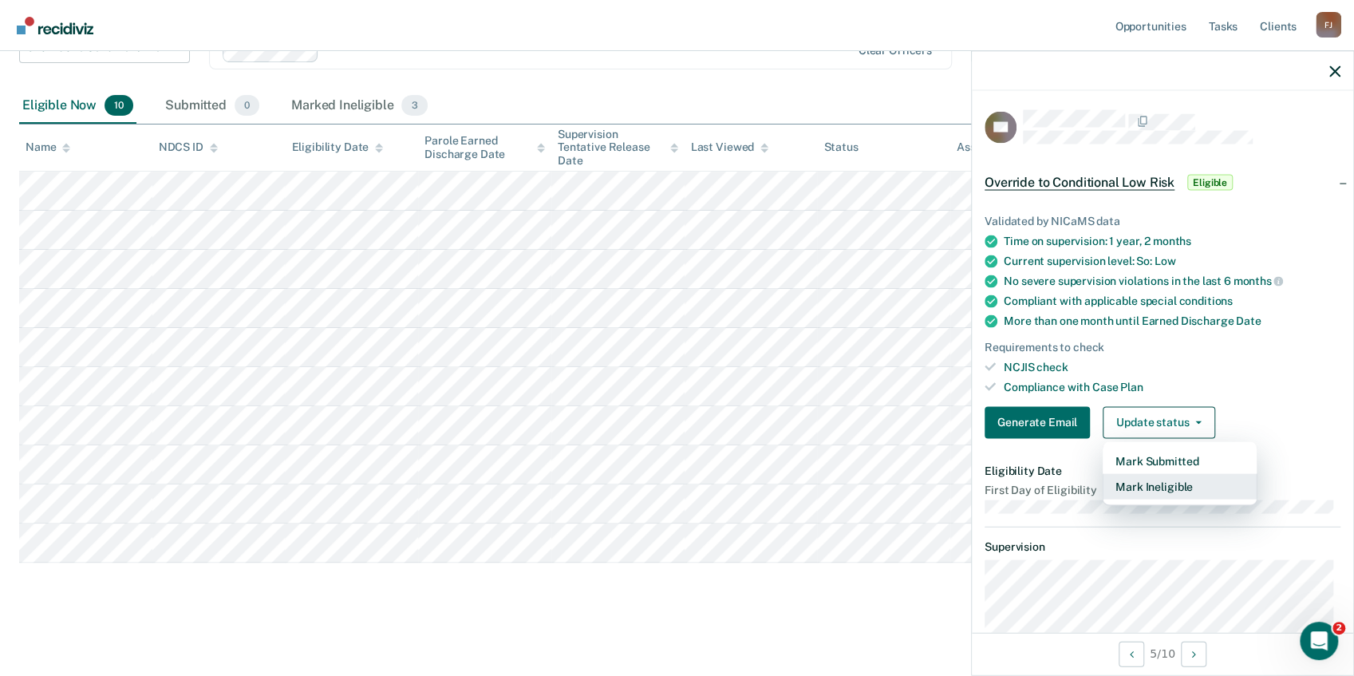
click at [1155, 488] on button "Mark Ineligible" at bounding box center [1180, 486] width 154 height 26
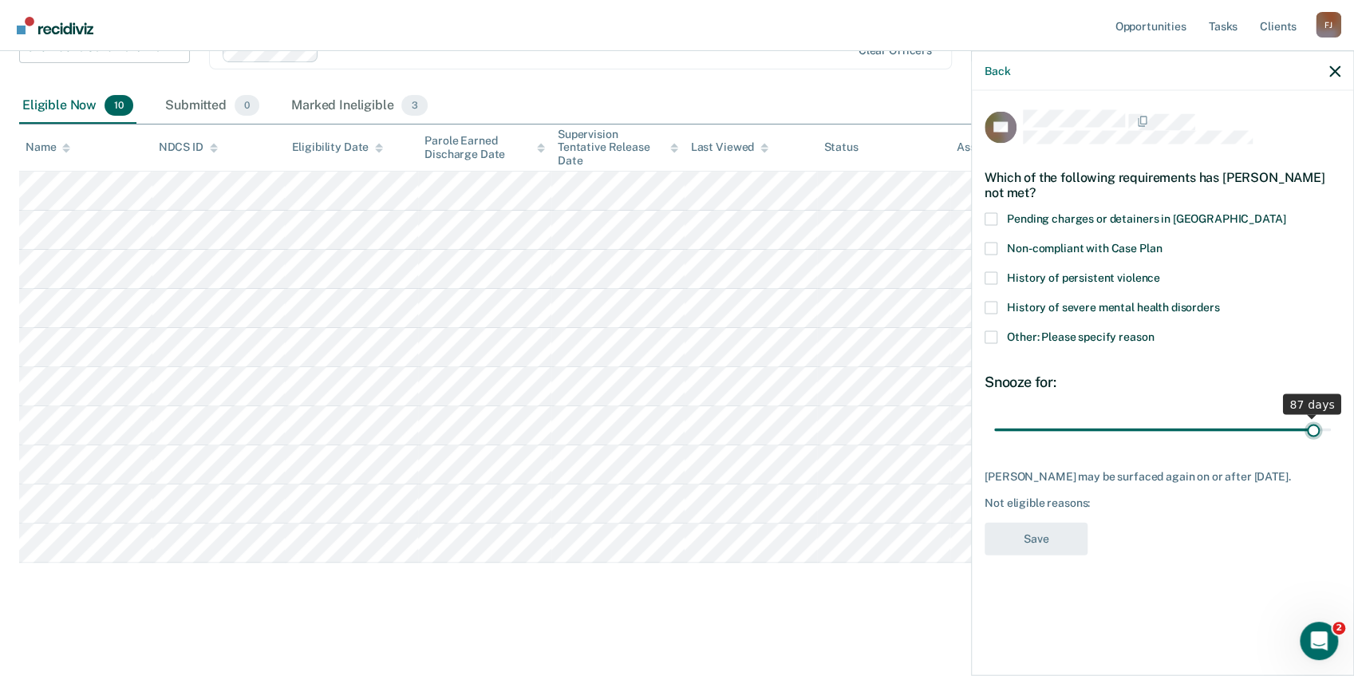
drag, startPoint x: 1104, startPoint y: 429, endPoint x: 1315, endPoint y: 423, distance: 211.5
click at [1315, 423] on input "range" at bounding box center [1162, 430] width 337 height 28
drag, startPoint x: 1325, startPoint y: 426, endPoint x: 1365, endPoint y: 423, distance: 40.8
type input "90"
click at [1331, 423] on input "range" at bounding box center [1162, 430] width 337 height 28
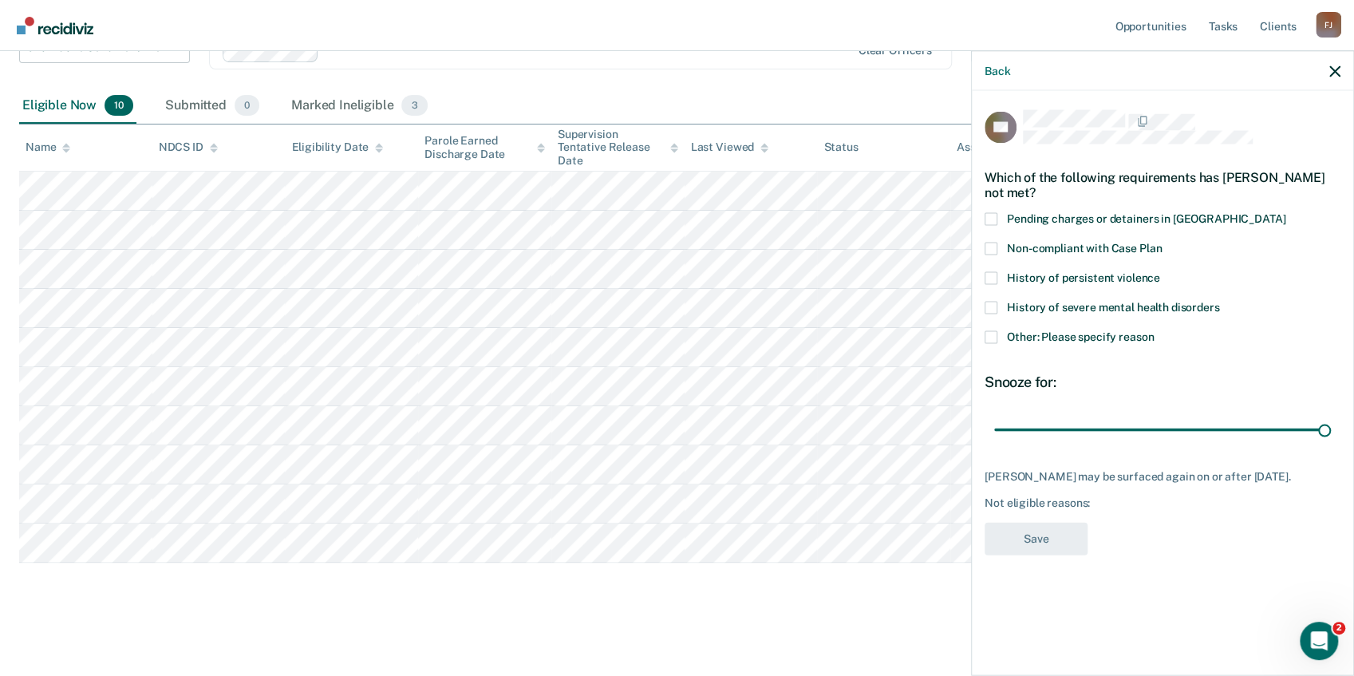
click at [993, 334] on span at bounding box center [991, 337] width 13 height 13
click at [1154, 331] on input "Other: Please specify reason" at bounding box center [1154, 331] width 0 height 0
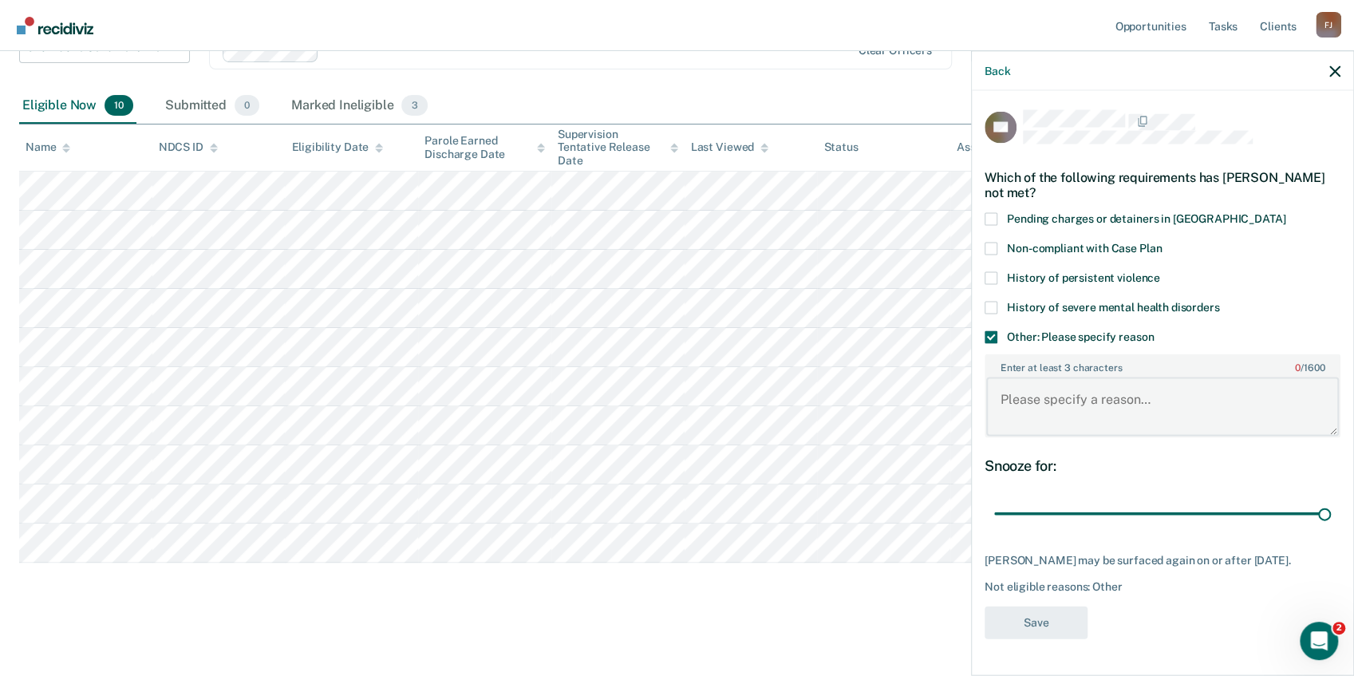
paste textarea "Sex offender"
type textarea "Sex offender"
click at [1021, 622] on button "Save" at bounding box center [1036, 622] width 103 height 33
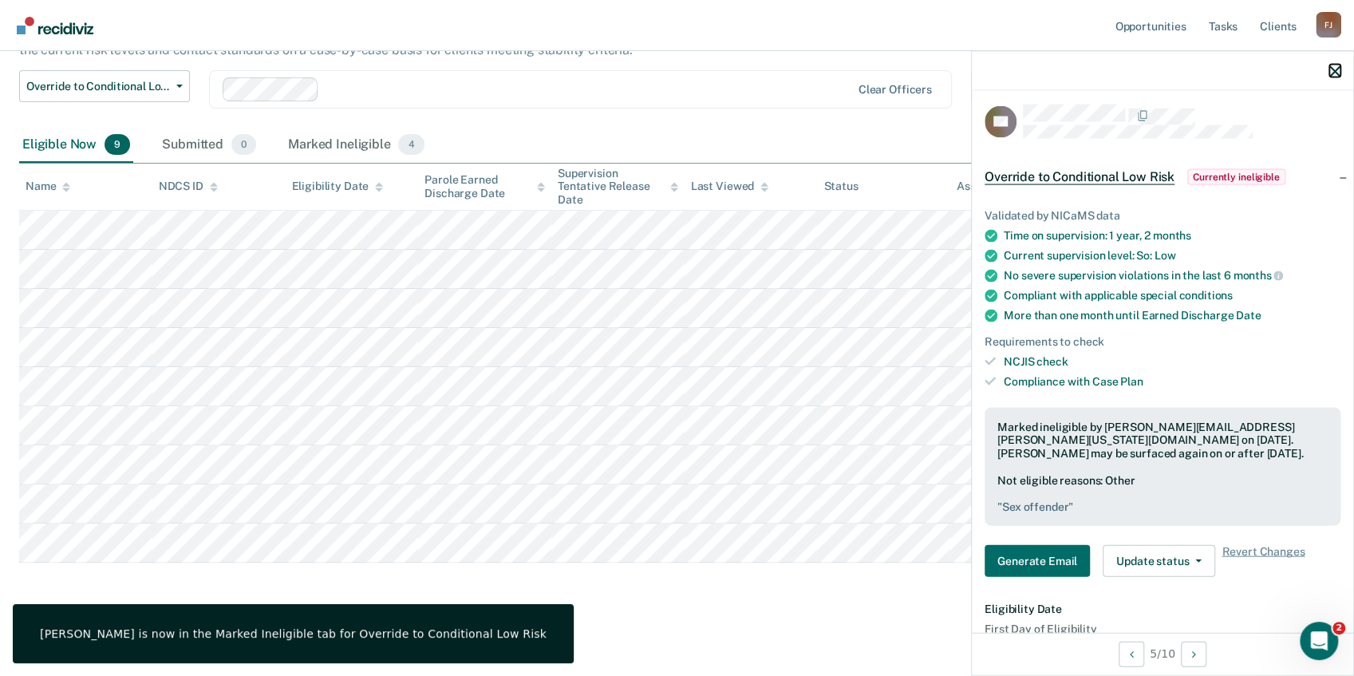
click at [1330, 65] on icon "button" at bounding box center [1334, 70] width 11 height 11
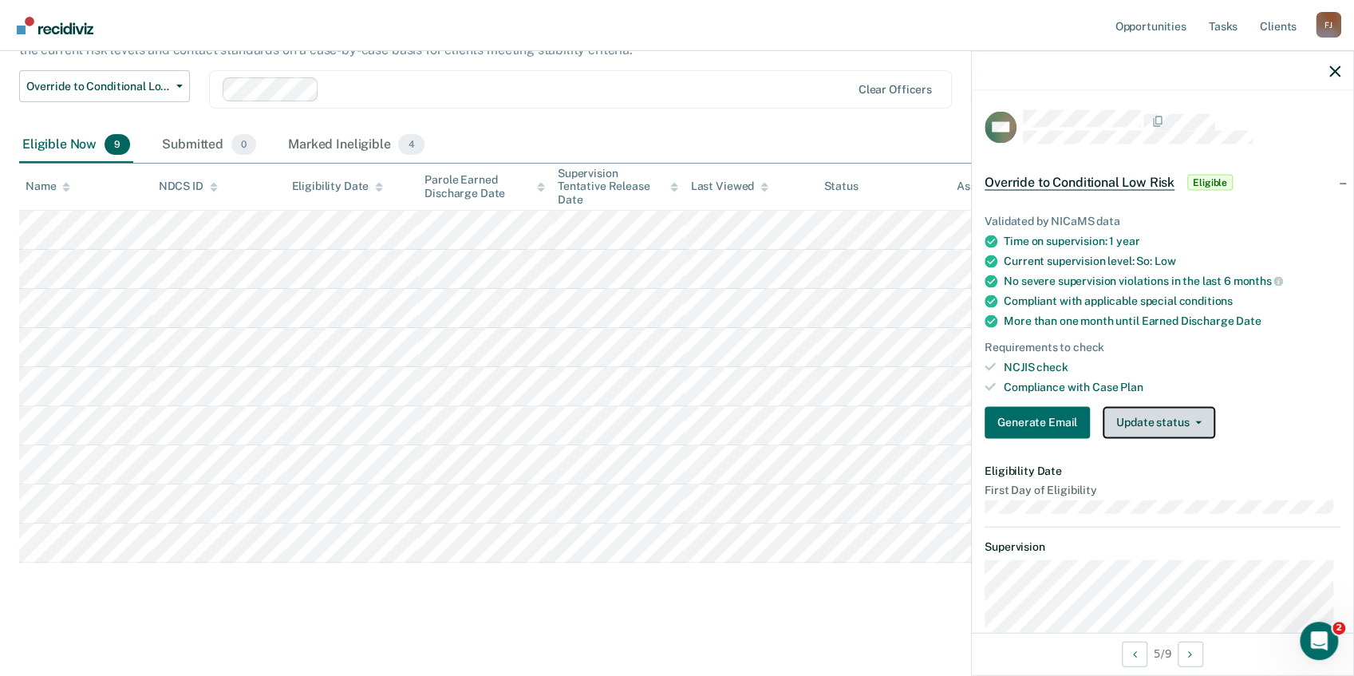
click at [1142, 421] on button "Update status" at bounding box center [1159, 422] width 113 height 32
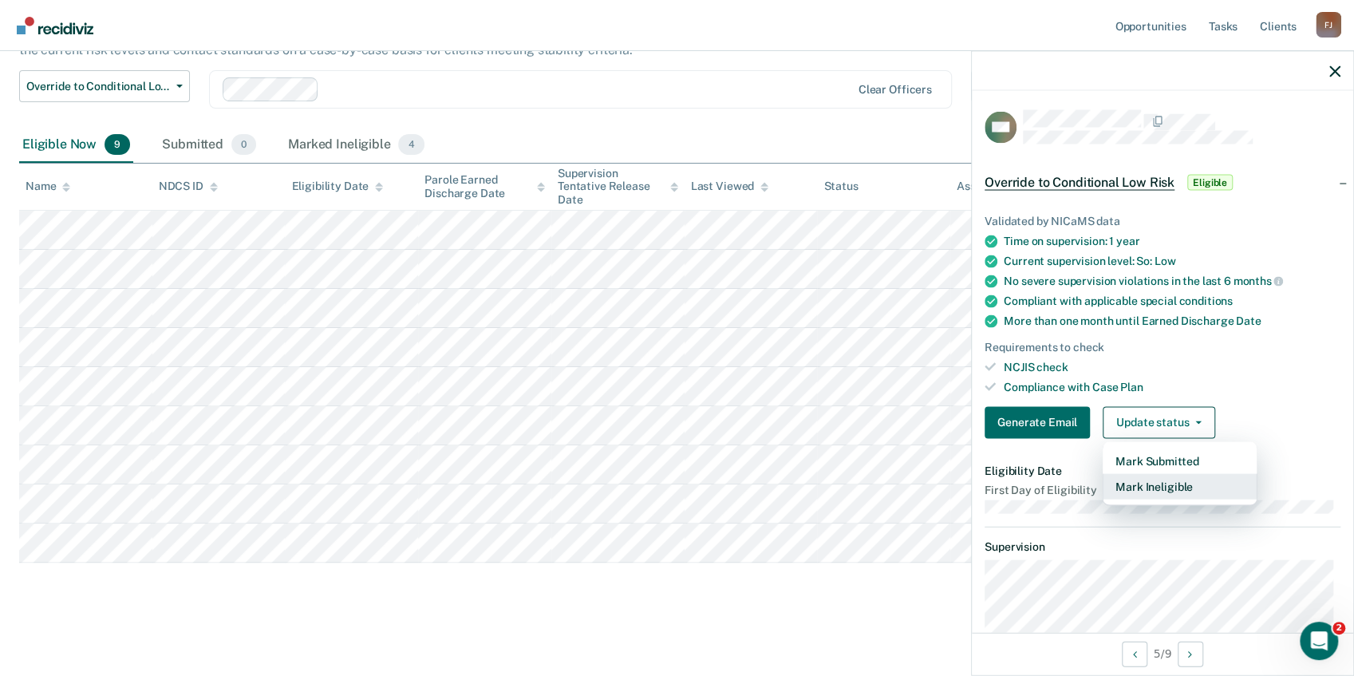
click at [1148, 480] on button "Mark Ineligible" at bounding box center [1180, 486] width 154 height 26
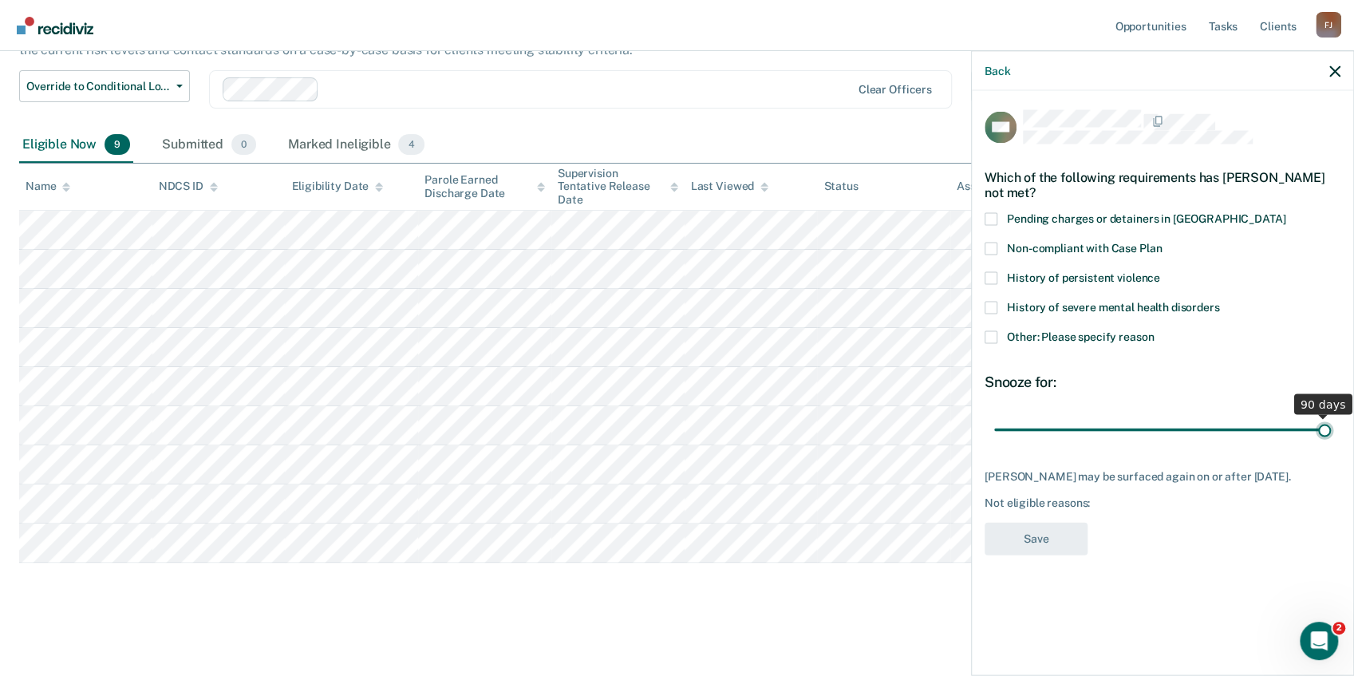
drag, startPoint x: 1103, startPoint y: 428, endPoint x: 1309, endPoint y: 414, distance: 206.3
type input "90"
click at [1331, 420] on input "range" at bounding box center [1162, 430] width 337 height 28
click at [994, 336] on span at bounding box center [991, 337] width 13 height 13
click at [1154, 331] on input "Other: Please specify reason" at bounding box center [1154, 331] width 0 height 0
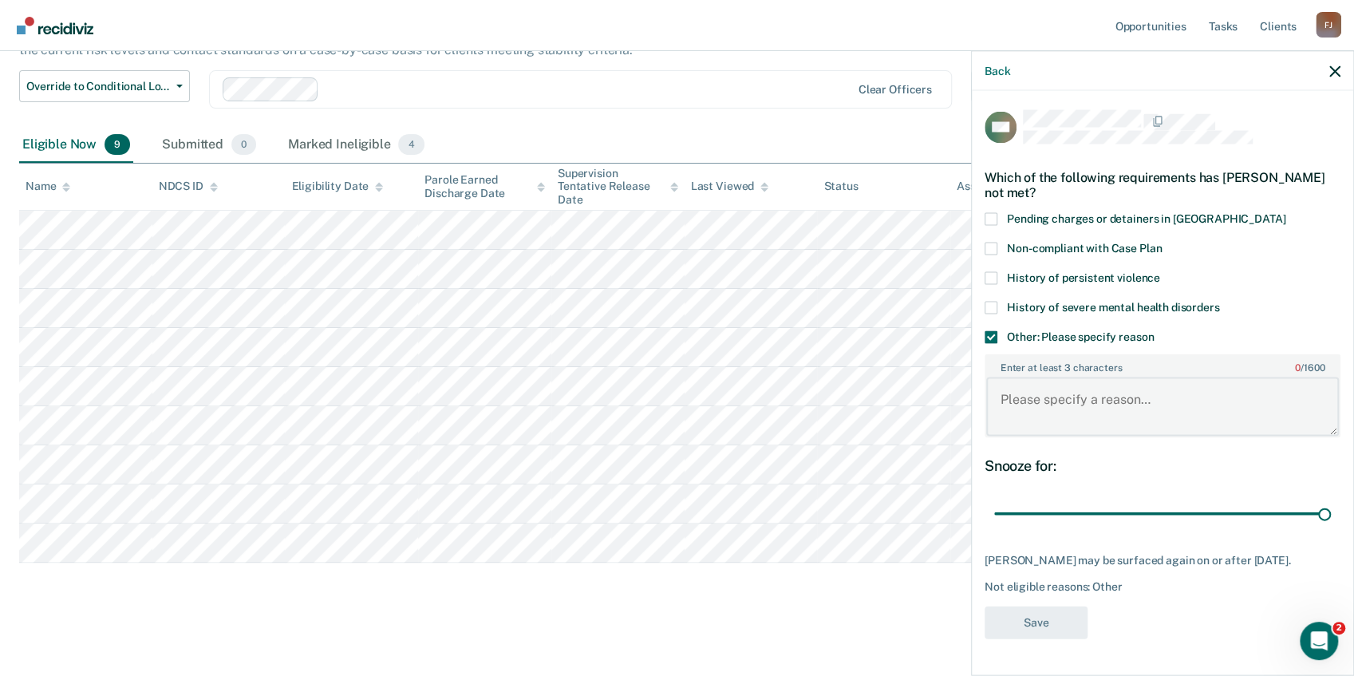
paste textarea "Sex offender"
type textarea "Sex offender"
click at [1037, 639] on button "Save" at bounding box center [1036, 622] width 103 height 33
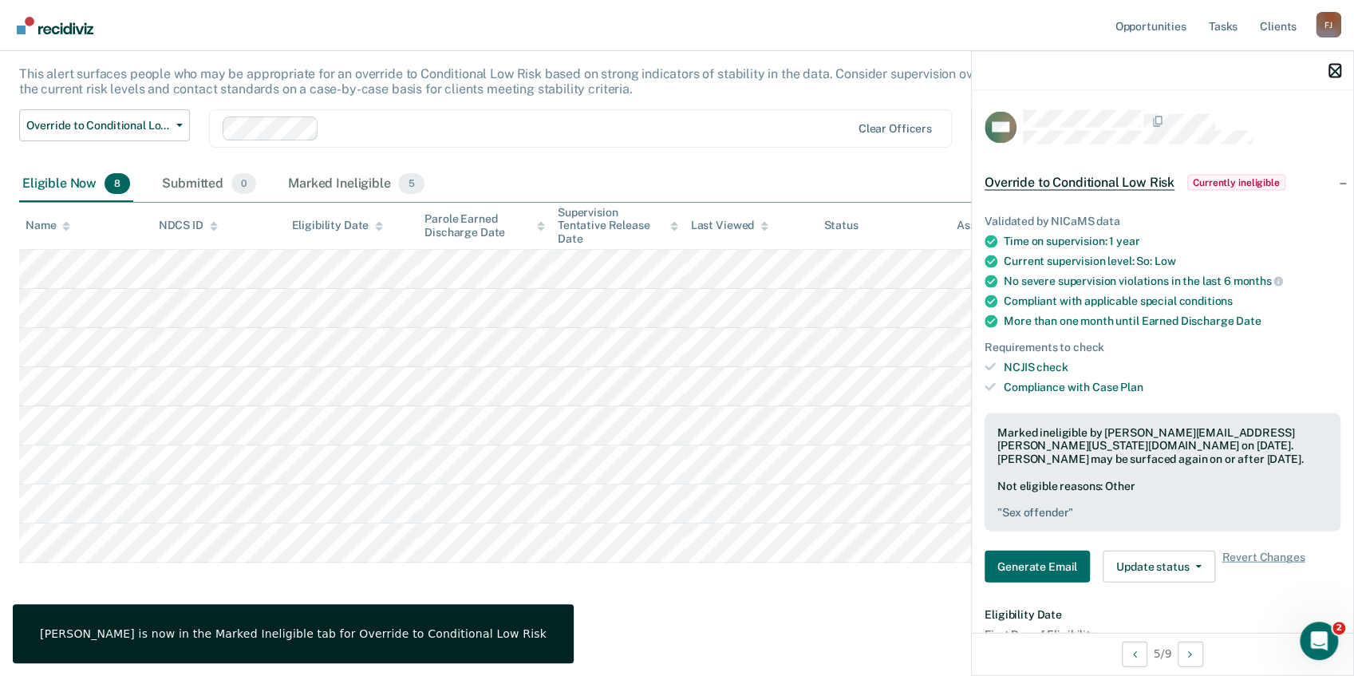
click at [1334, 70] on icon "button" at bounding box center [1334, 70] width 11 height 11
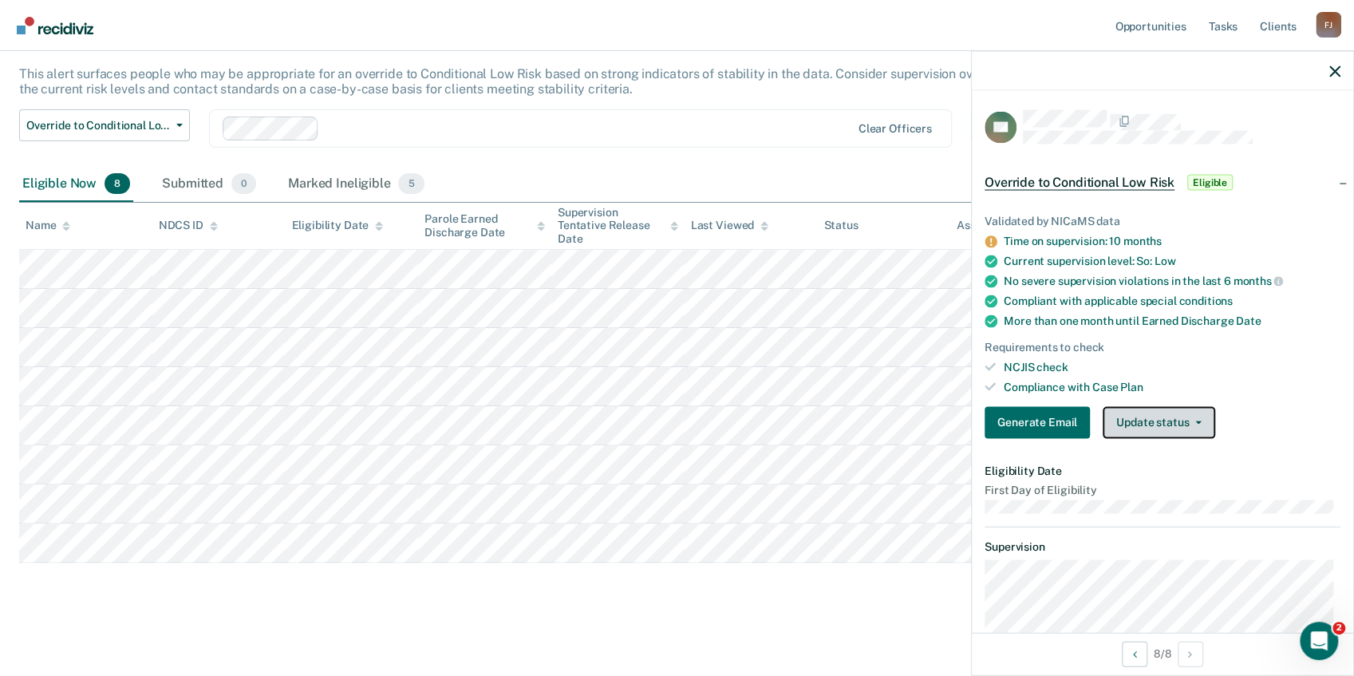
click at [1168, 412] on button "Update status" at bounding box center [1159, 422] width 113 height 32
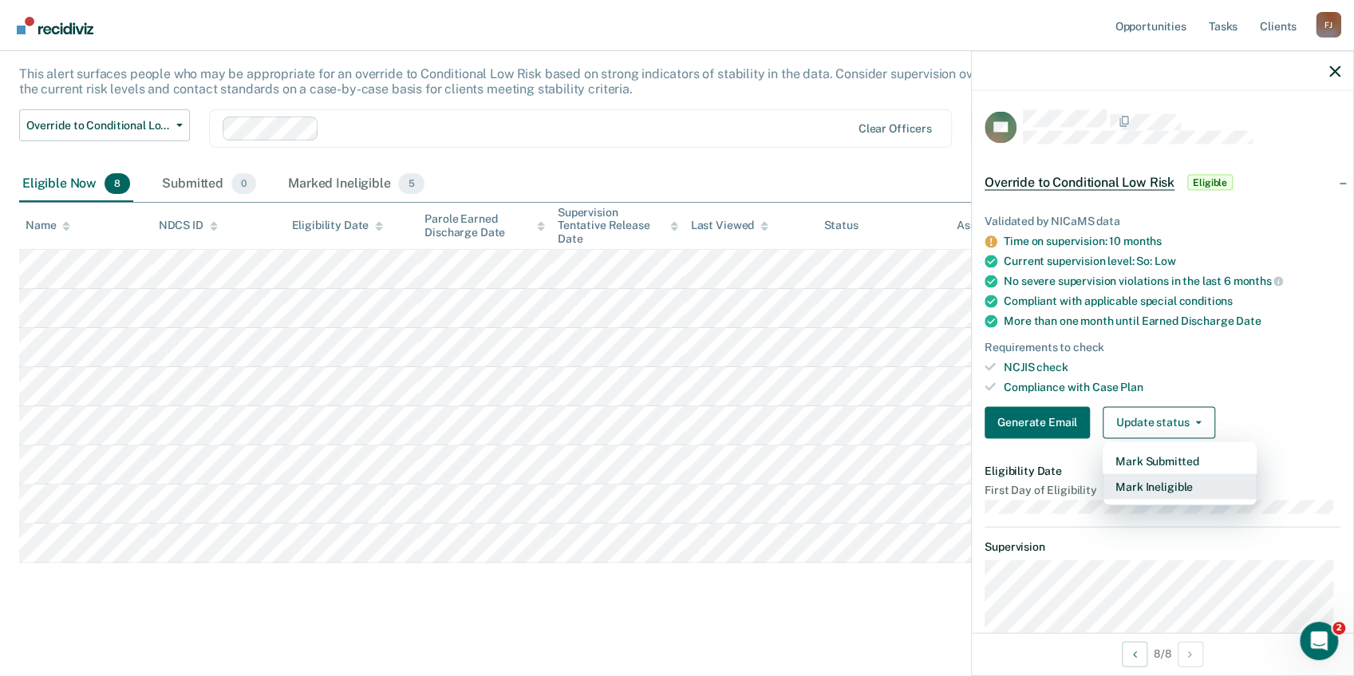
click at [1149, 488] on button "Mark Ineligible" at bounding box center [1180, 486] width 154 height 26
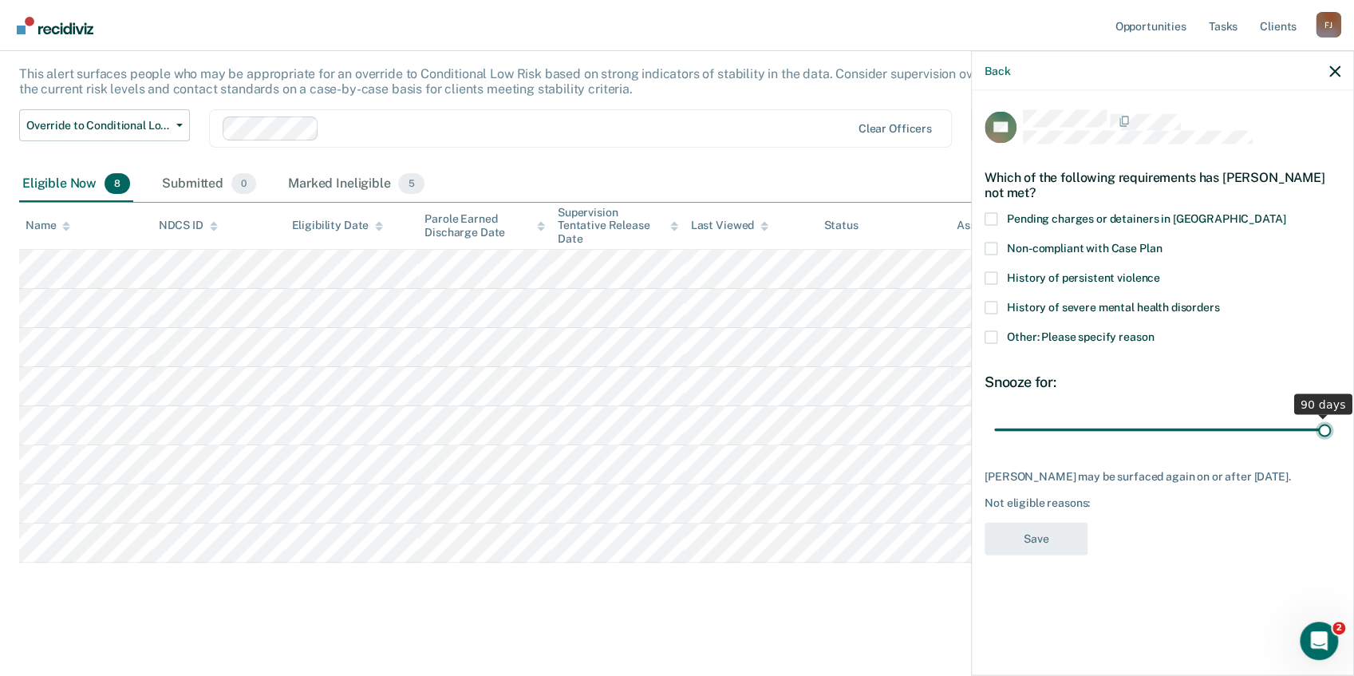
drag, startPoint x: 1101, startPoint y: 428, endPoint x: 1329, endPoint y: 419, distance: 228.4
type input "90"
click at [1329, 419] on input "range" at bounding box center [1162, 430] width 337 height 28
click at [985, 331] on span at bounding box center [991, 337] width 13 height 13
click at [1154, 331] on input "Other: Please specify reason" at bounding box center [1154, 331] width 0 height 0
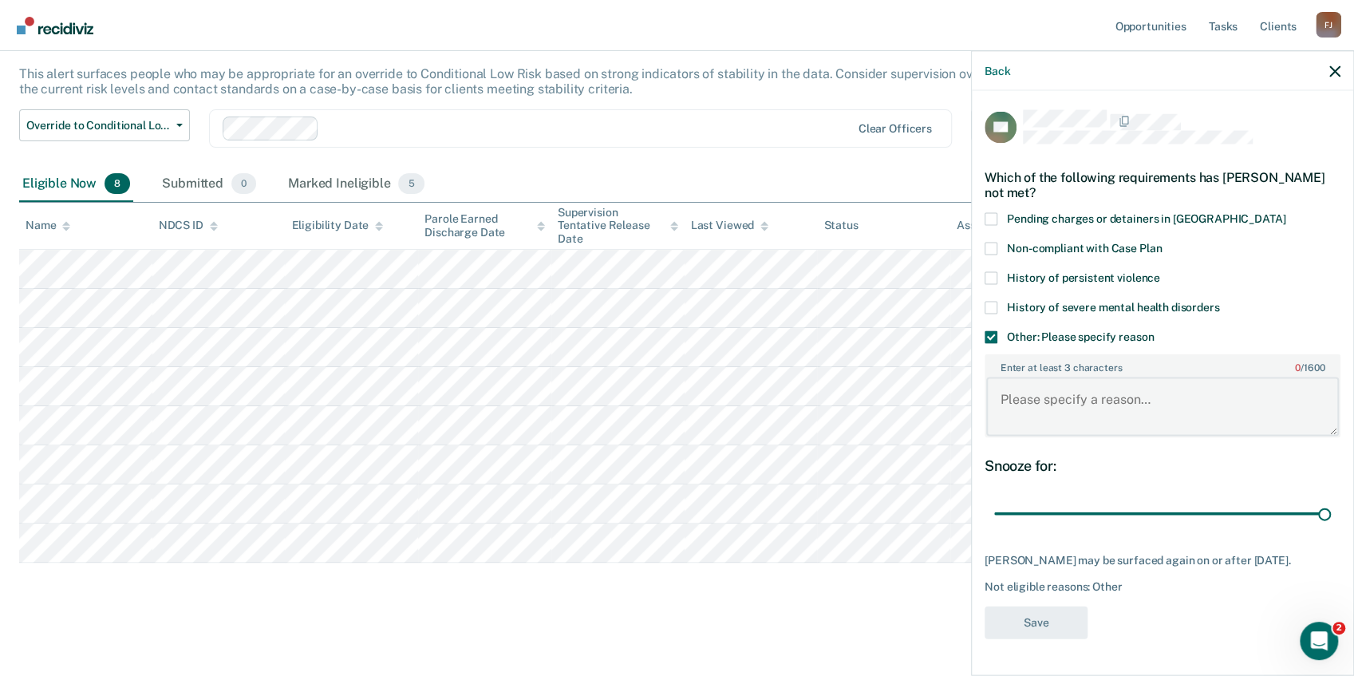
paste textarea "Sex offender"
type textarea "Sex offender"
click at [1058, 614] on button "Save" at bounding box center [1036, 622] width 103 height 33
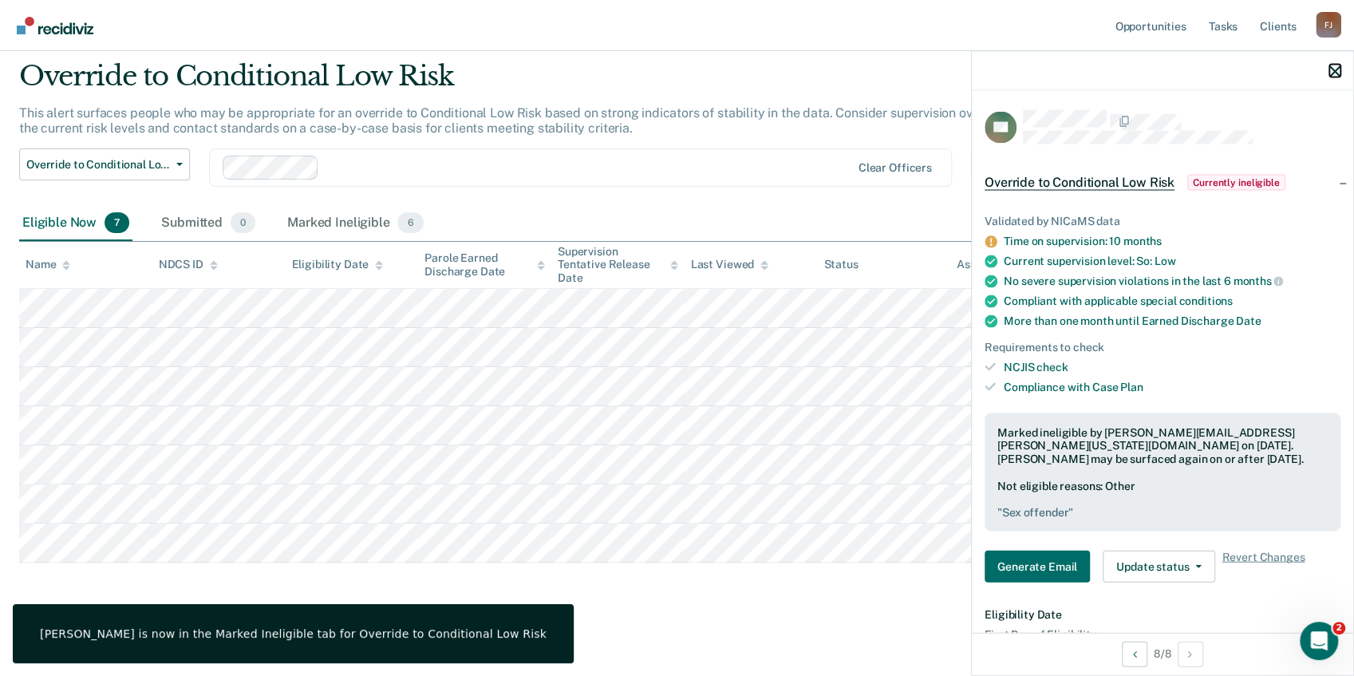
click at [1332, 72] on icon "button" at bounding box center [1334, 70] width 11 height 11
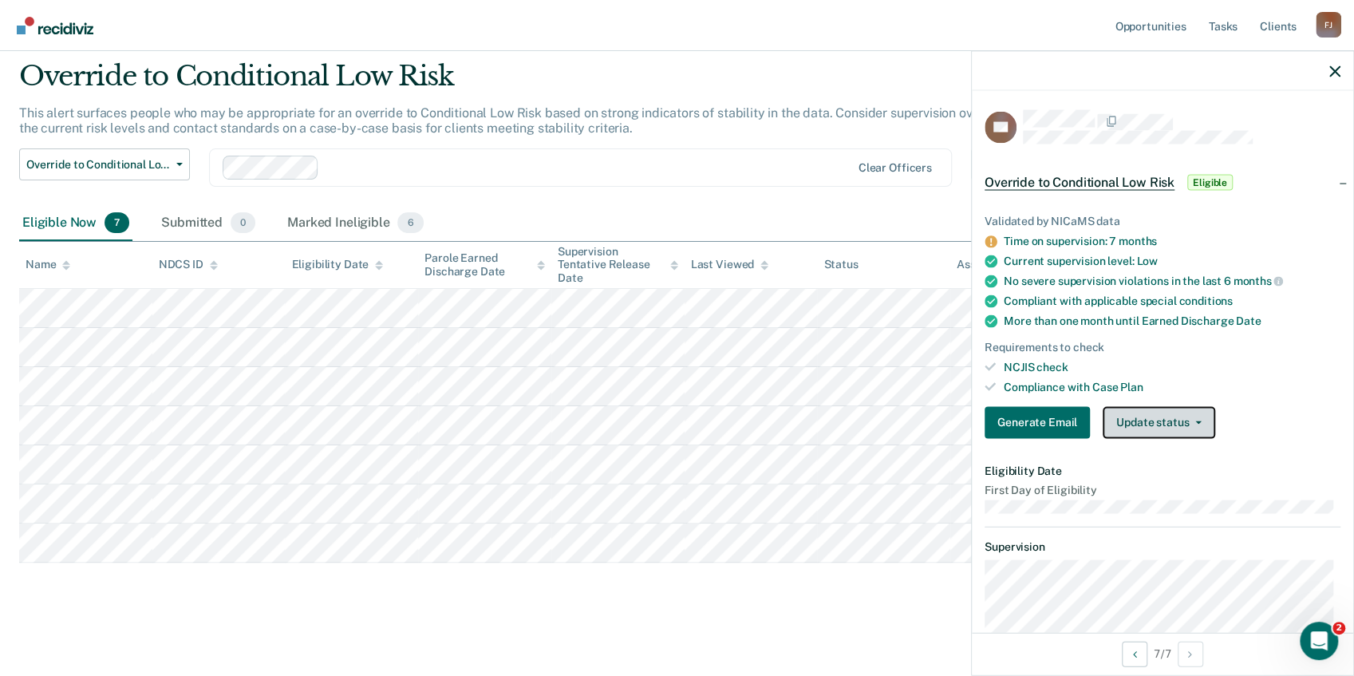
click at [1163, 417] on button "Update status" at bounding box center [1159, 422] width 113 height 32
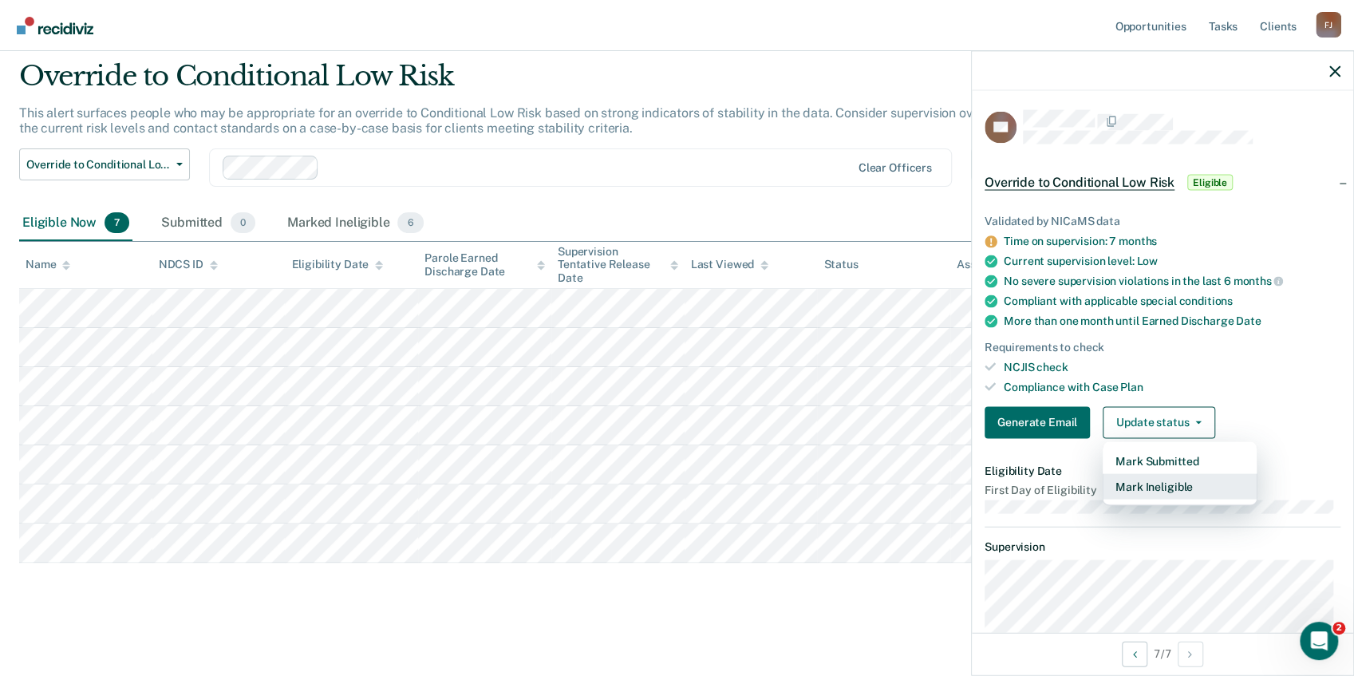
click at [1161, 486] on button "Mark Ineligible" at bounding box center [1180, 486] width 154 height 26
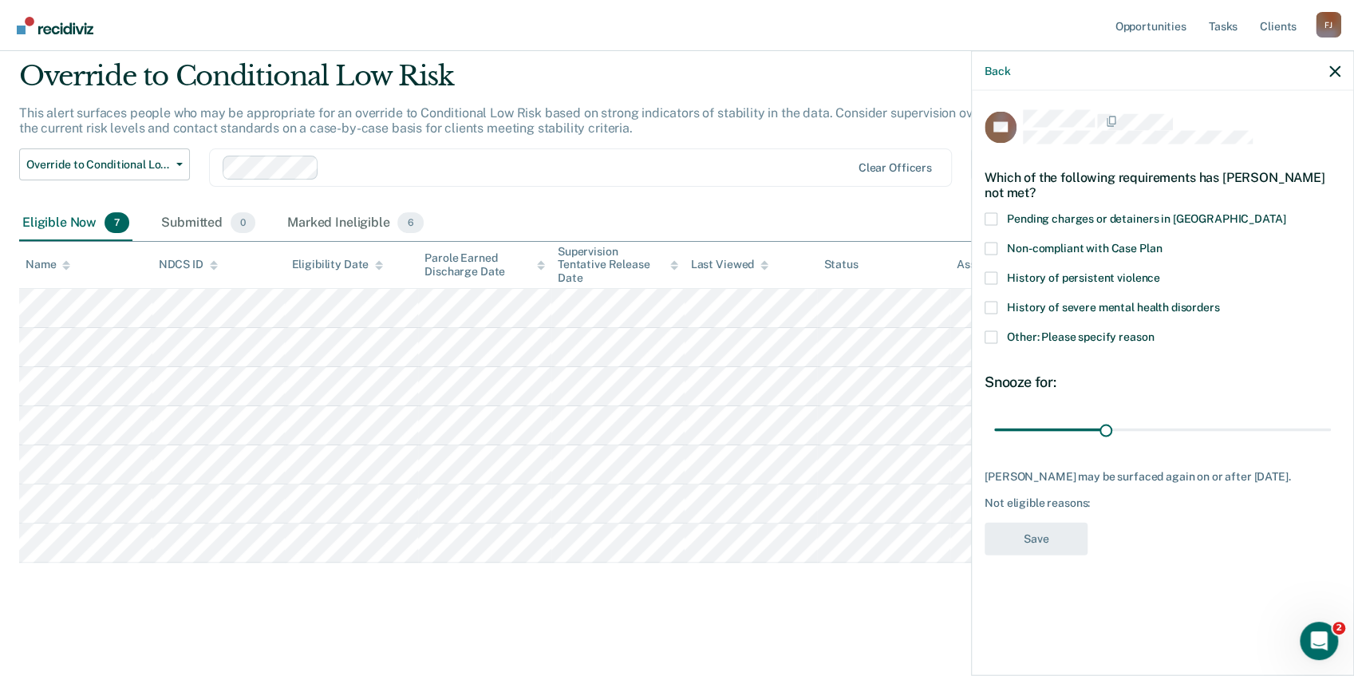
click at [992, 337] on span at bounding box center [991, 337] width 13 height 13
click at [1154, 331] on input "Other: Please specify reason" at bounding box center [1154, 331] width 0 height 0
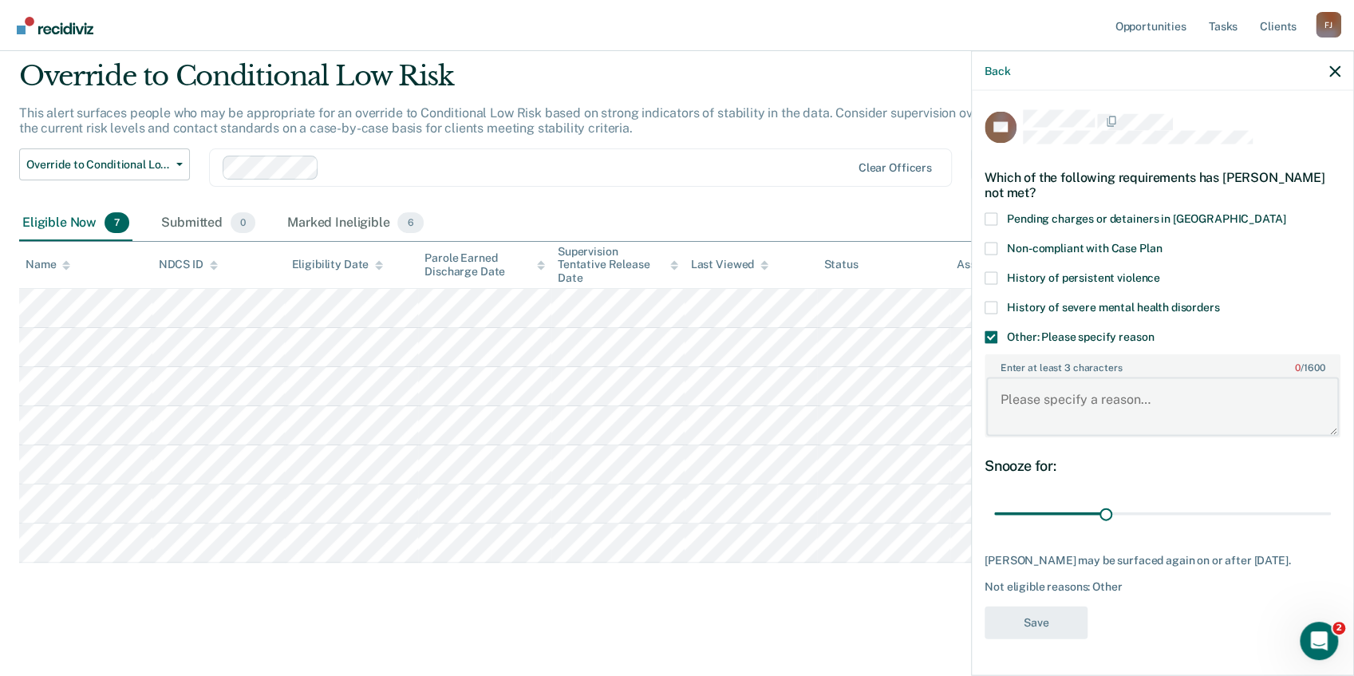
click at [1029, 402] on textarea "Enter at least 3 characters 0 / 1600" at bounding box center [1162, 406] width 353 height 59
type textarea "Just recently went from MOD to LOW"
click at [1044, 622] on button "Save" at bounding box center [1036, 622] width 103 height 33
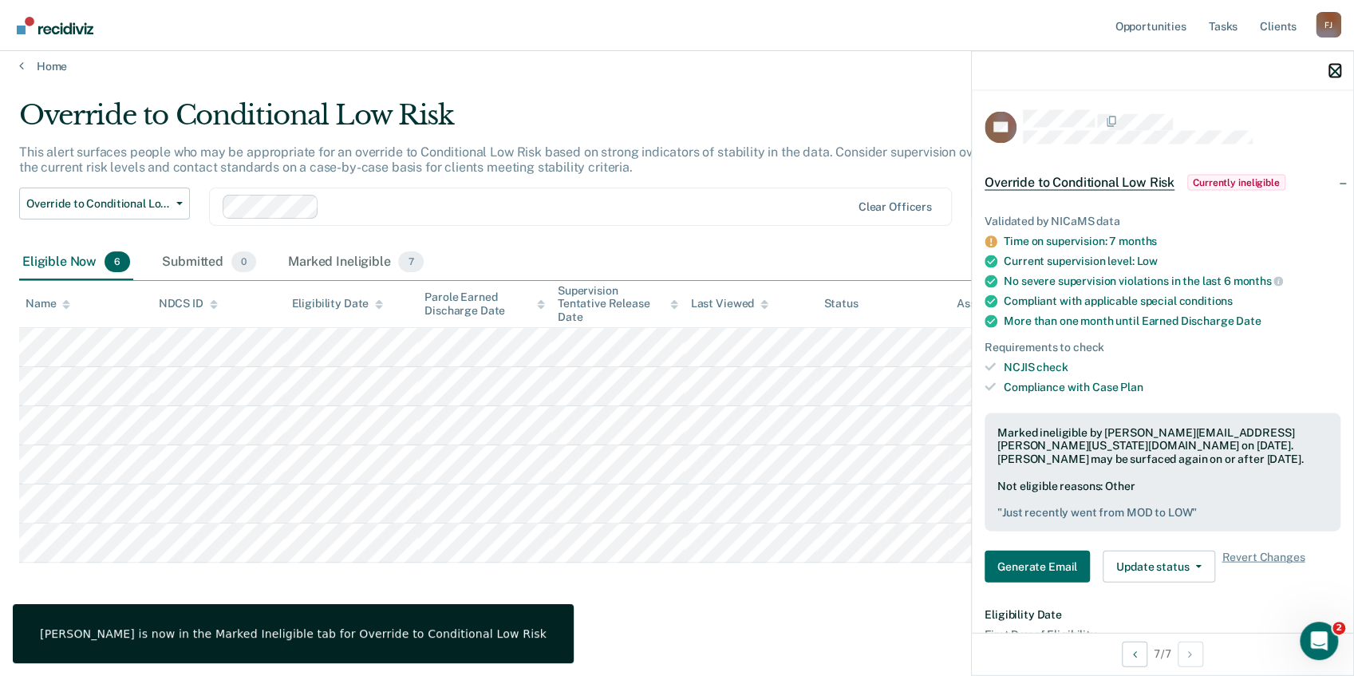
click at [1332, 69] on icon "button" at bounding box center [1334, 70] width 11 height 11
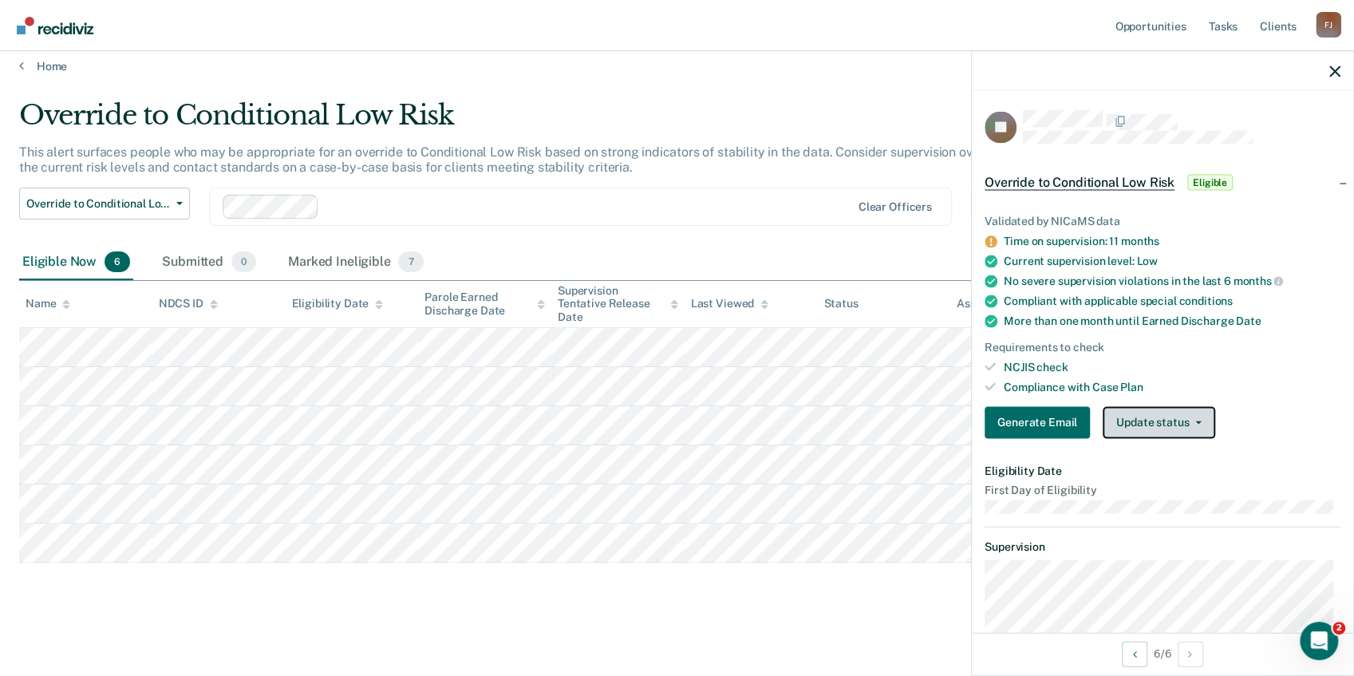
click at [1171, 421] on button "Update status" at bounding box center [1159, 422] width 113 height 32
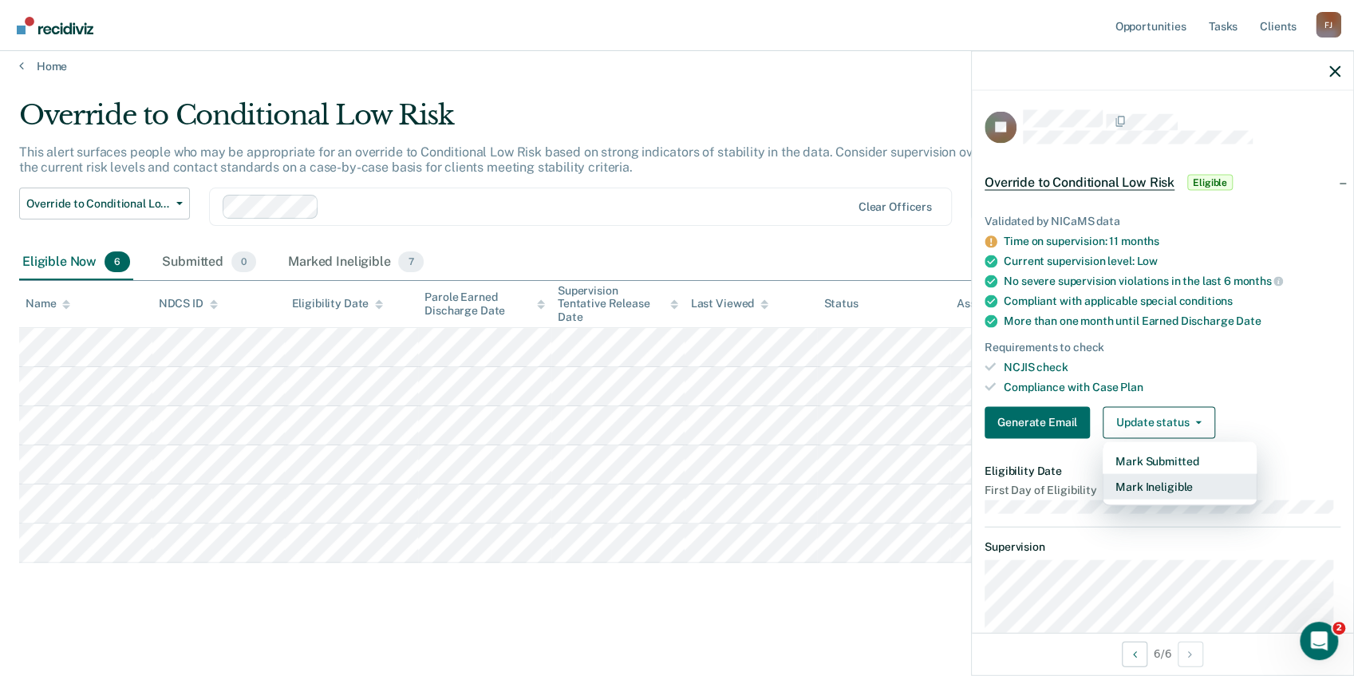
click at [1181, 481] on button "Mark Ineligible" at bounding box center [1180, 486] width 154 height 26
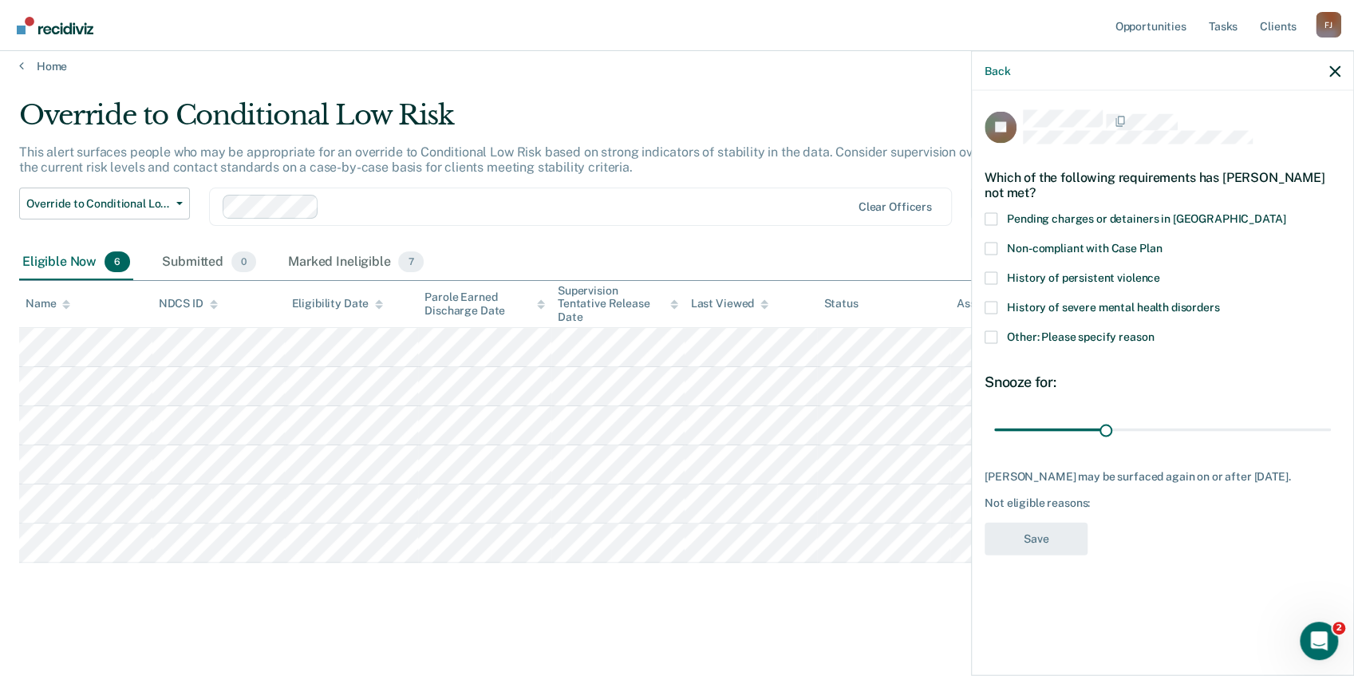
click at [990, 336] on span at bounding box center [991, 337] width 13 height 13
click at [1154, 331] on input "Other: Please specify reason" at bounding box center [1154, 331] width 0 height 0
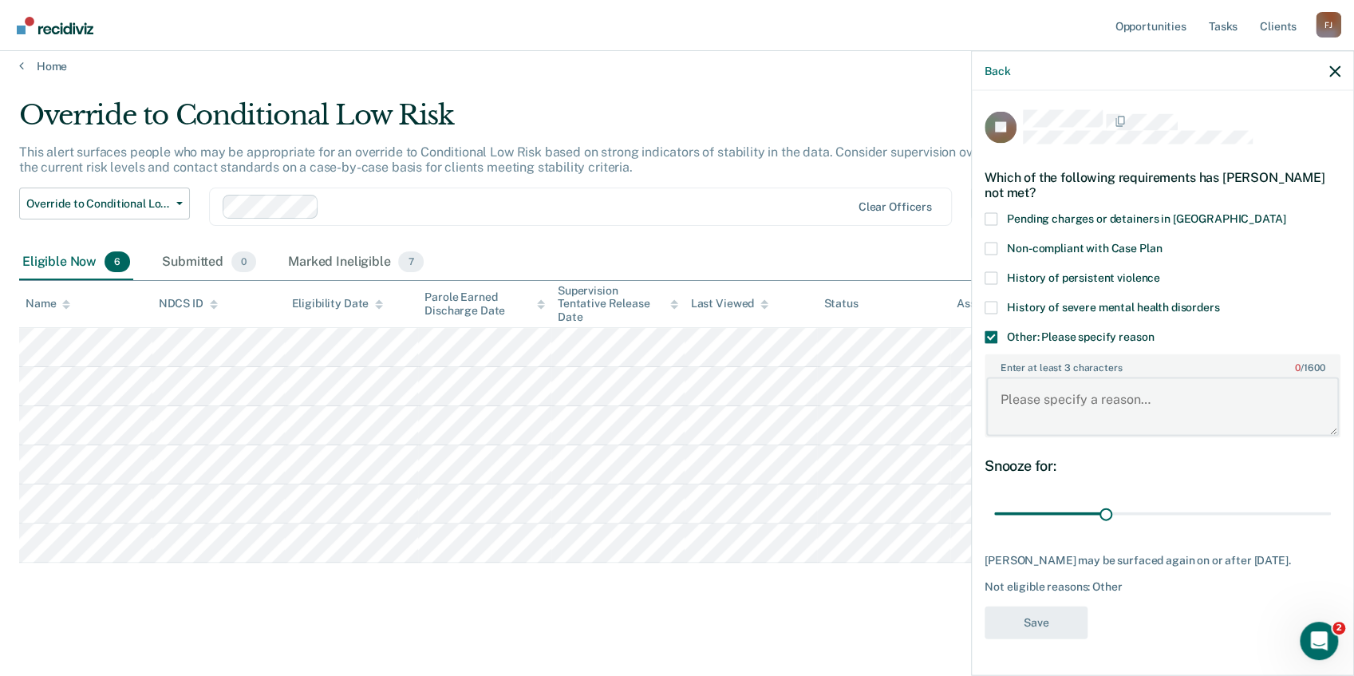
click at [1096, 404] on textarea "Enter at least 3 characters 0 / 1600" at bounding box center [1162, 406] width 353 height 59
type textarea "recent violation"
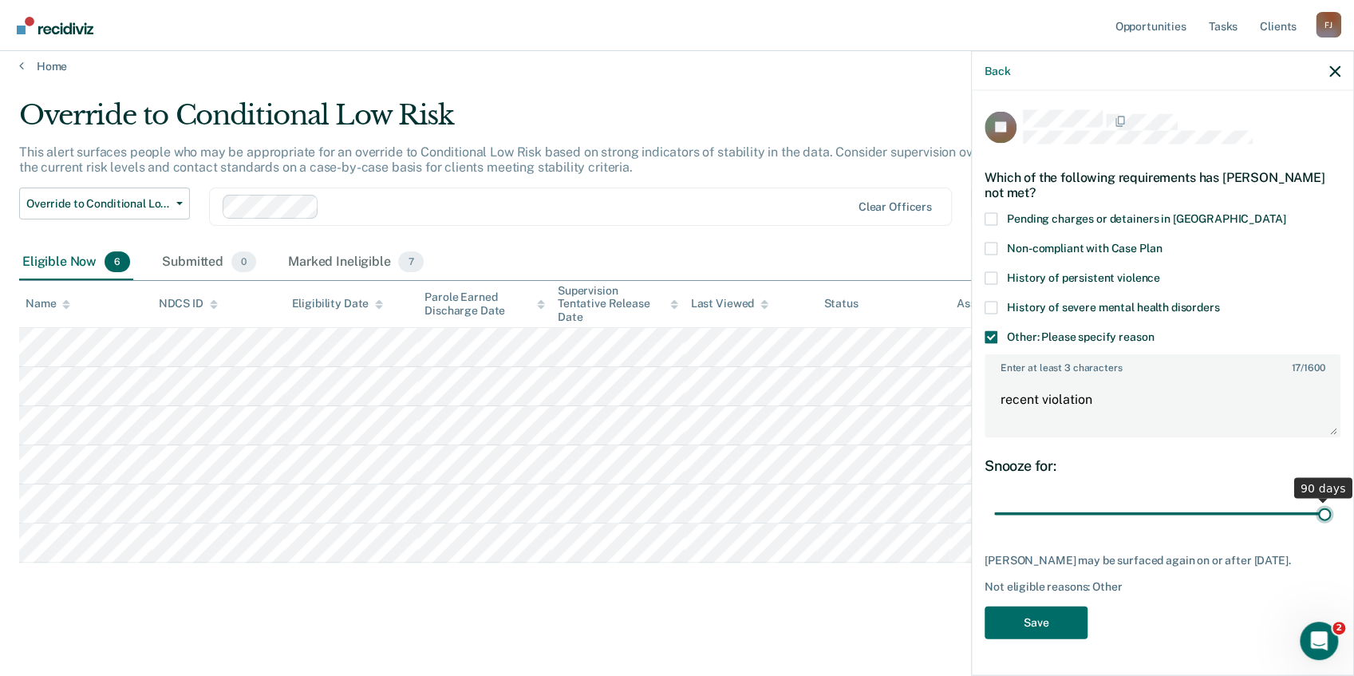
drag, startPoint x: 1109, startPoint y: 510, endPoint x: 1334, endPoint y: 507, distance: 225.0
type input "90"
click at [1331, 507] on input "range" at bounding box center [1162, 513] width 337 height 28
click at [1052, 624] on button "Save" at bounding box center [1036, 622] width 103 height 33
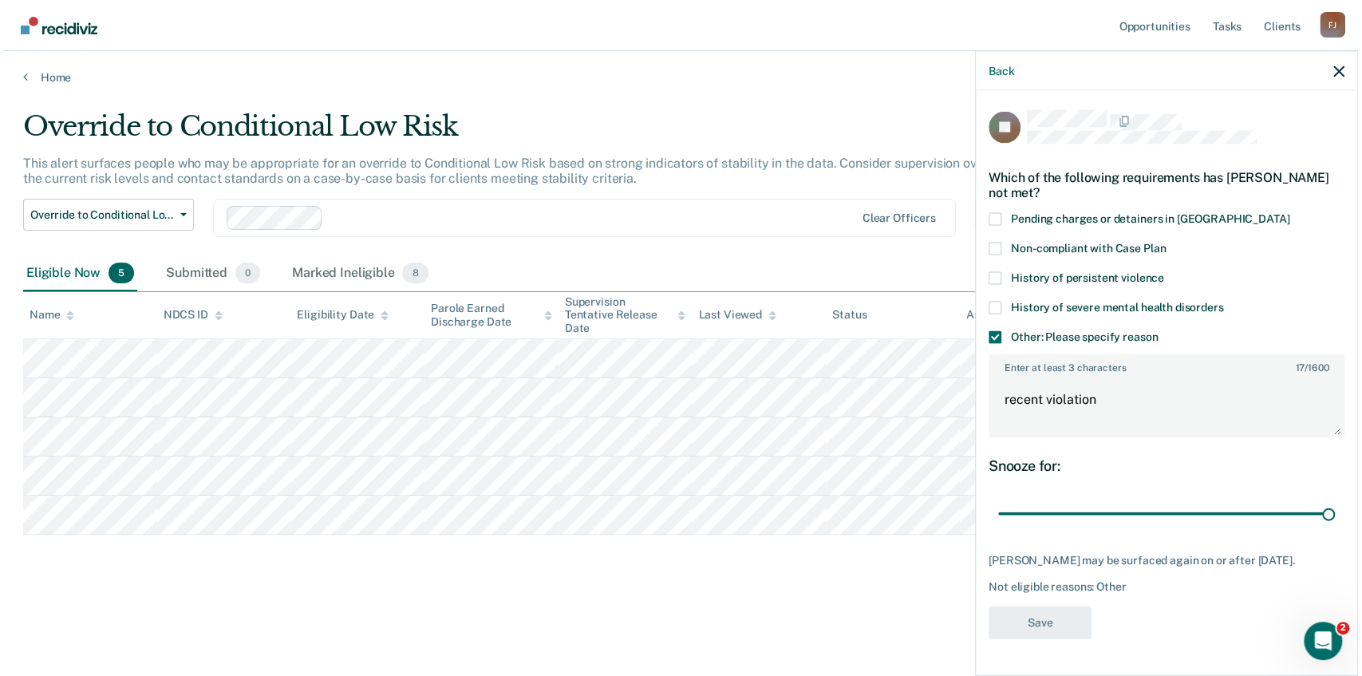
scroll to position [0, 0]
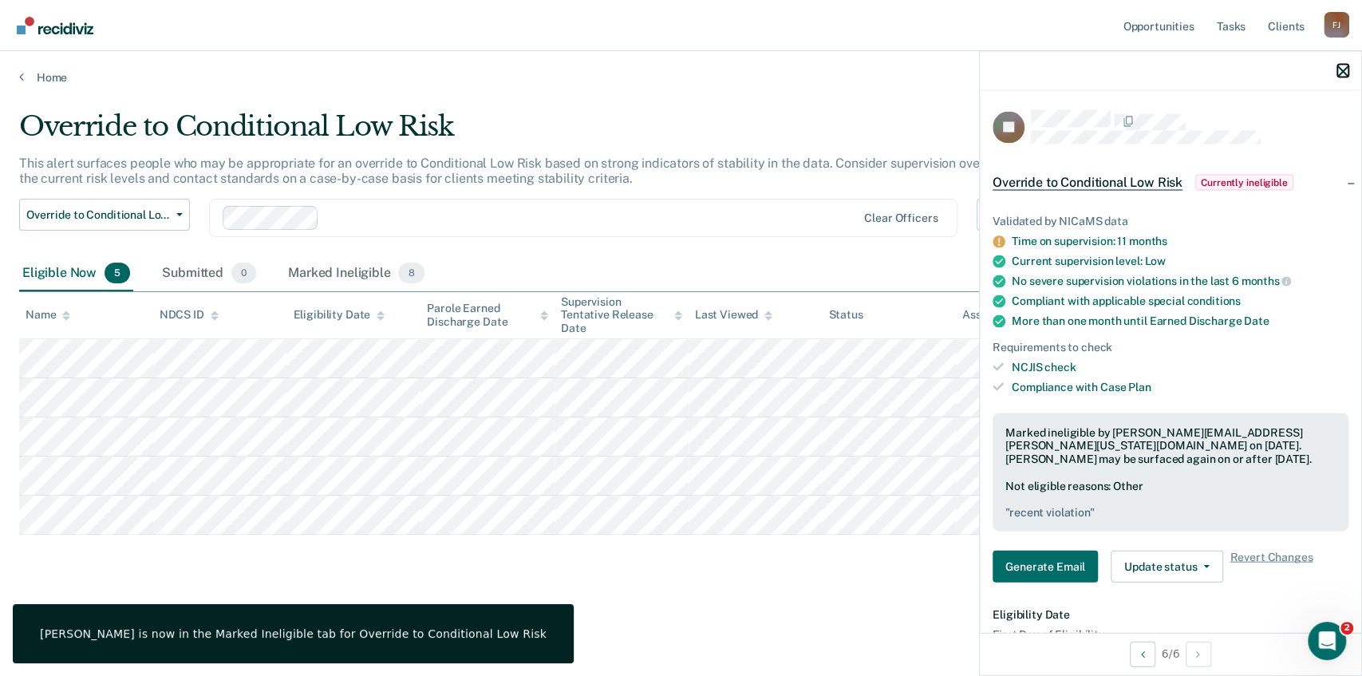
click at [1344, 73] on icon "button" at bounding box center [1342, 70] width 11 height 11
